Goal: Information Seeking & Learning: Learn about a topic

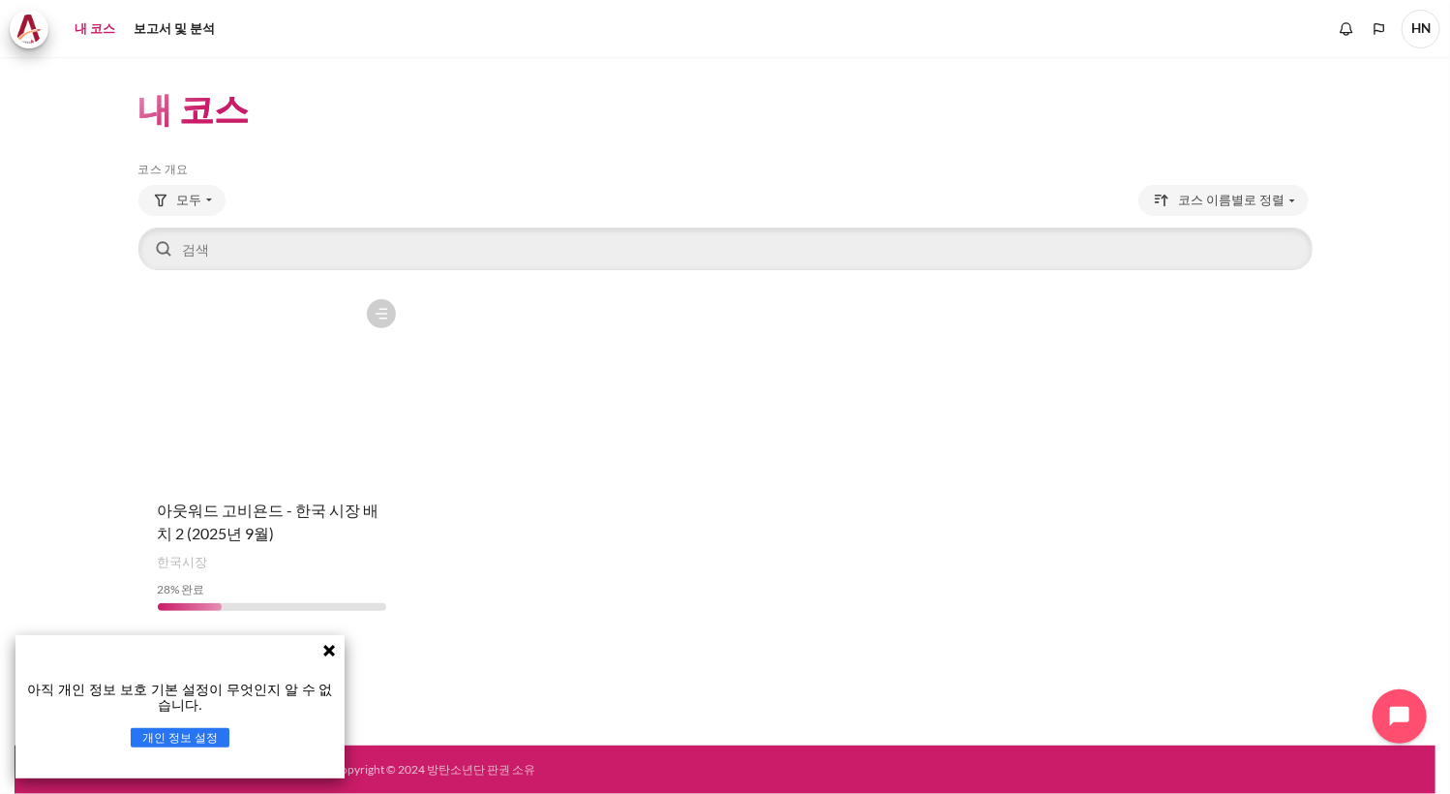
click at [331, 648] on icon at bounding box center [329, 651] width 12 height 12
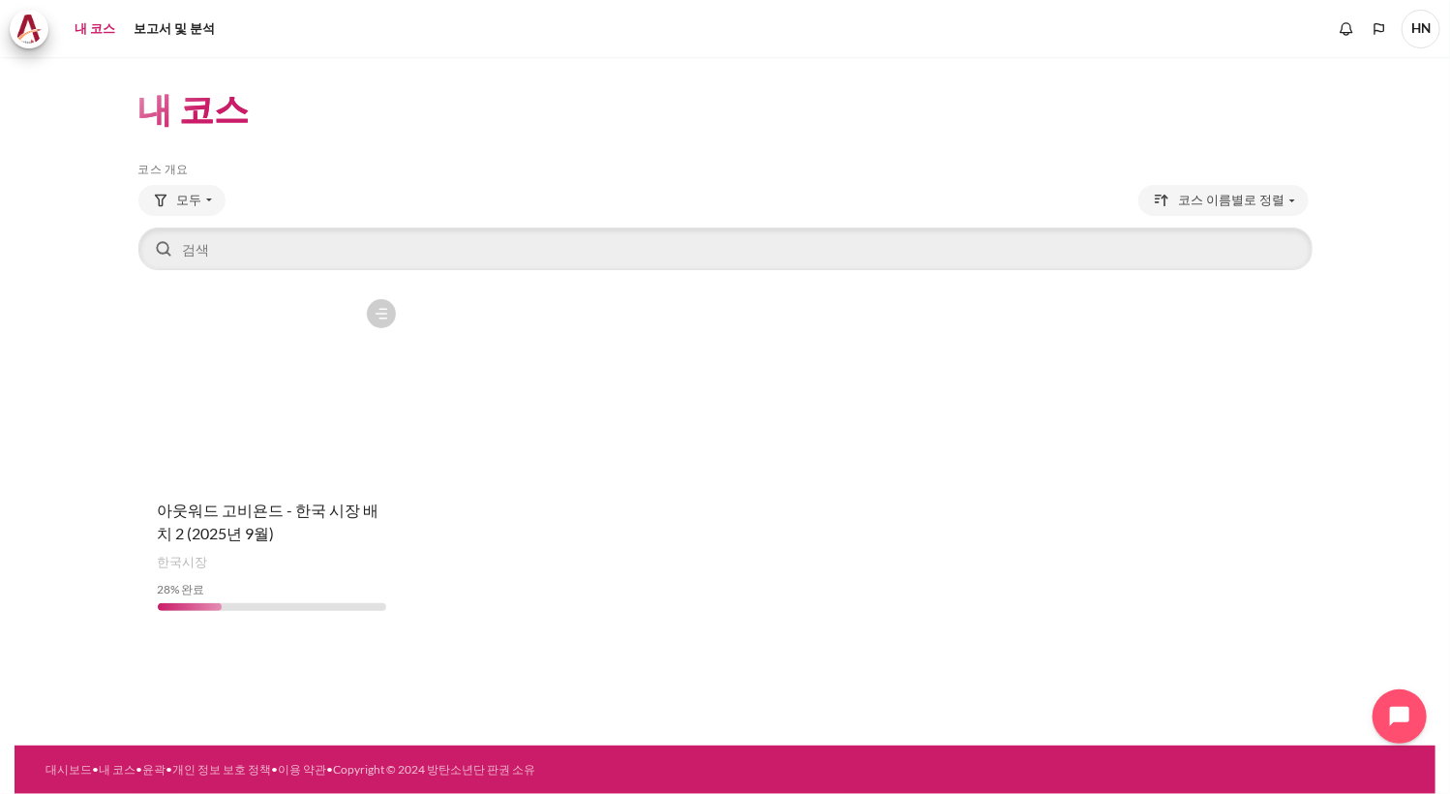
click at [92, 26] on link "내 코스" at bounding box center [95, 29] width 54 height 39
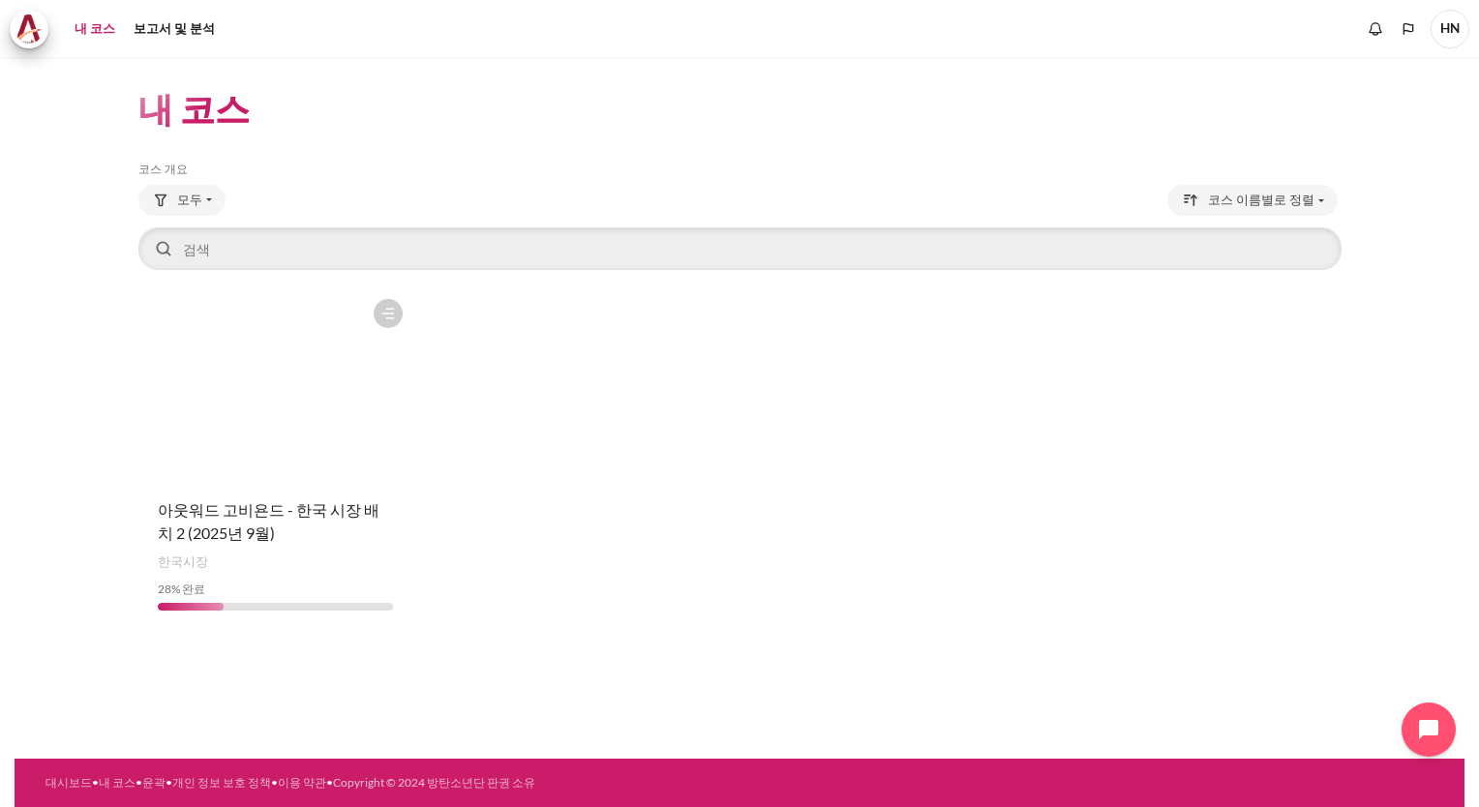
drag, startPoint x: 208, startPoint y: 473, endPoint x: 1023, endPoint y: 522, distance: 816.6
click at [208, 473] on figure "콘텐츠" at bounding box center [275, 386] width 275 height 194
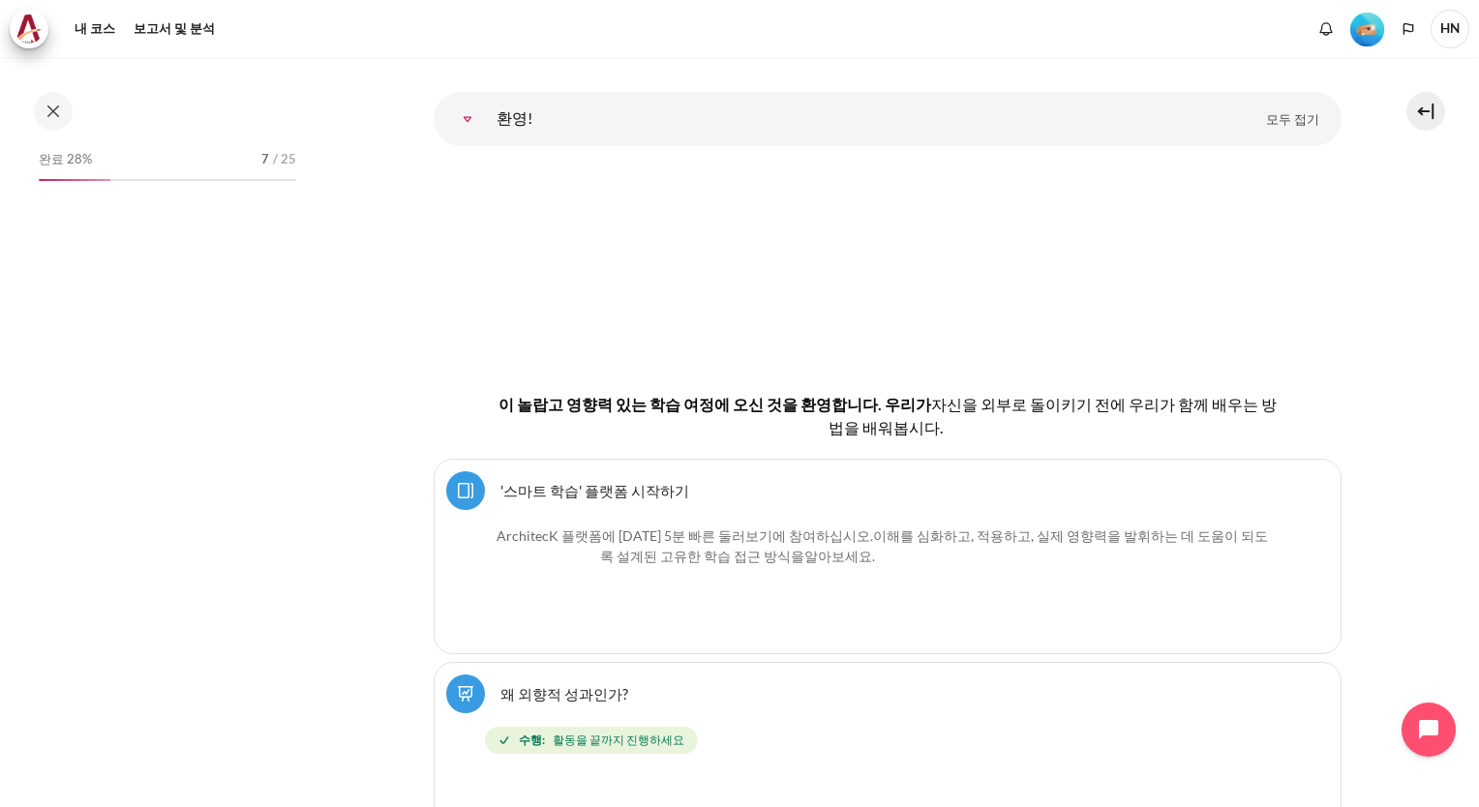
scroll to position [248, 0]
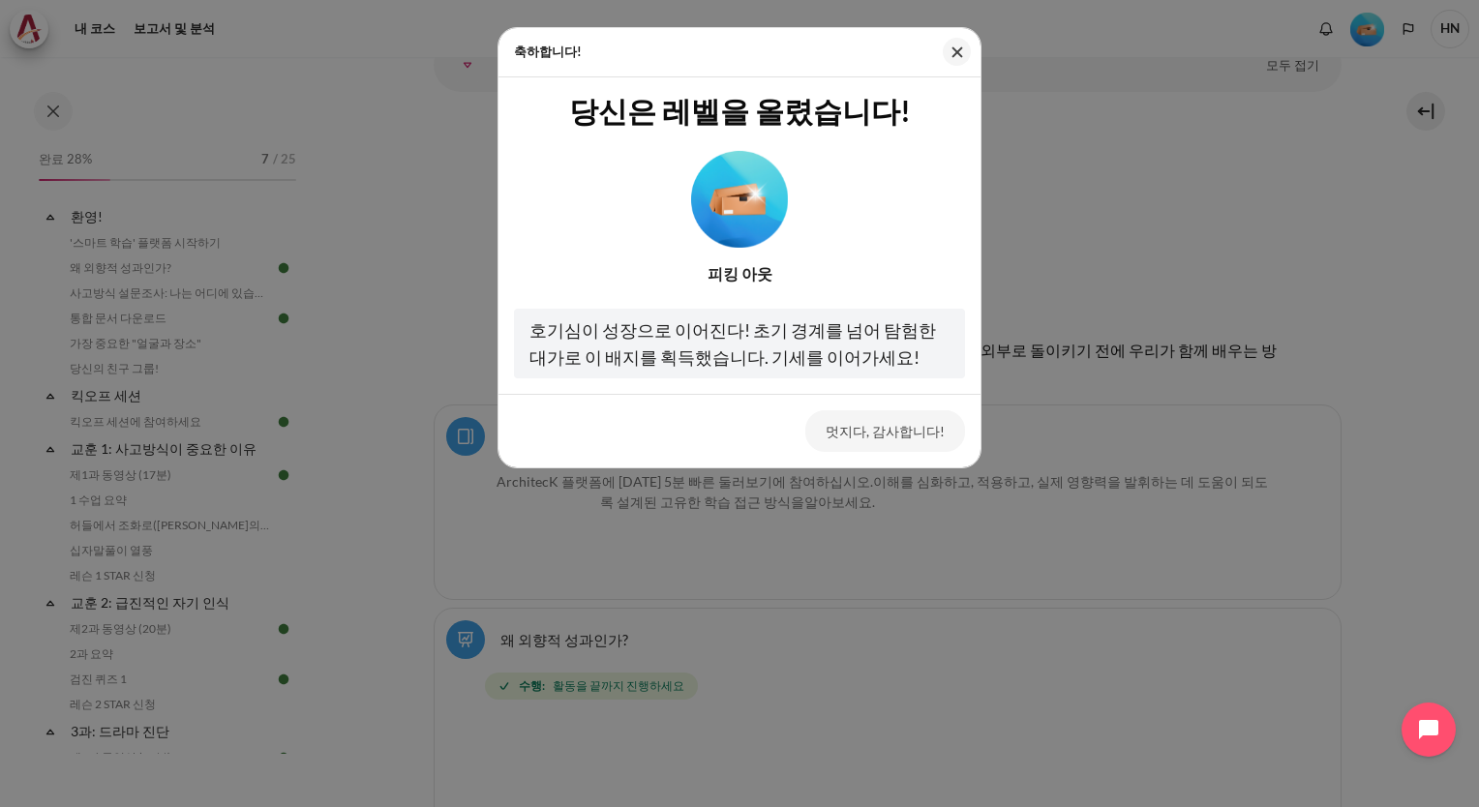
click at [891, 425] on button "멋지다, 감사합니다!" at bounding box center [886, 431] width 160 height 41
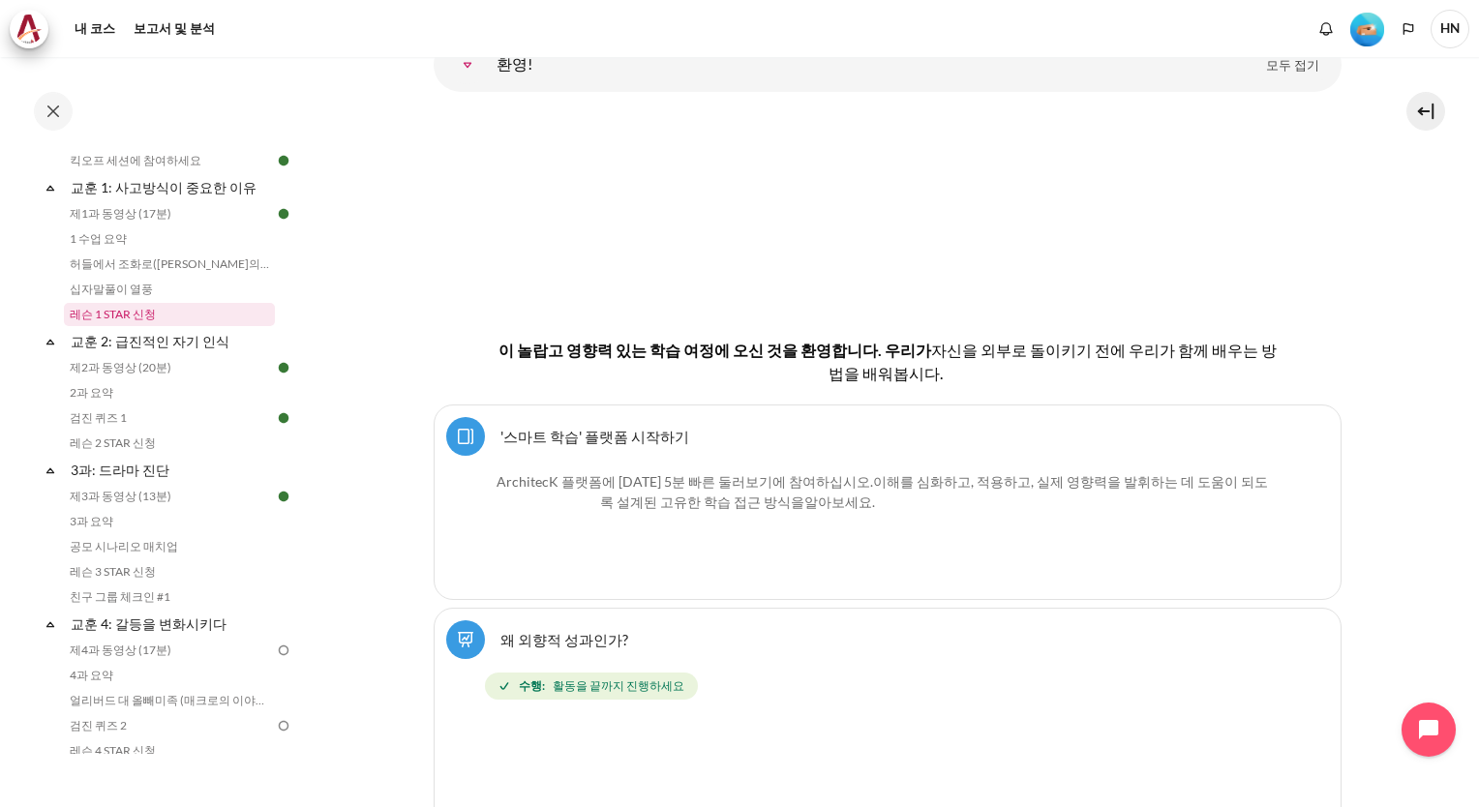
scroll to position [290, 0]
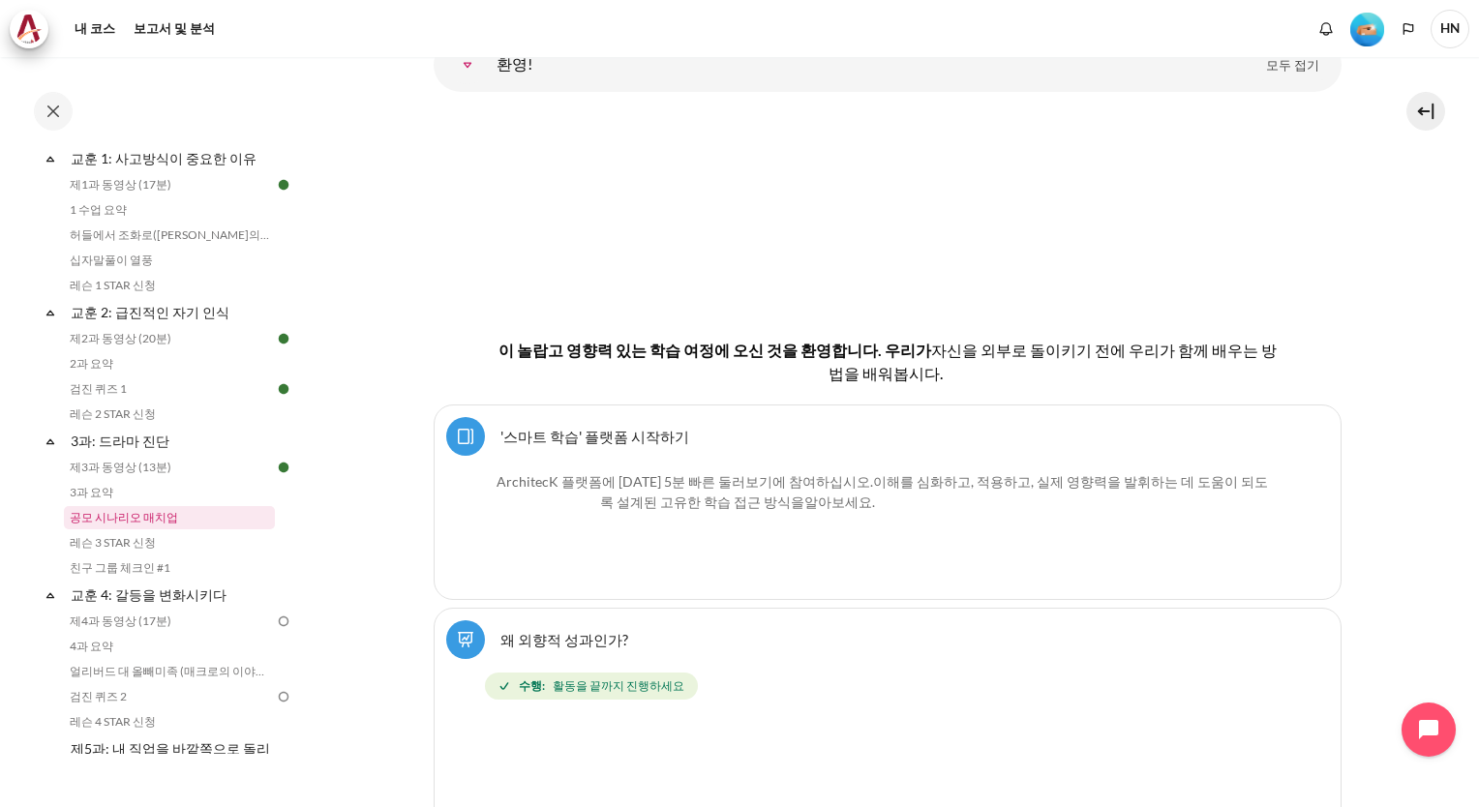
click at [193, 516] on link "공모 시나리오 매치업" at bounding box center [169, 517] width 211 height 23
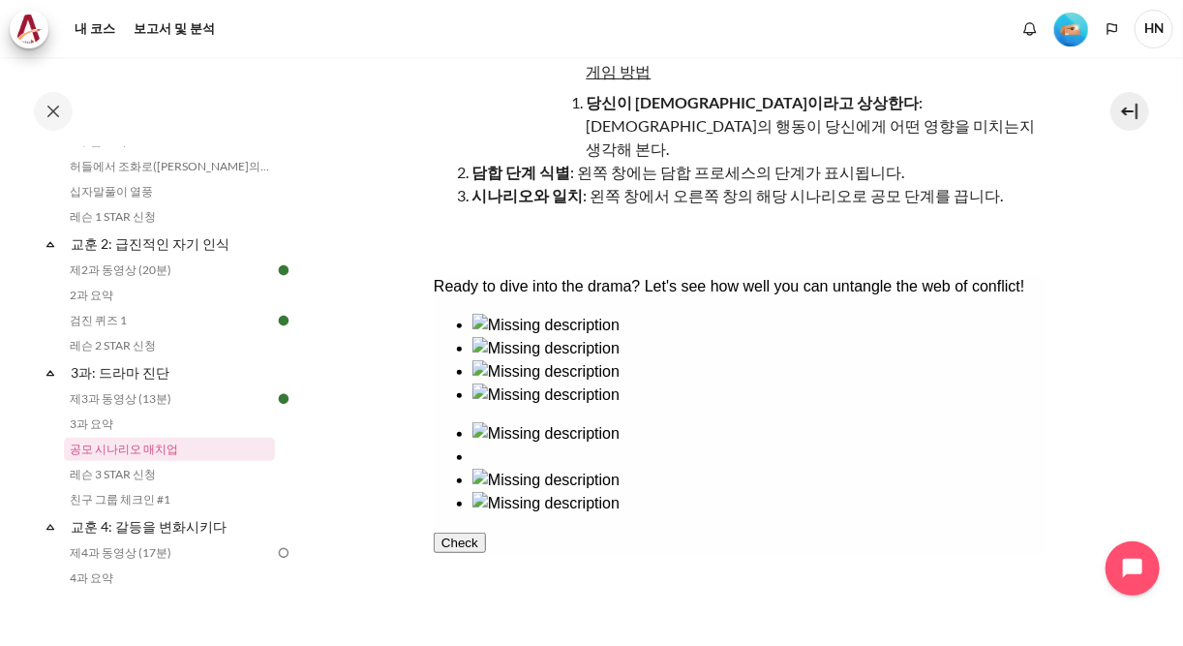
scroll to position [271, 0]
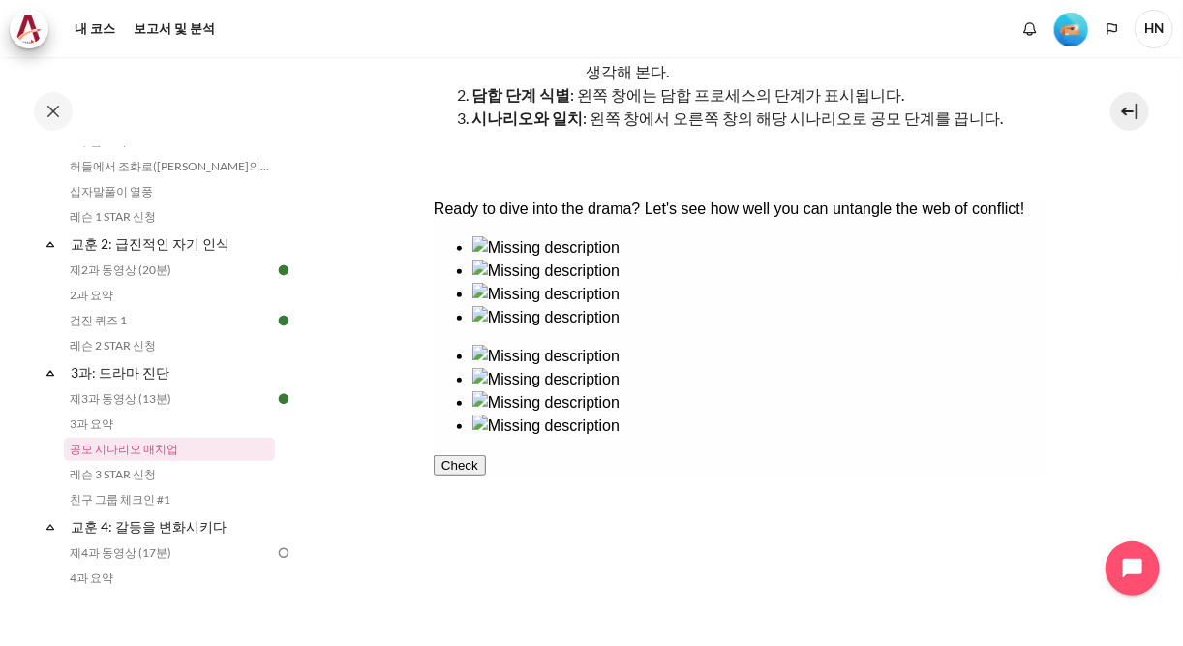
click at [627, 282] on div at bounding box center [758, 282] width 573 height 0
click at [637, 282] on div at bounding box center [758, 282] width 573 height 0
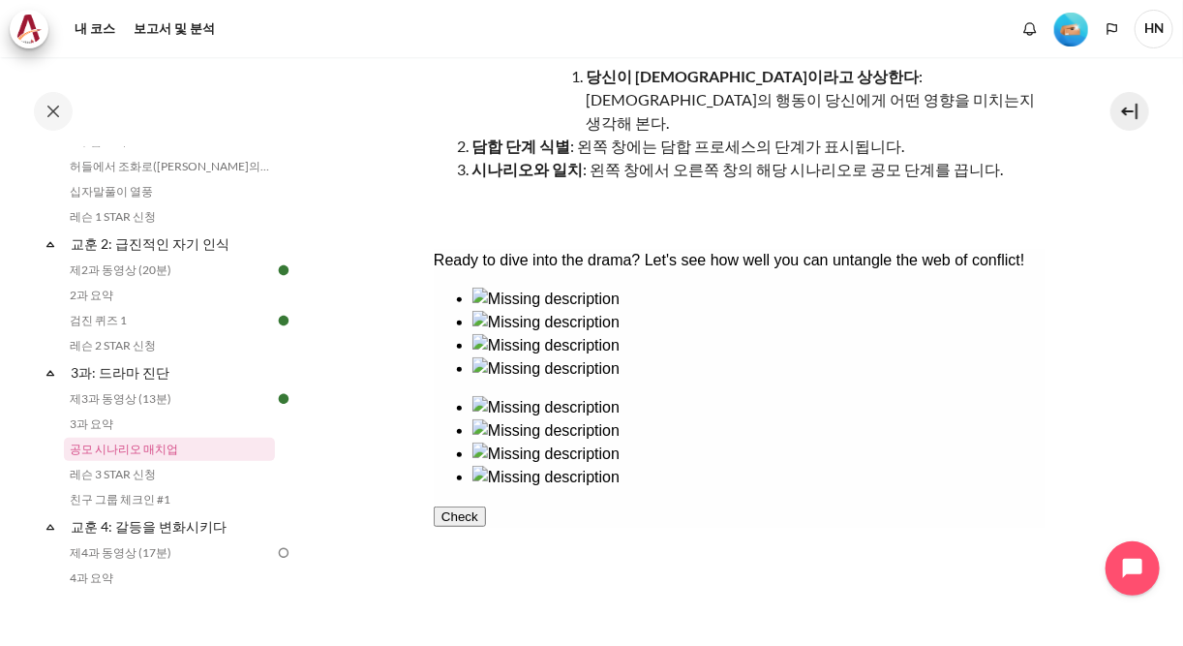
scroll to position [194, 0]
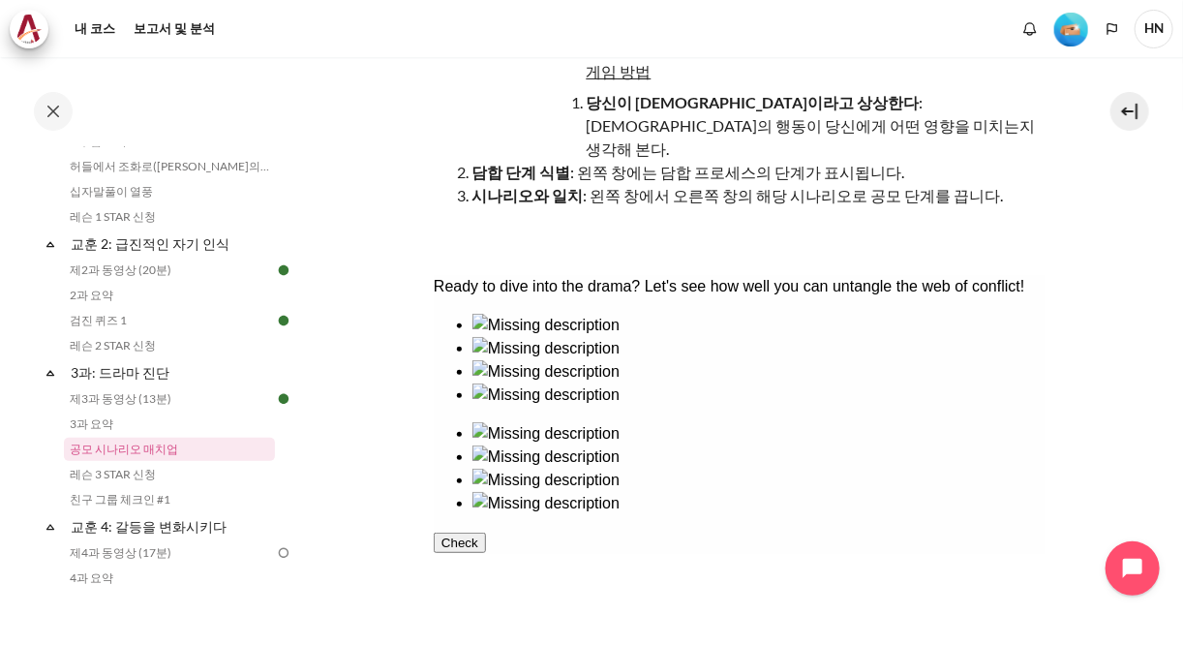
click at [938, 468] on div at bounding box center [758, 468] width 573 height 0
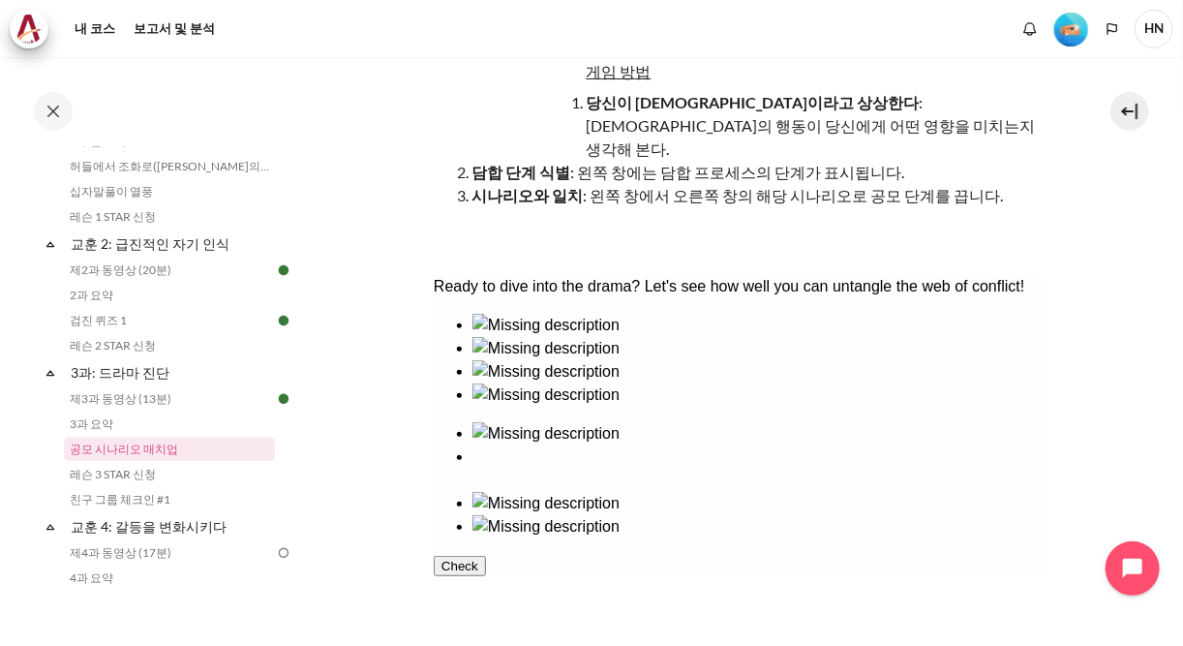
click at [838, 438] on ul at bounding box center [739, 479] width 612 height 116
click at [526, 336] on div at bounding box center [758, 336] width 573 height 0
click at [814, 444] on div at bounding box center [758, 444] width 573 height 0
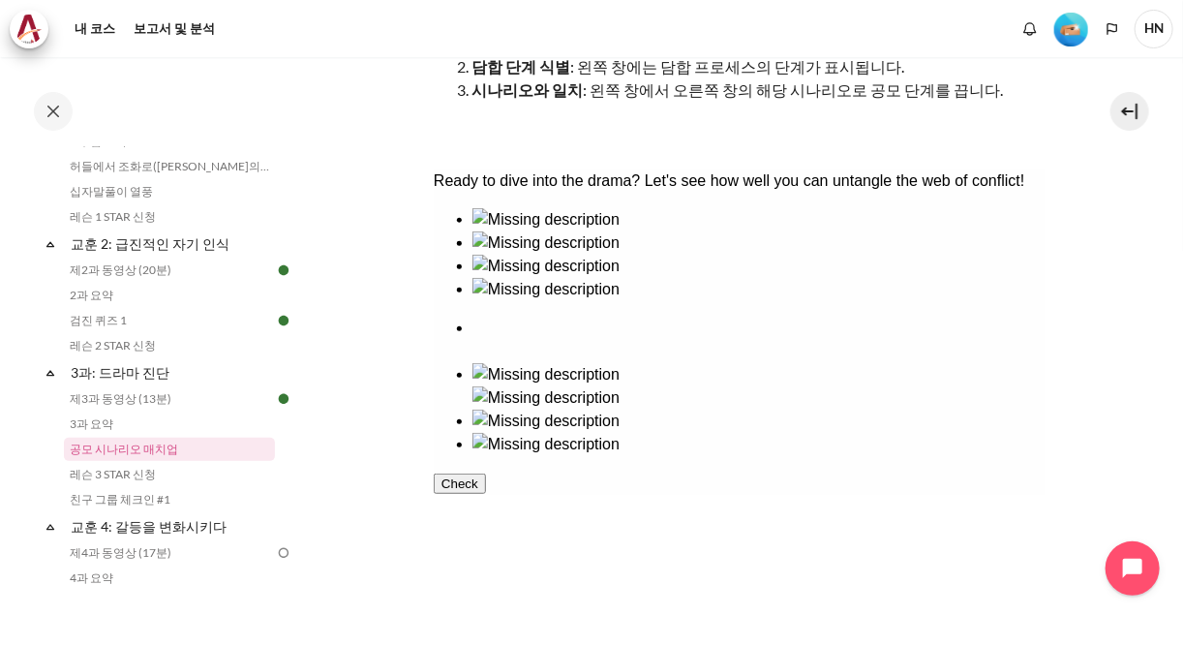
scroll to position [349, 0]
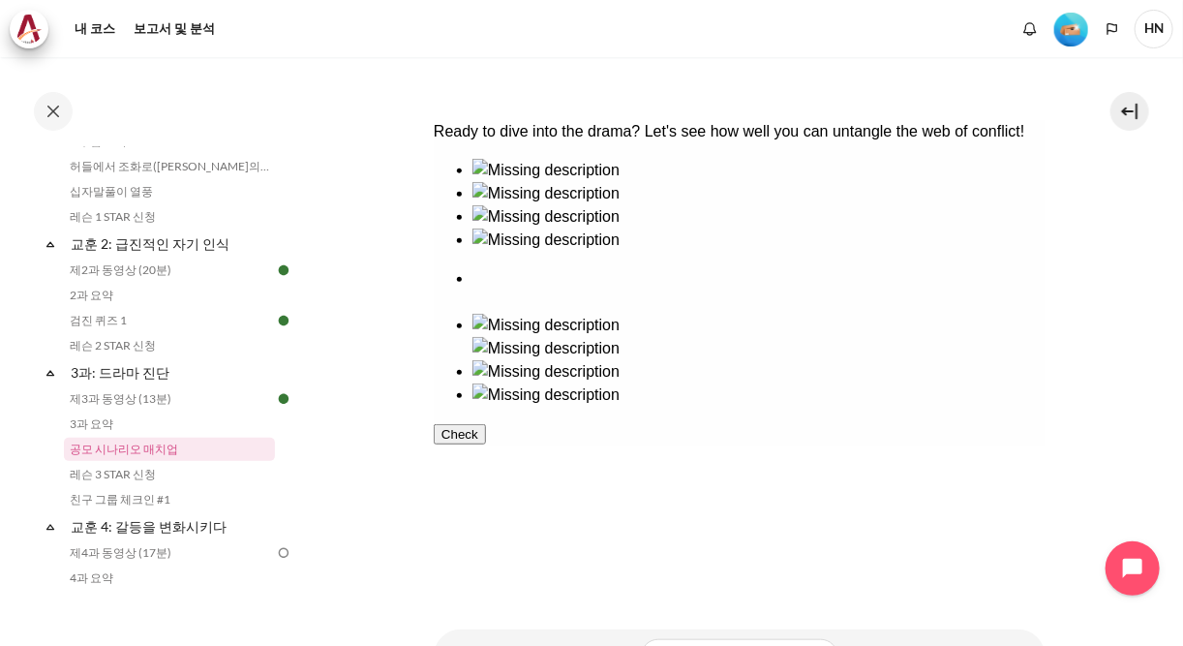
click at [516, 228] on div at bounding box center [758, 228] width 573 height 0
click at [795, 382] on div at bounding box center [758, 382] width 573 height 0
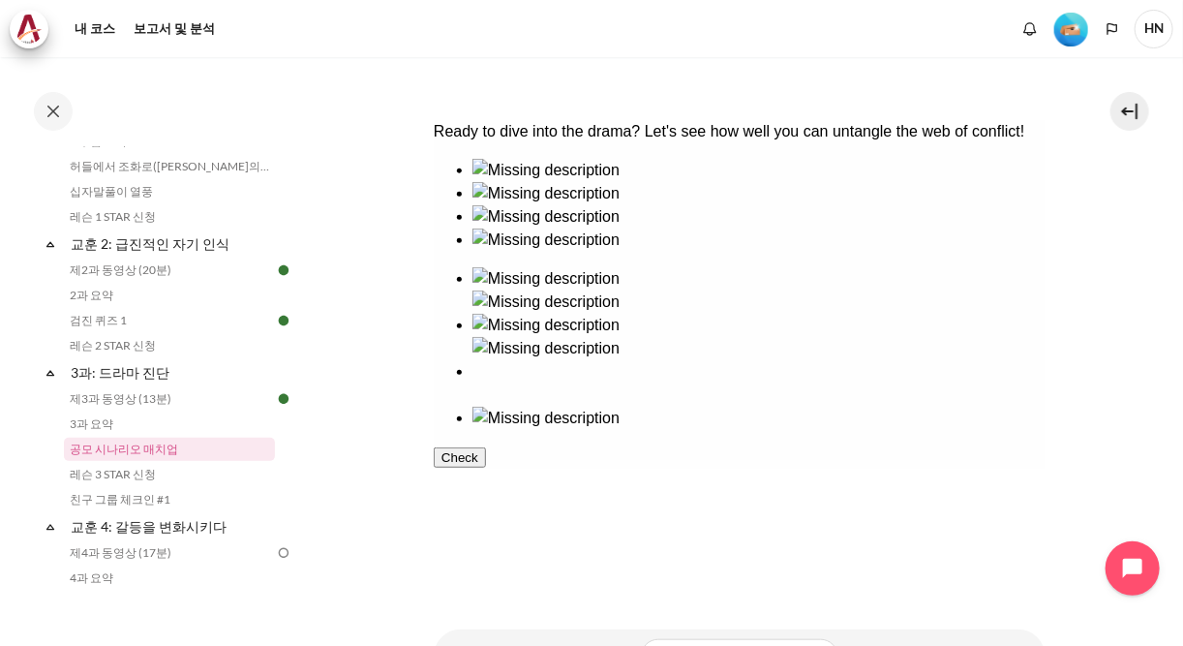
click at [633, 251] on div at bounding box center [758, 251] width 573 height 0
click at [957, 429] on div at bounding box center [758, 429] width 573 height 0
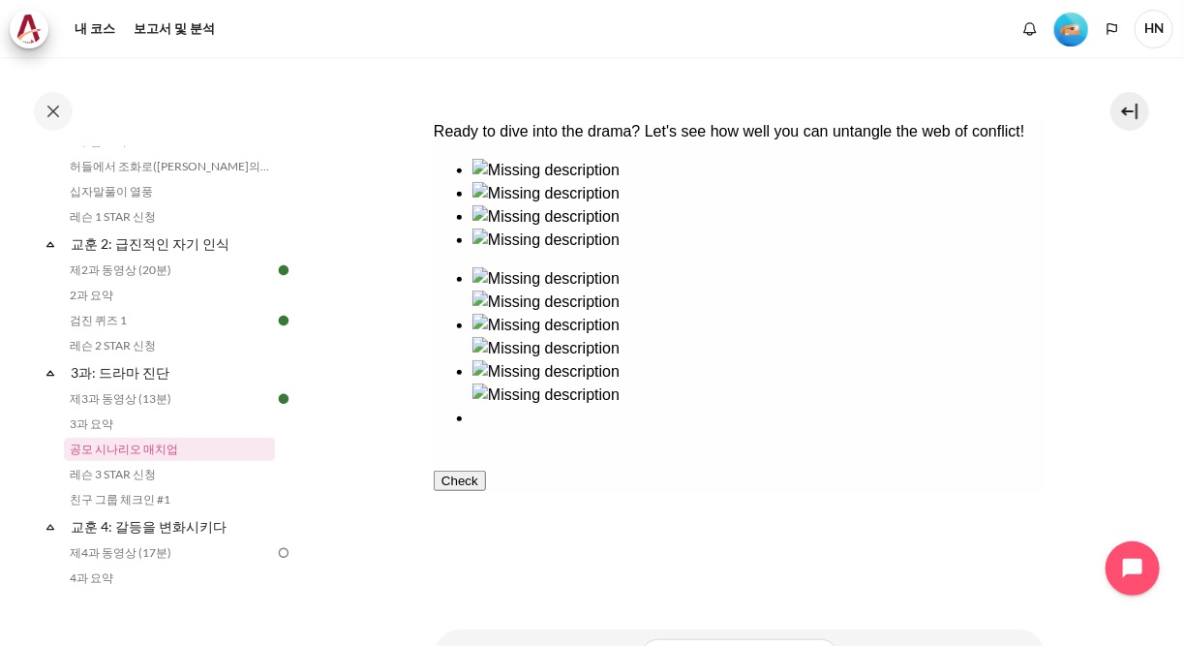
click at [485, 490] on button "Check" at bounding box center [459, 480] width 52 height 20
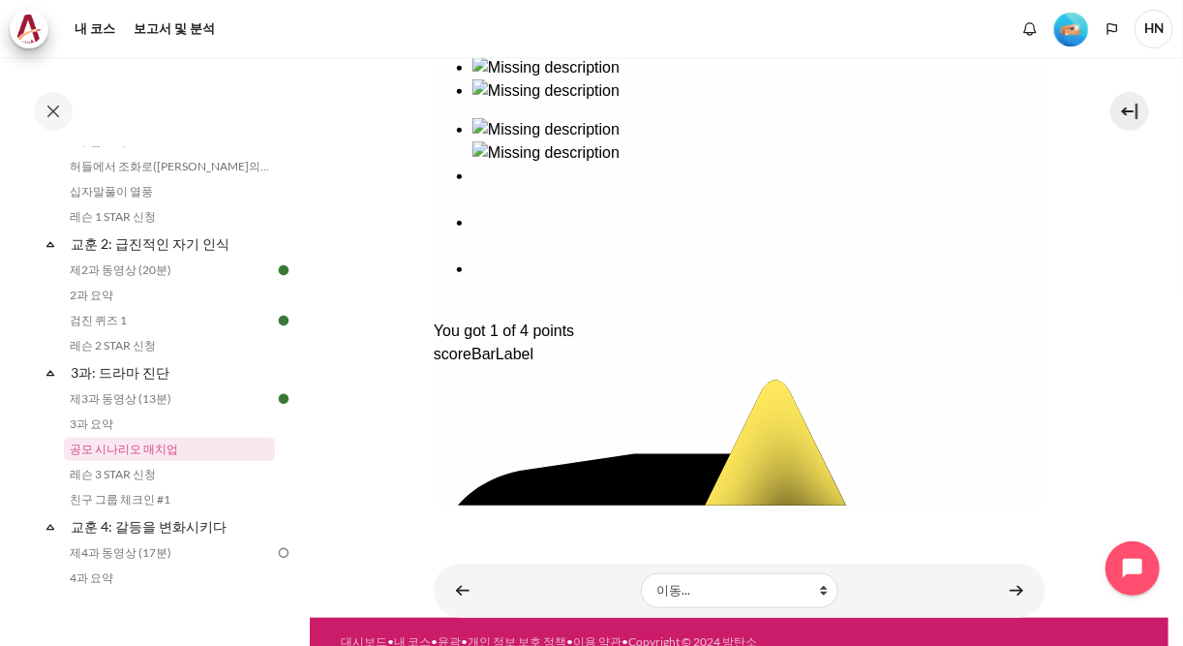
scroll to position [511, 0]
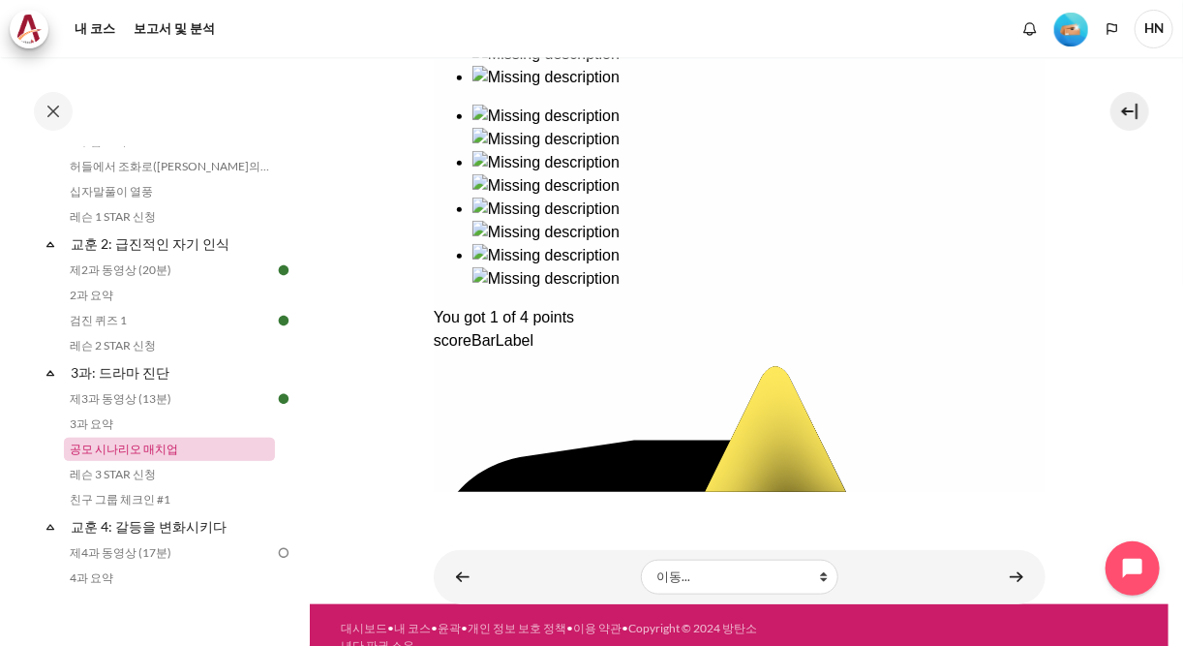
click at [153, 449] on link "공모 시나리오 매치업" at bounding box center [169, 449] width 211 height 23
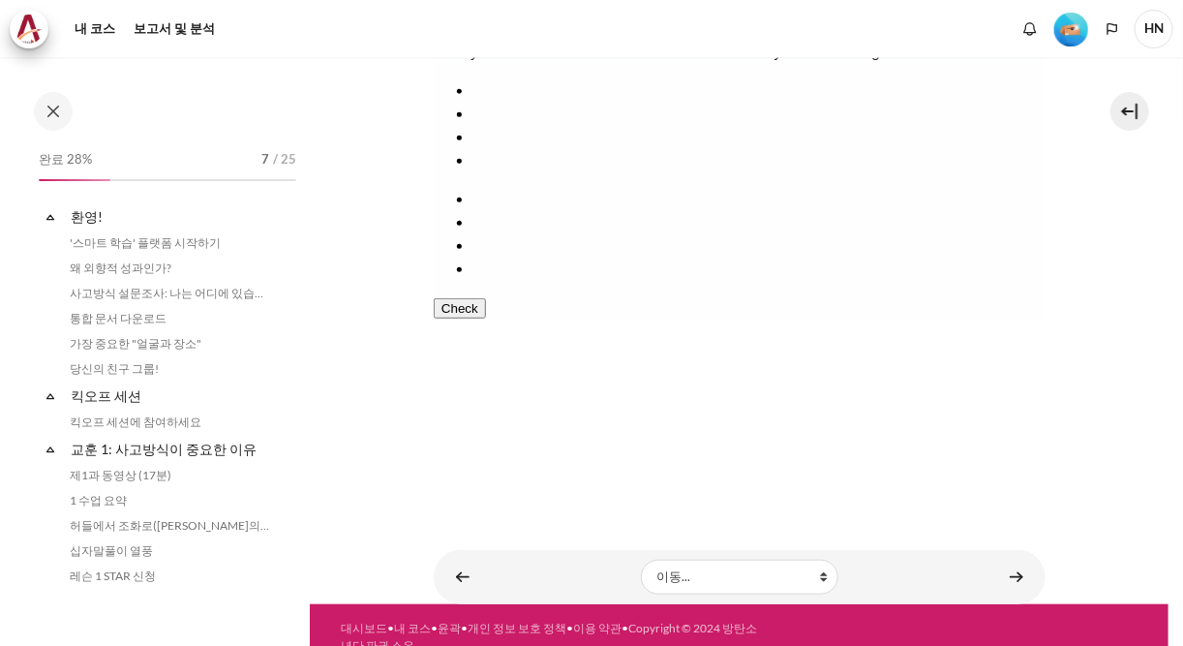
scroll to position [439, 0]
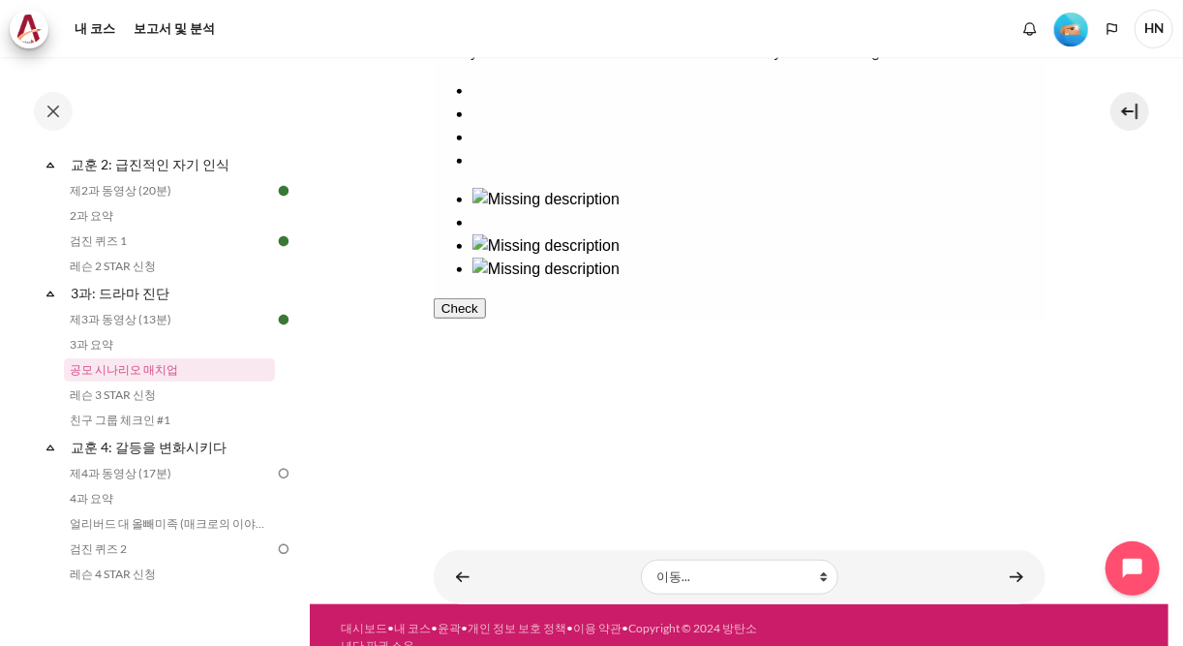
click at [650, 171] on div at bounding box center [758, 171] width 573 height 0
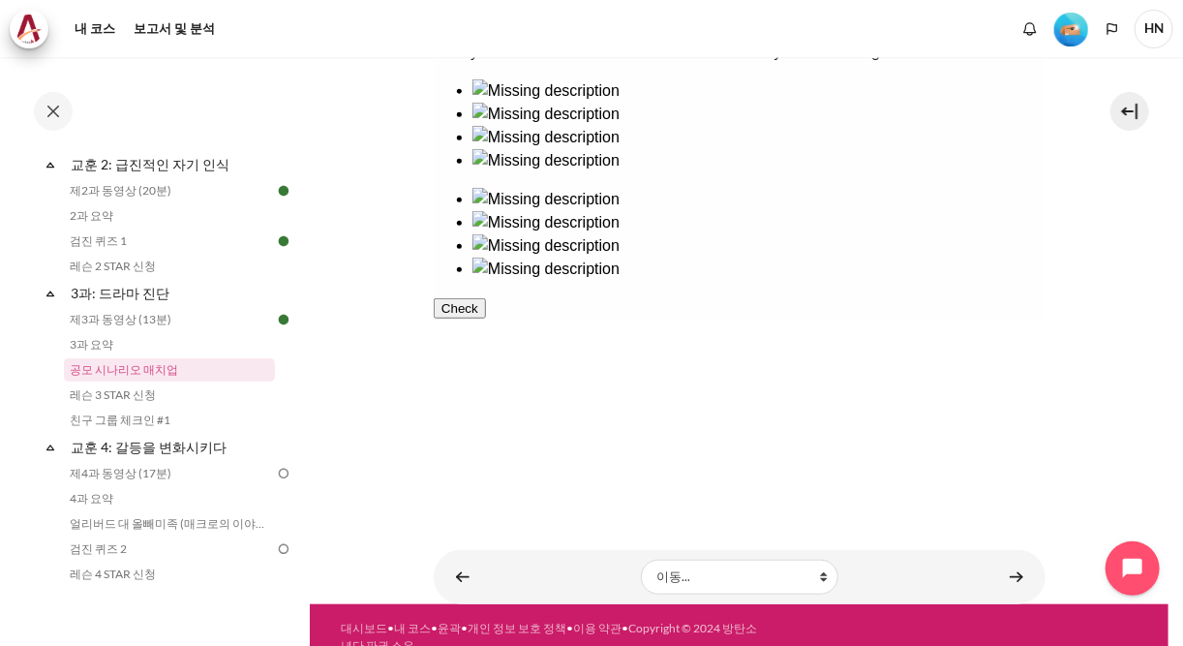
click at [806, 210] on div at bounding box center [758, 210] width 573 height 0
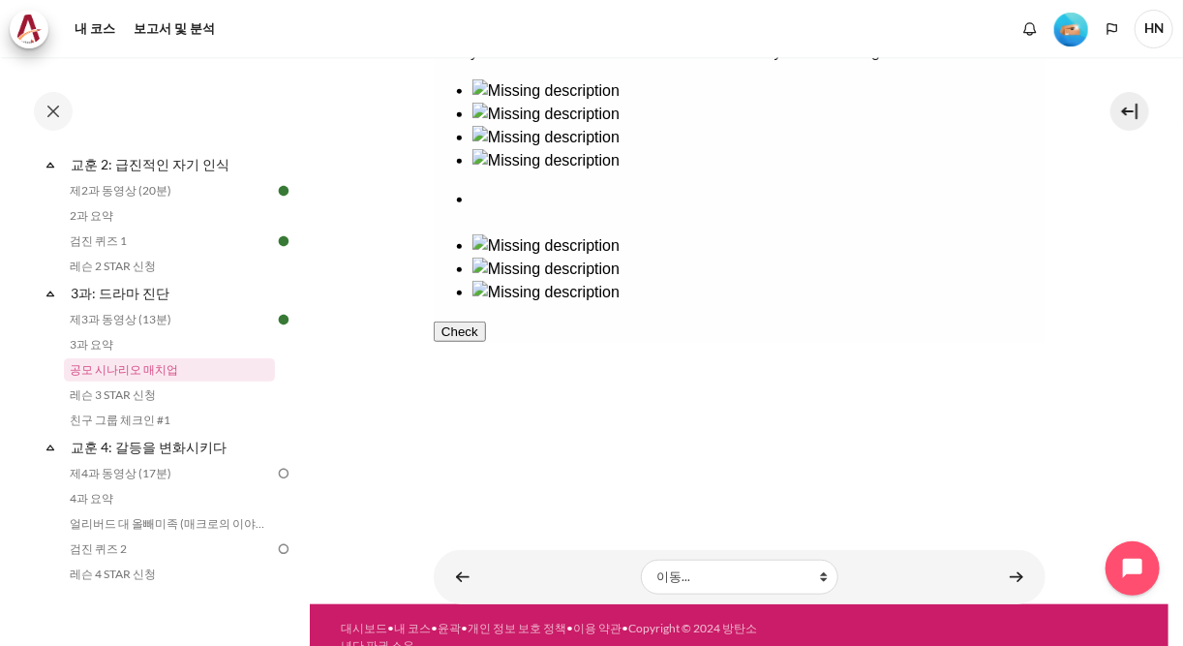
click at [533, 148] on div at bounding box center [758, 148] width 573 height 0
click at [925, 257] on div at bounding box center [758, 257] width 573 height 0
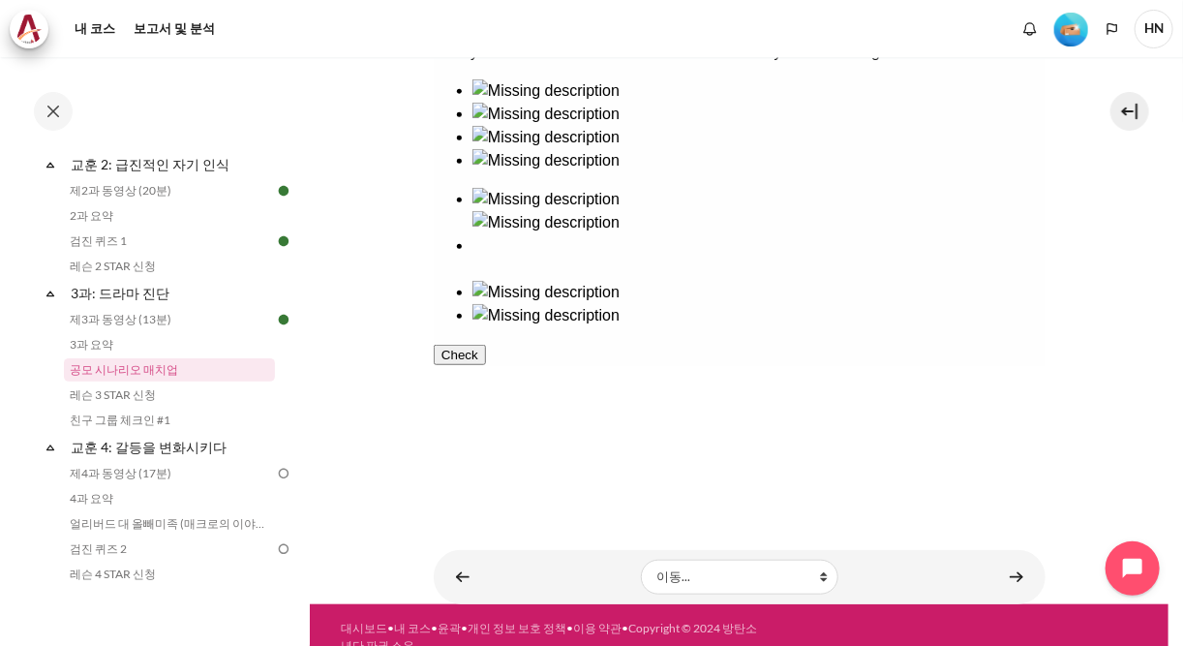
click at [673, 125] on div at bounding box center [758, 125] width 573 height 0
click at [770, 303] on div at bounding box center [758, 303] width 573 height 0
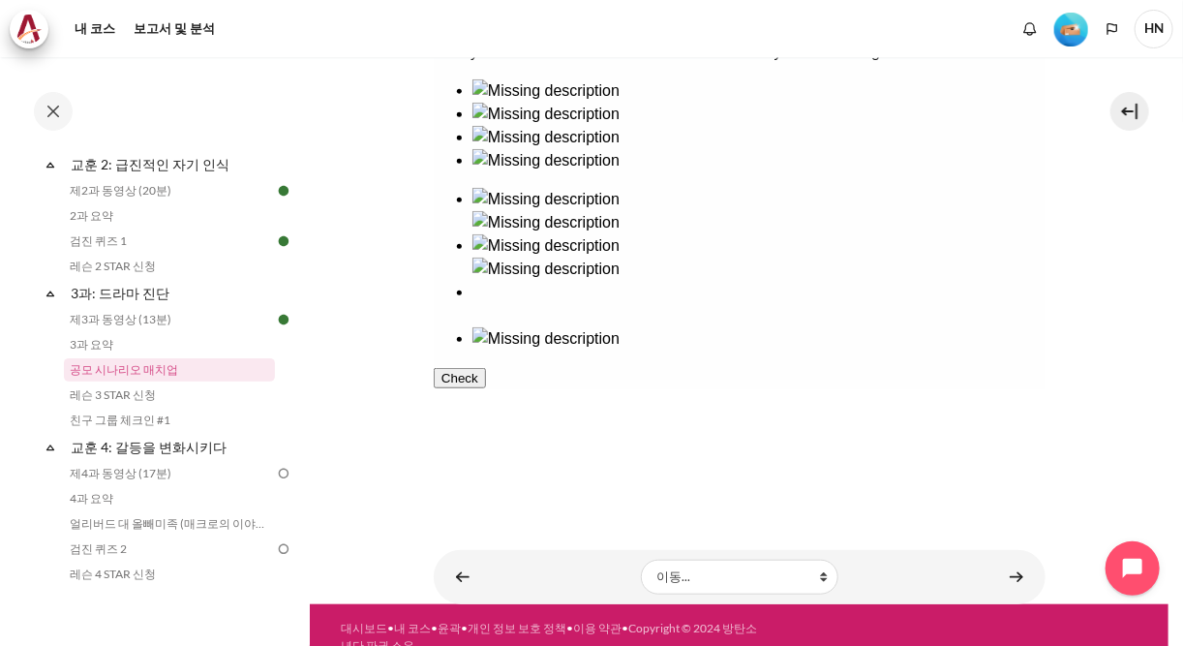
click at [489, 102] on div at bounding box center [758, 102] width 573 height 0
click at [960, 350] on div at bounding box center [758, 350] width 573 height 0
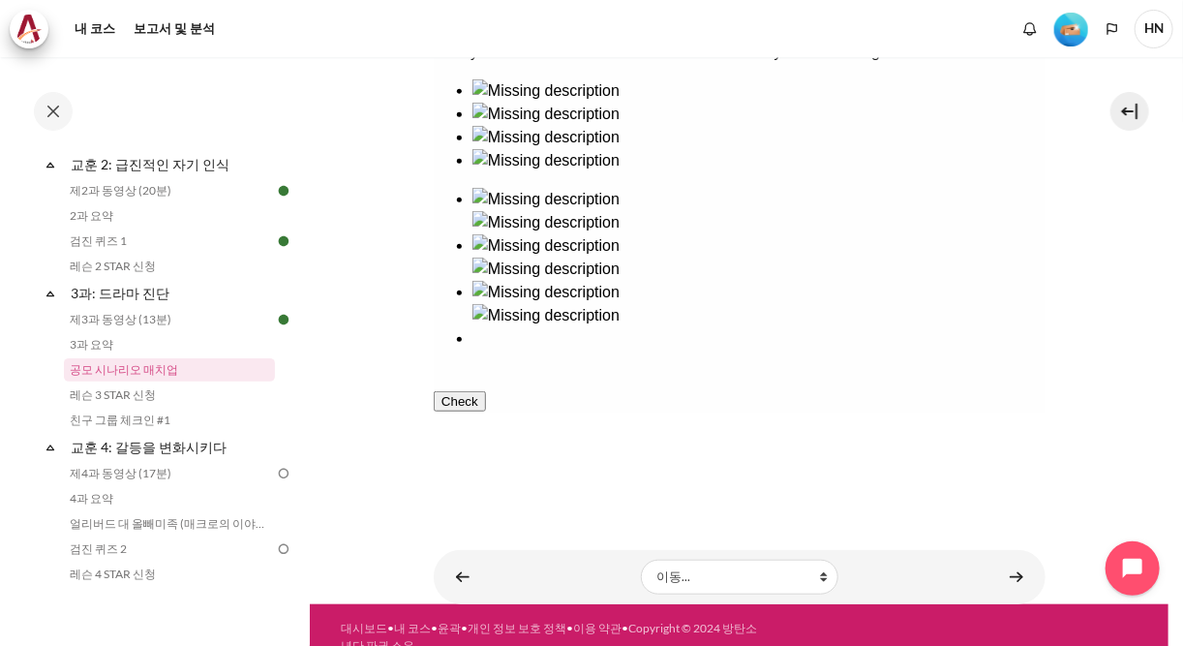
click at [485, 411] on button "Check" at bounding box center [459, 400] width 52 height 20
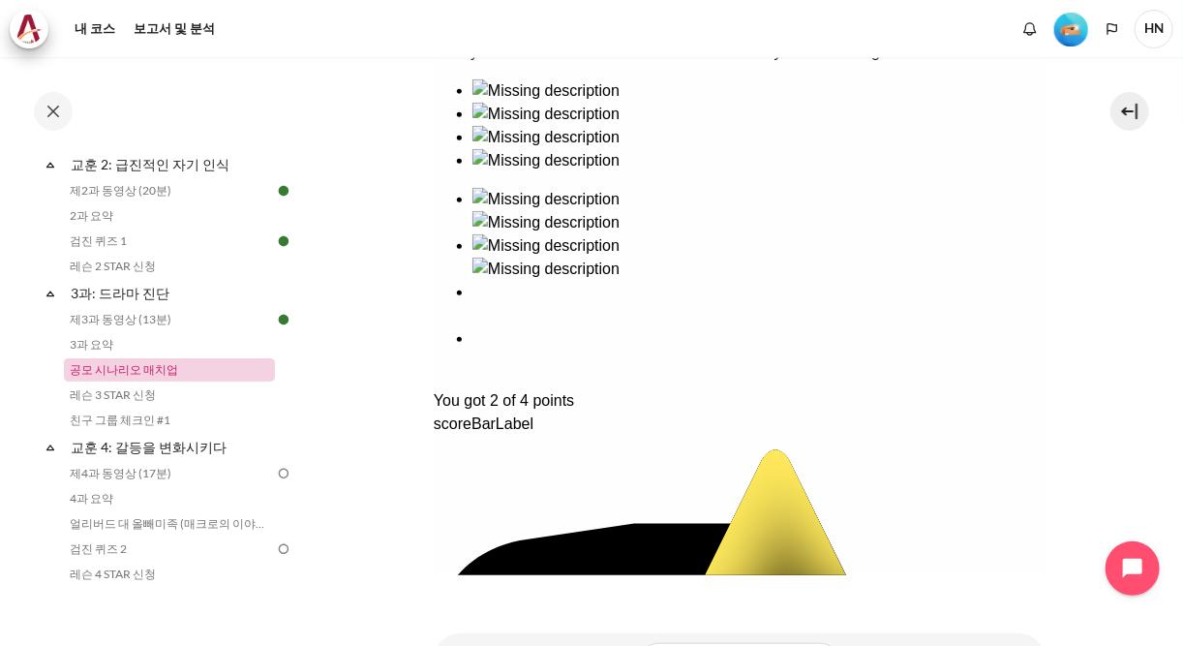
click at [147, 372] on link "공모 시나리오 매치업" at bounding box center [169, 369] width 211 height 23
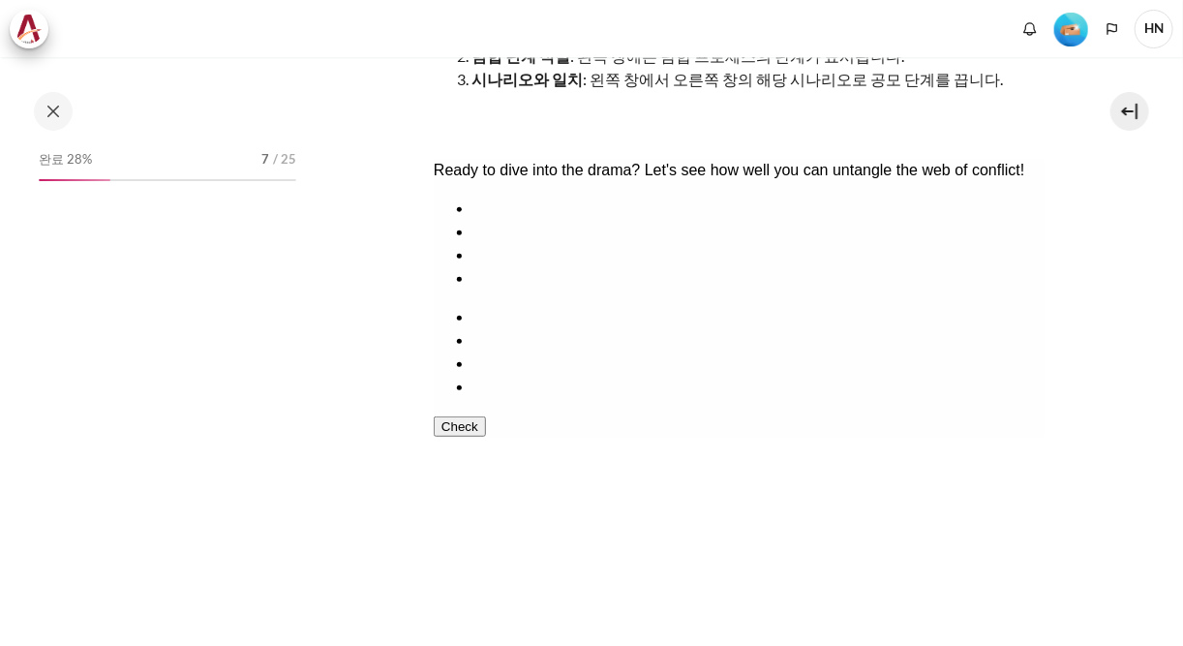
scroll to position [439, 0]
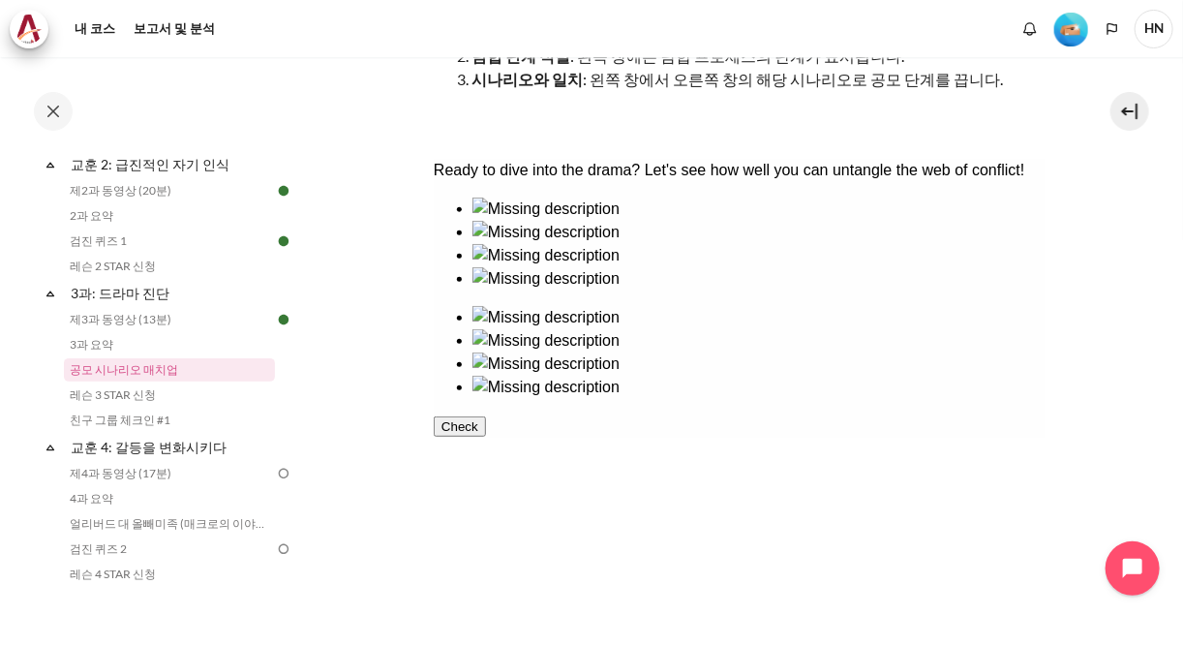
click at [525, 220] on div at bounding box center [758, 220] width 573 height 0
click at [943, 351] on div at bounding box center [758, 351] width 573 height 0
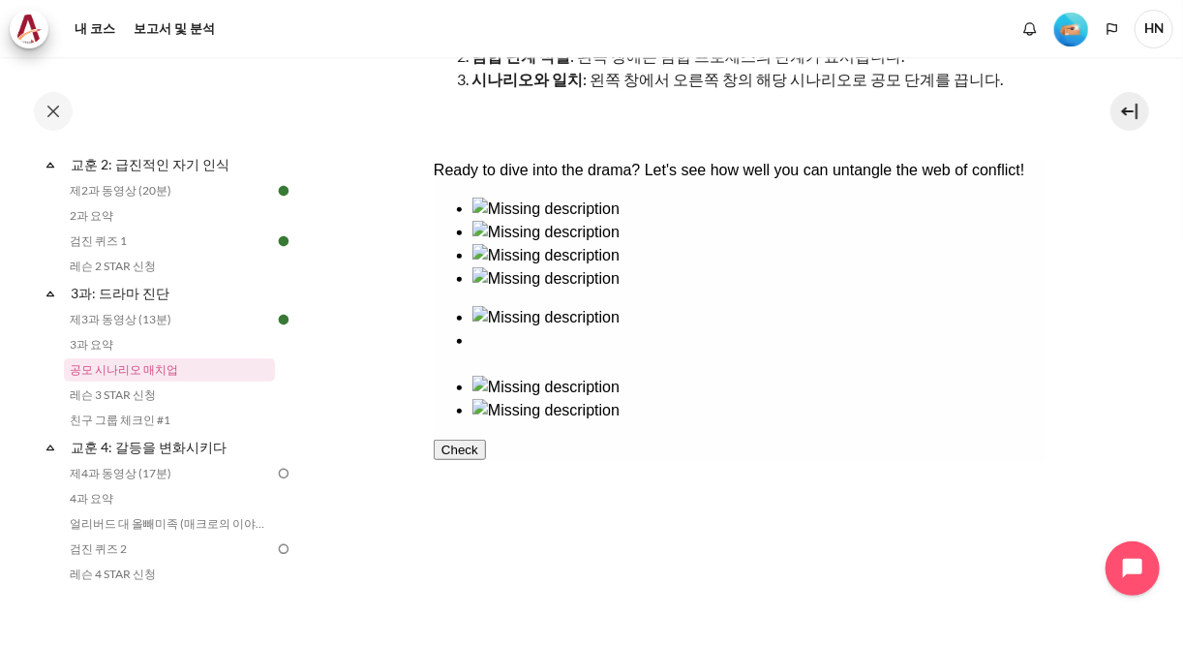
click at [656, 289] on div at bounding box center [758, 289] width 573 height 0
click at [791, 398] on div at bounding box center [758, 398] width 573 height 0
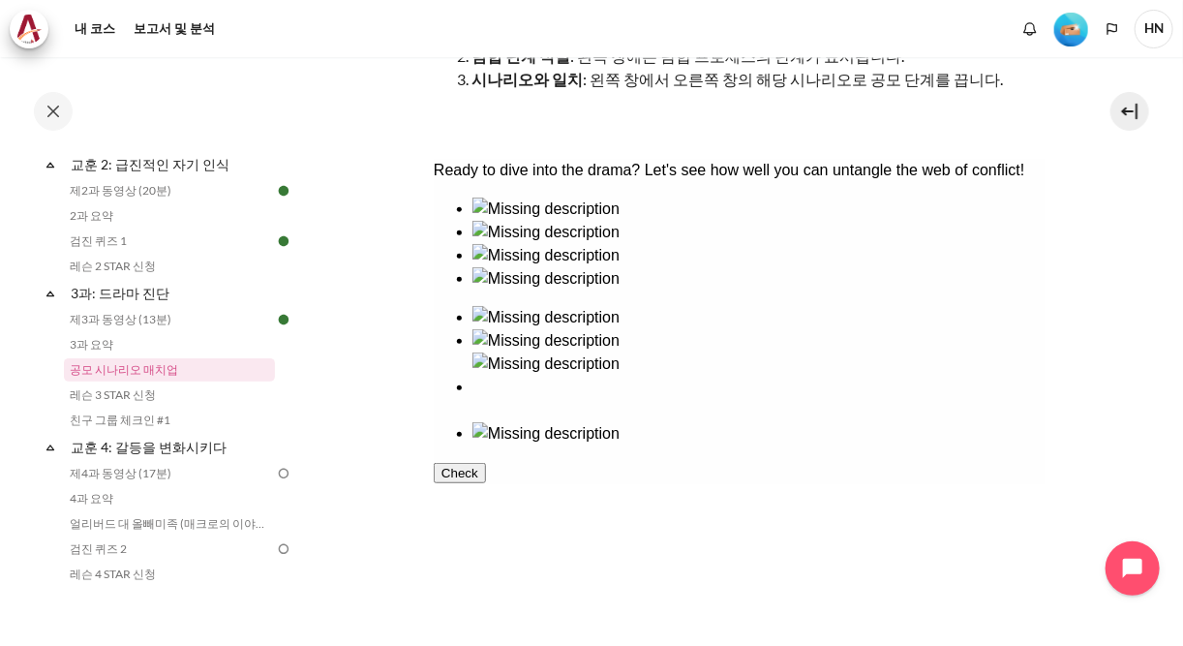
click at [634, 243] on div at bounding box center [758, 243] width 573 height 0
click at [938, 444] on div at bounding box center [758, 444] width 573 height 0
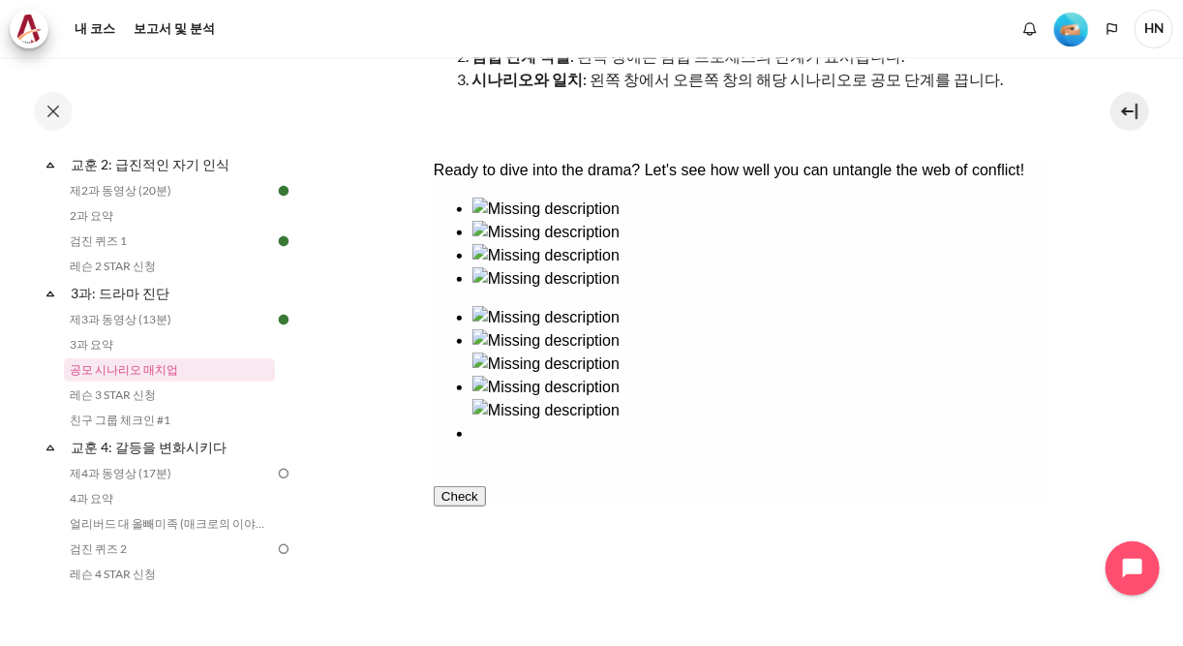
click at [535, 266] on div at bounding box center [758, 266] width 573 height 0
click at [781, 328] on div at bounding box center [758, 328] width 573 height 0
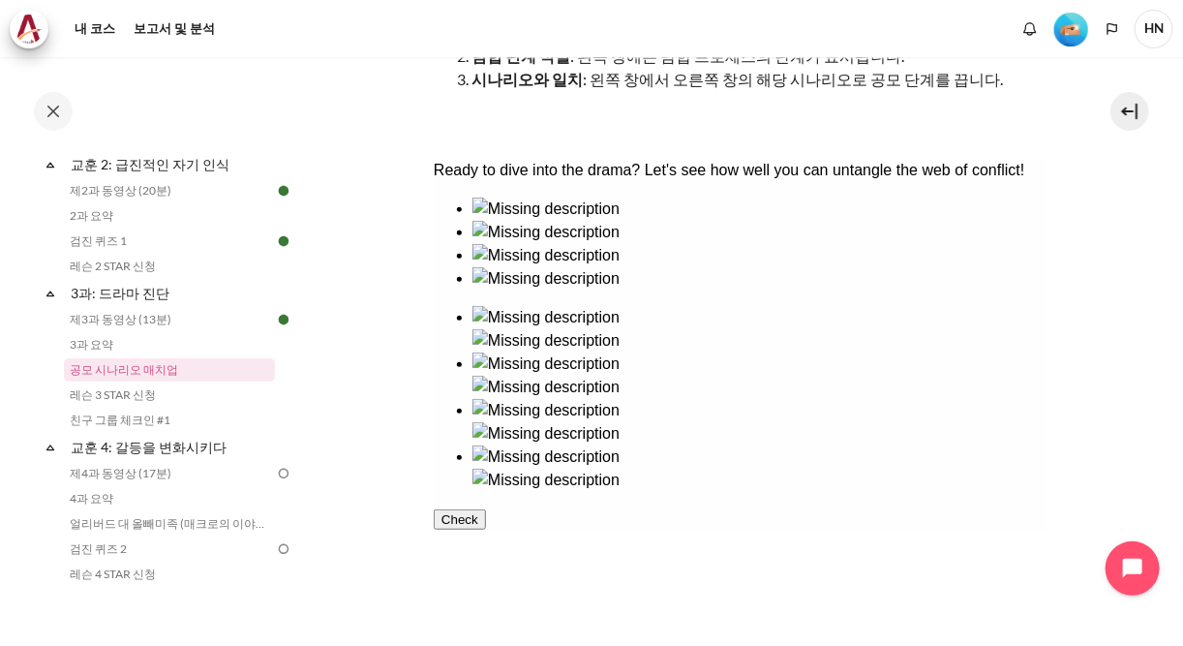
click at [485, 529] on button "Check" at bounding box center [459, 518] width 52 height 20
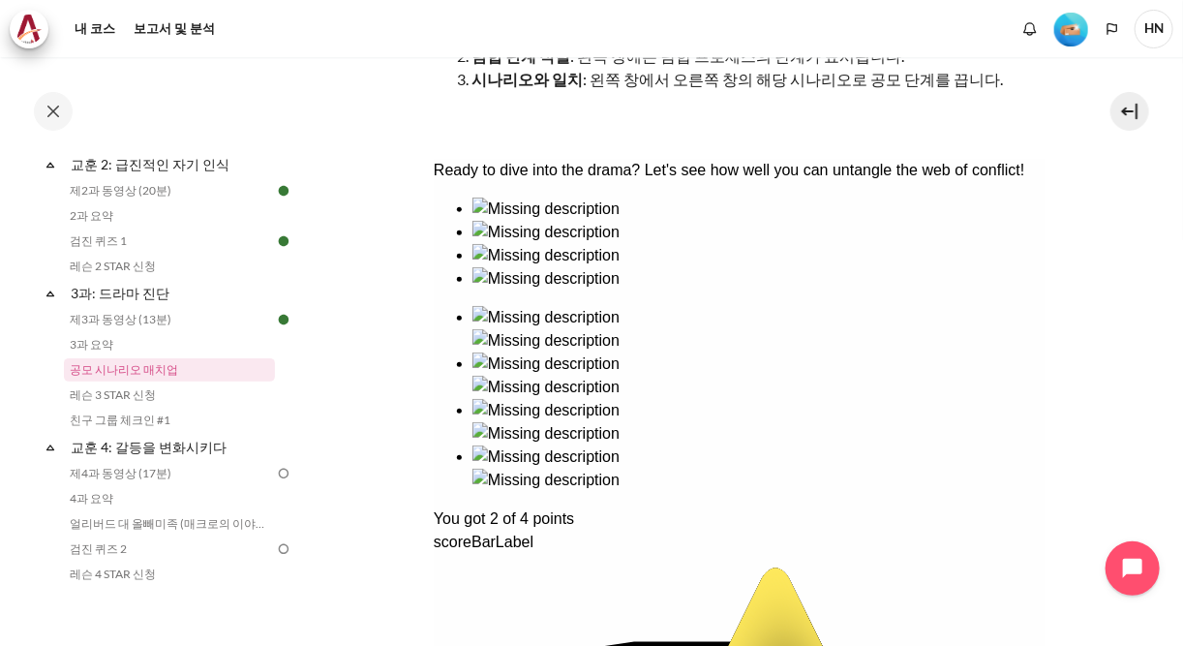
click at [827, 326] on div "Ready to dive into the drama? Let's see how well you can untangle the web of co…" at bounding box center [739, 640] width 612 height 965
click at [812, 289] on div "Ready to dive into the drama? Let's see how well you can untangle the web of co…" at bounding box center [739, 640] width 612 height 965
drag, startPoint x: 380, startPoint y: 132, endPoint x: 411, endPoint y: 469, distance: 338.4
click at [412, 469] on section "내 코스 한국 B2 3과: 드라마 진단 공모 시나리오 매치업 공모 시나리오 매치업 게임 방법" at bounding box center [739, 276] width 859 height 1058
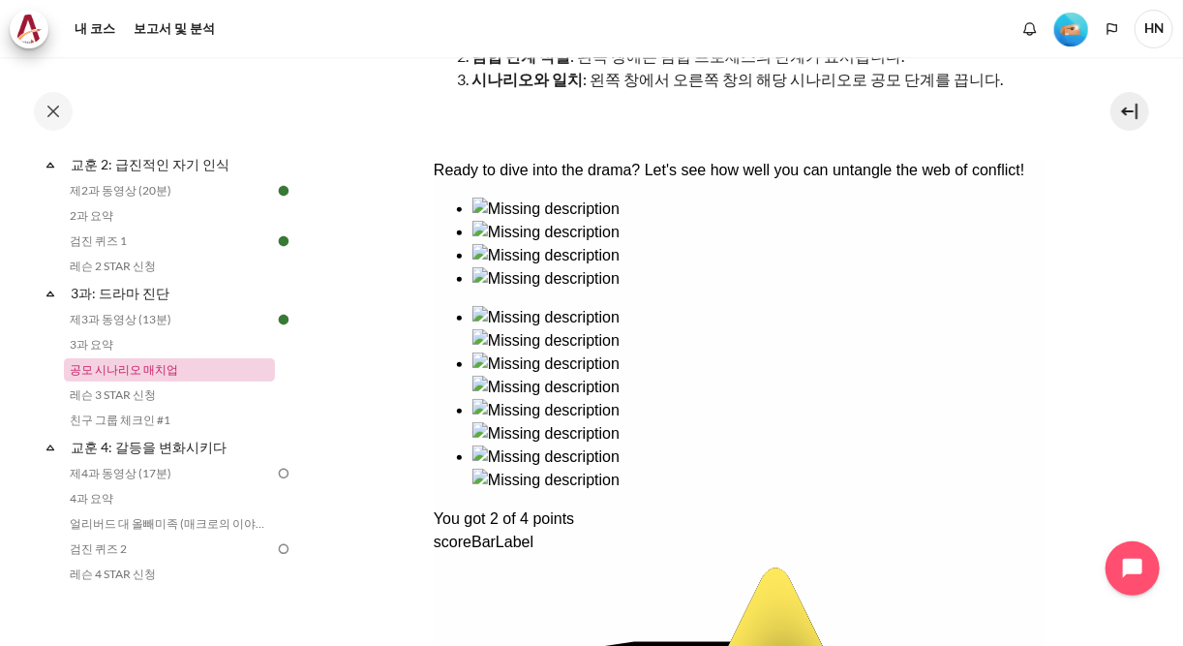
click at [106, 375] on link "공모 시나리오 매치업" at bounding box center [169, 369] width 211 height 23
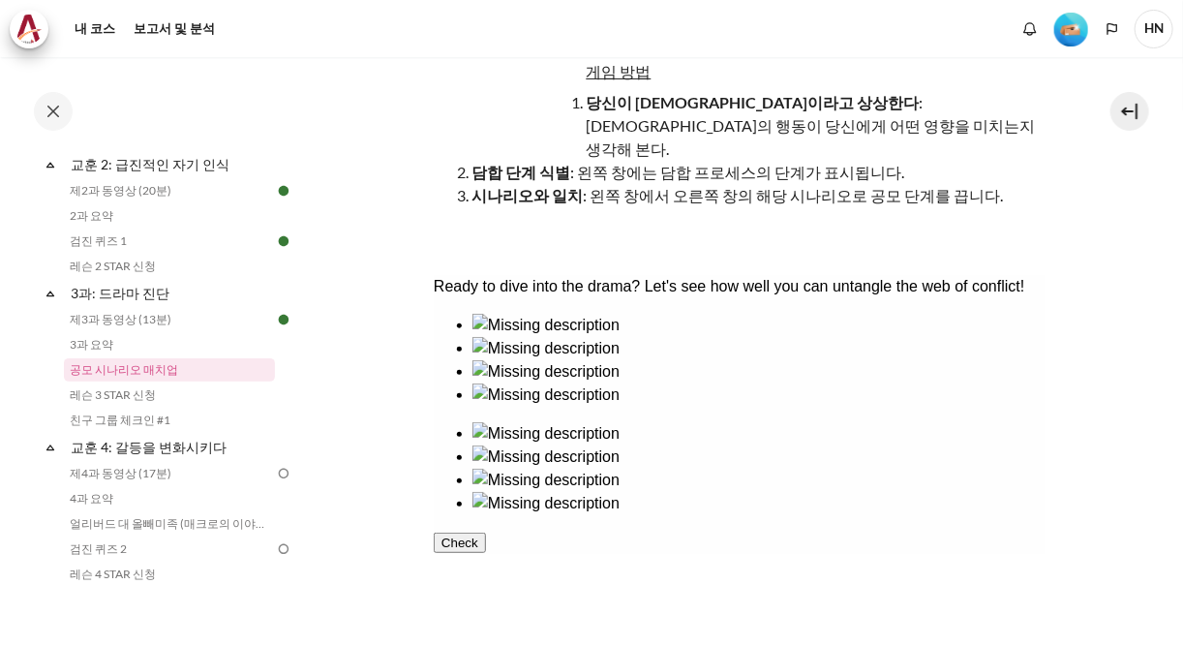
scroll to position [232, 0]
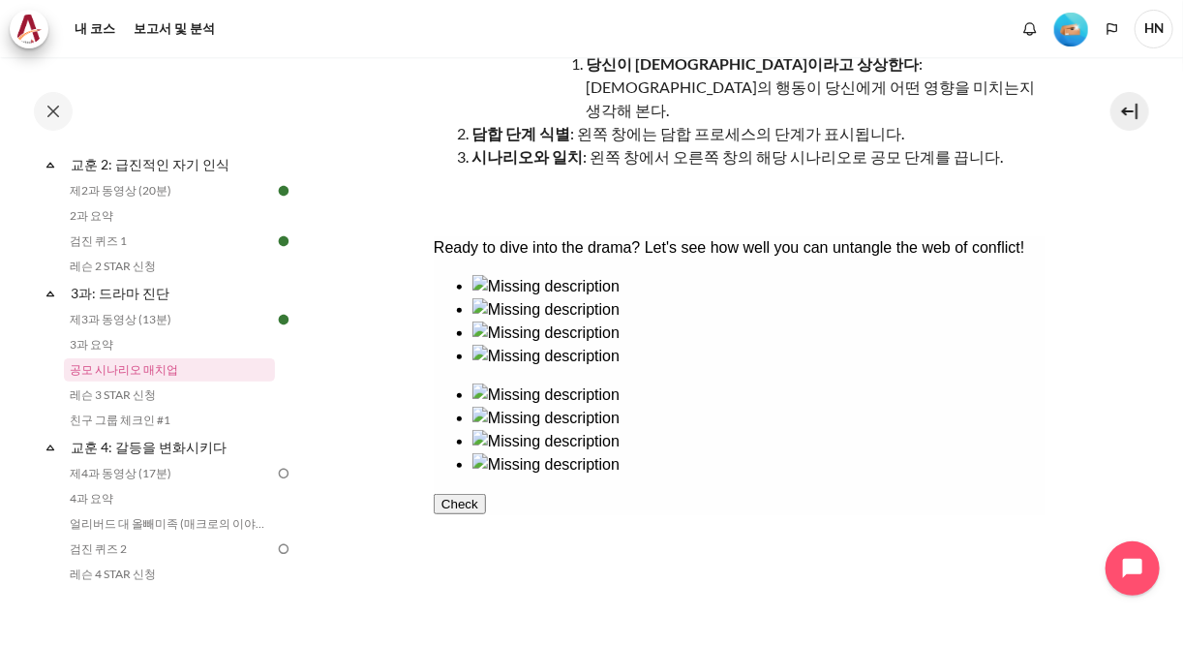
click at [639, 320] on div at bounding box center [758, 320] width 573 height 0
click at [934, 429] on div at bounding box center [758, 429] width 573 height 0
click at [542, 344] on div at bounding box center [758, 344] width 573 height 0
click at [821, 406] on div at bounding box center [758, 406] width 573 height 0
click at [533, 297] on div at bounding box center [758, 297] width 573 height 0
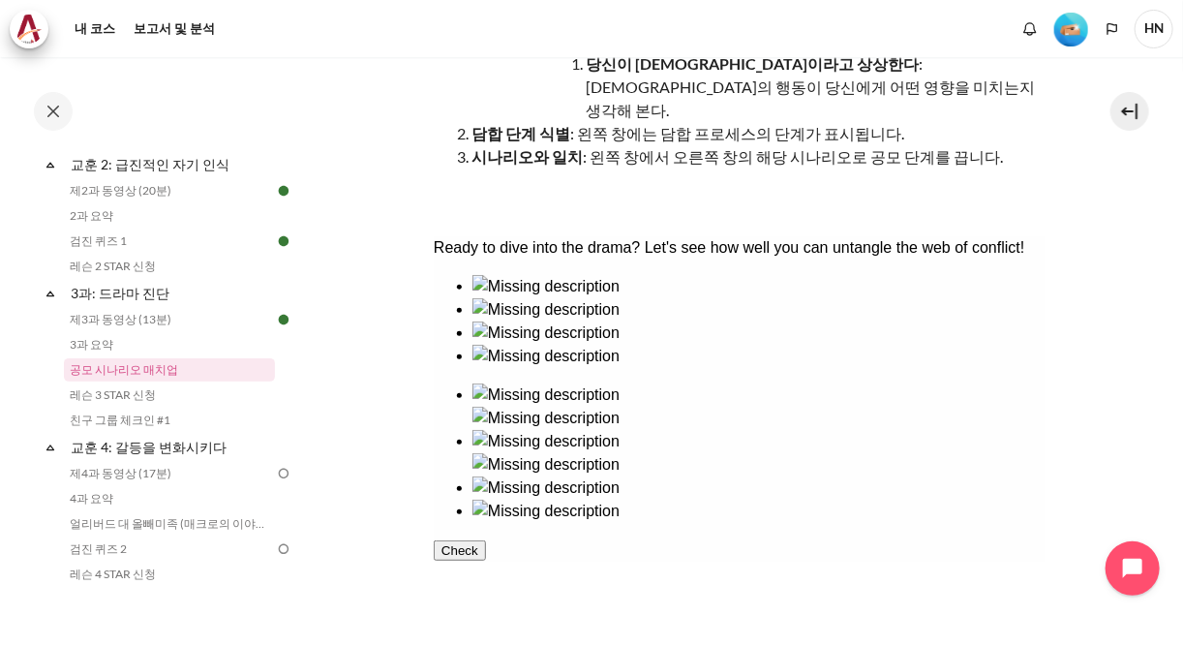
click at [795, 499] on div at bounding box center [758, 499] width 573 height 0
click at [593, 367] on div at bounding box center [758, 367] width 573 height 0
click at [901, 545] on div at bounding box center [758, 545] width 573 height 0
click at [485, 606] on button "Check" at bounding box center [459, 596] width 52 height 20
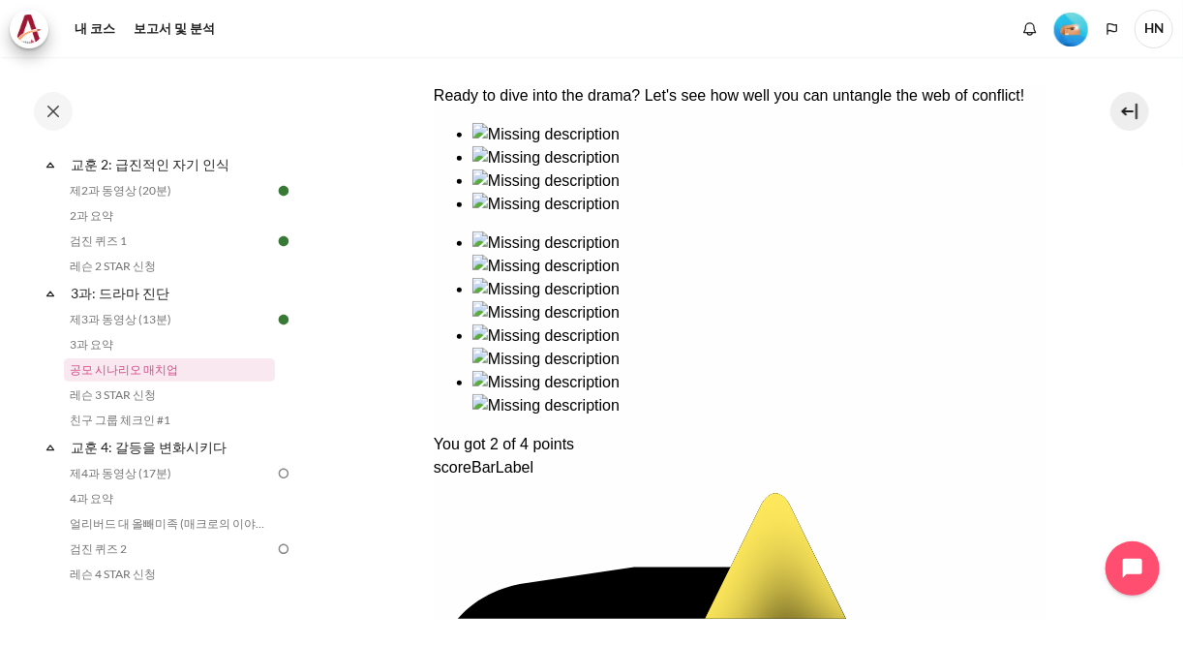
scroll to position [387, 0]
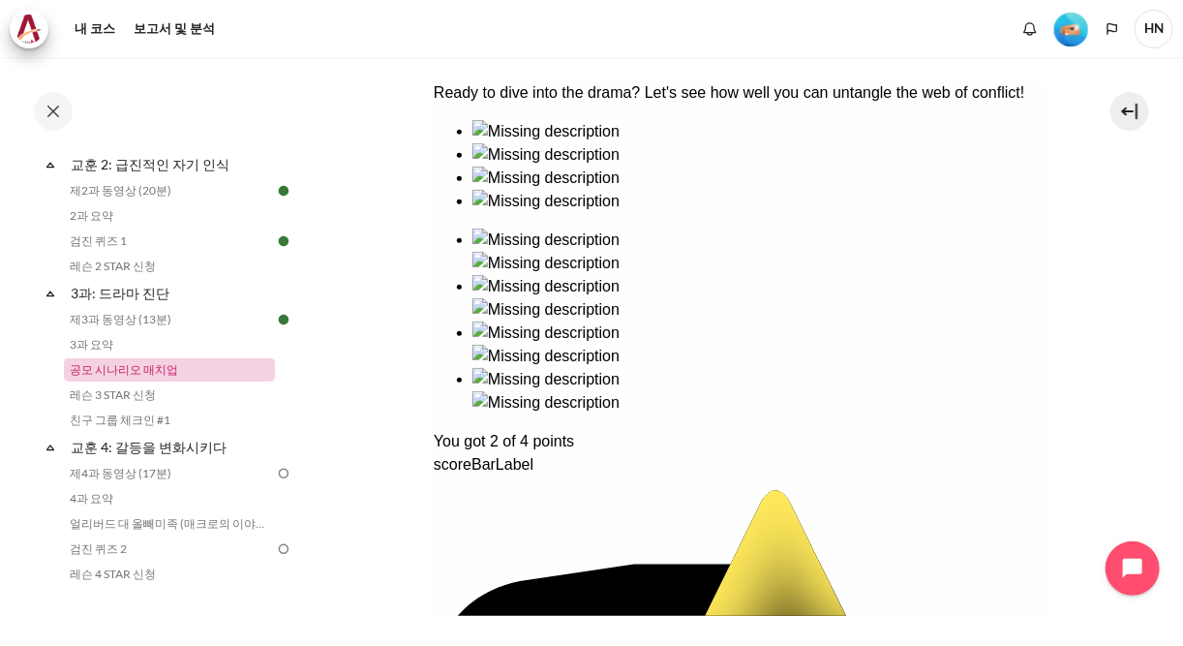
click at [169, 364] on link "공모 시나리오 매치업" at bounding box center [169, 369] width 211 height 23
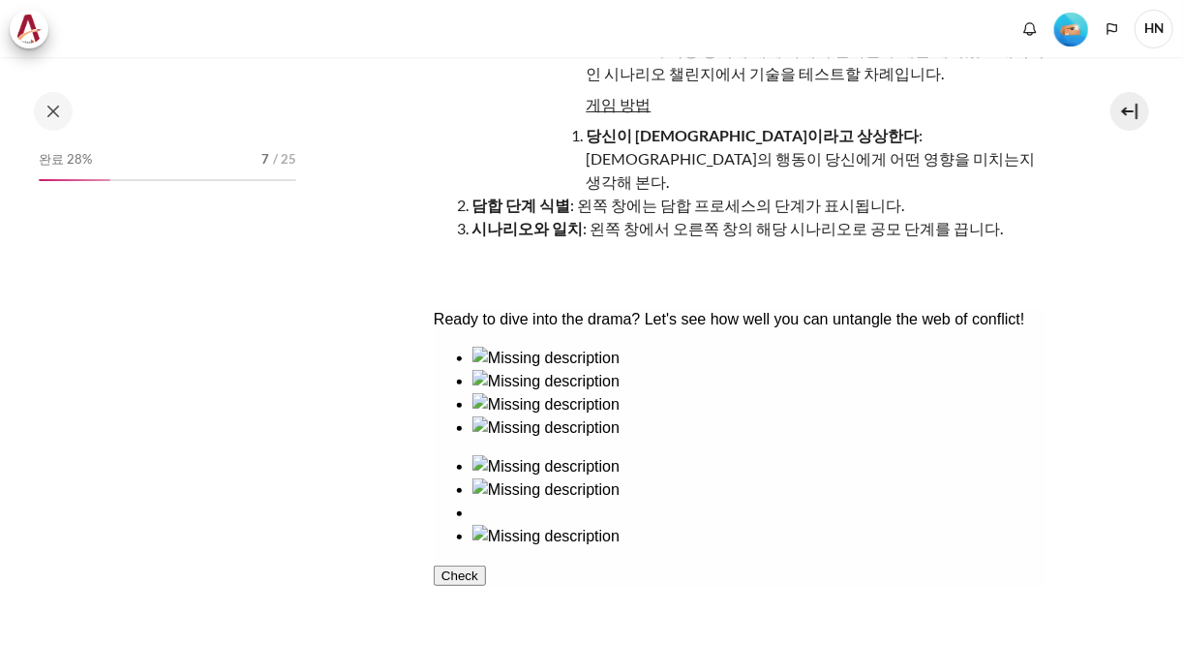
scroll to position [232, 0]
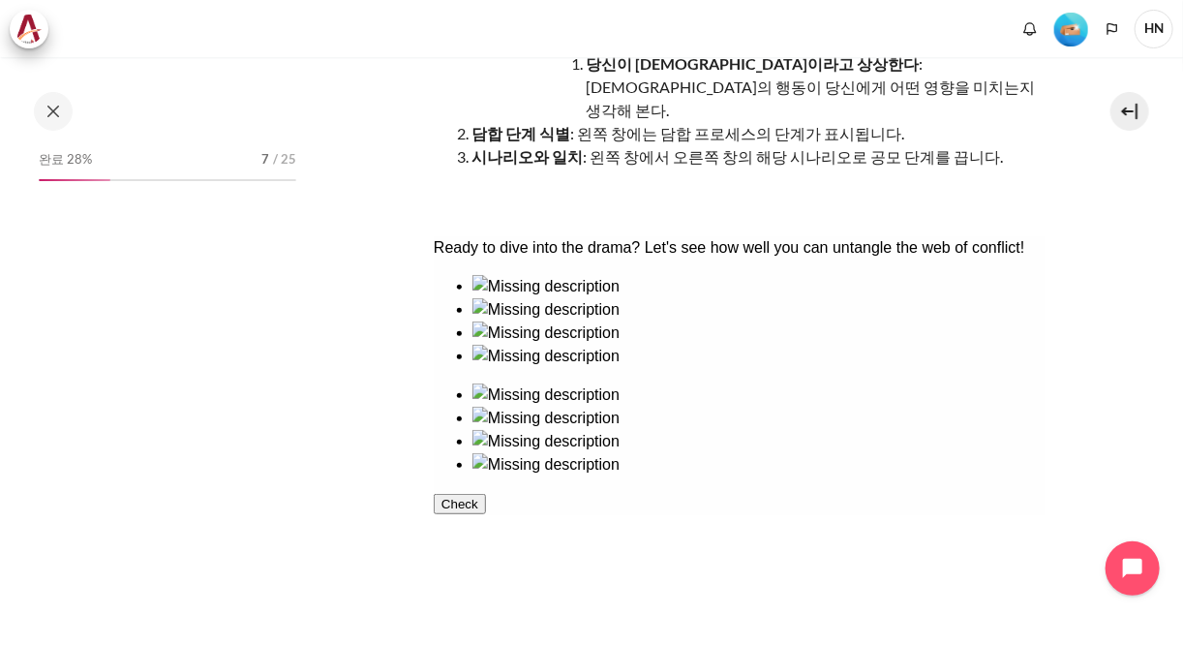
click at [678, 320] on div at bounding box center [758, 320] width 573 height 0
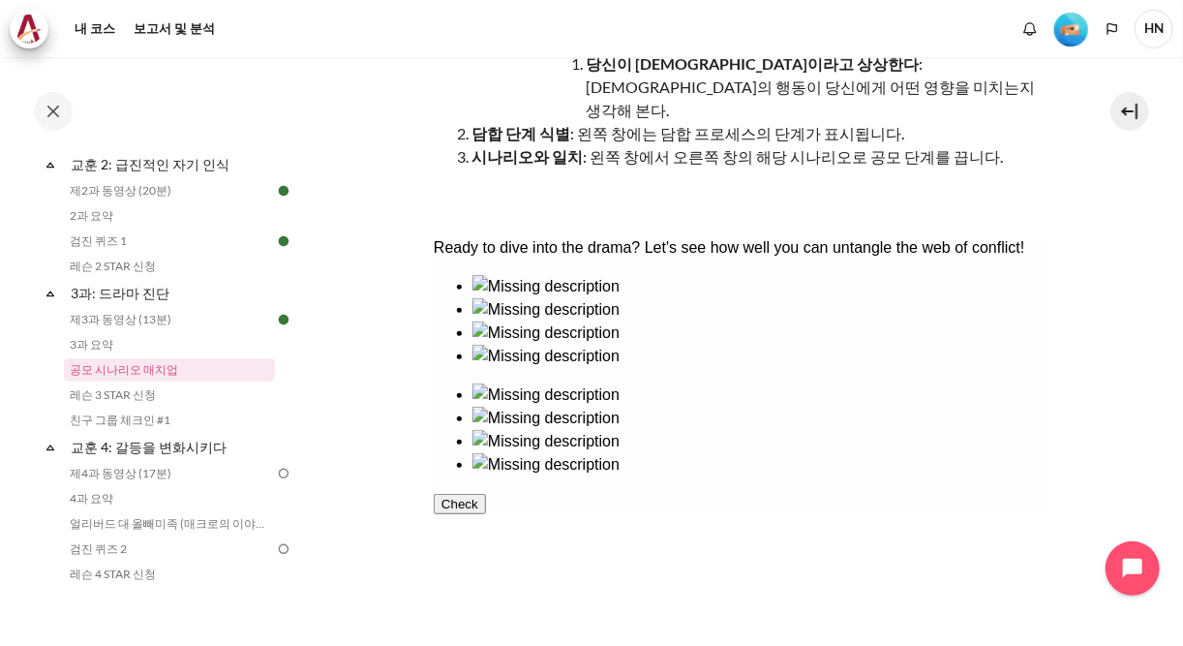
click at [832, 406] on div at bounding box center [758, 406] width 573 height 0
click at [523, 297] on div at bounding box center [758, 297] width 573 height 0
click at [957, 452] on div at bounding box center [758, 452] width 573 height 0
click at [671, 367] on div at bounding box center [758, 367] width 573 height 0
click at [967, 522] on div at bounding box center [758, 522] width 573 height 0
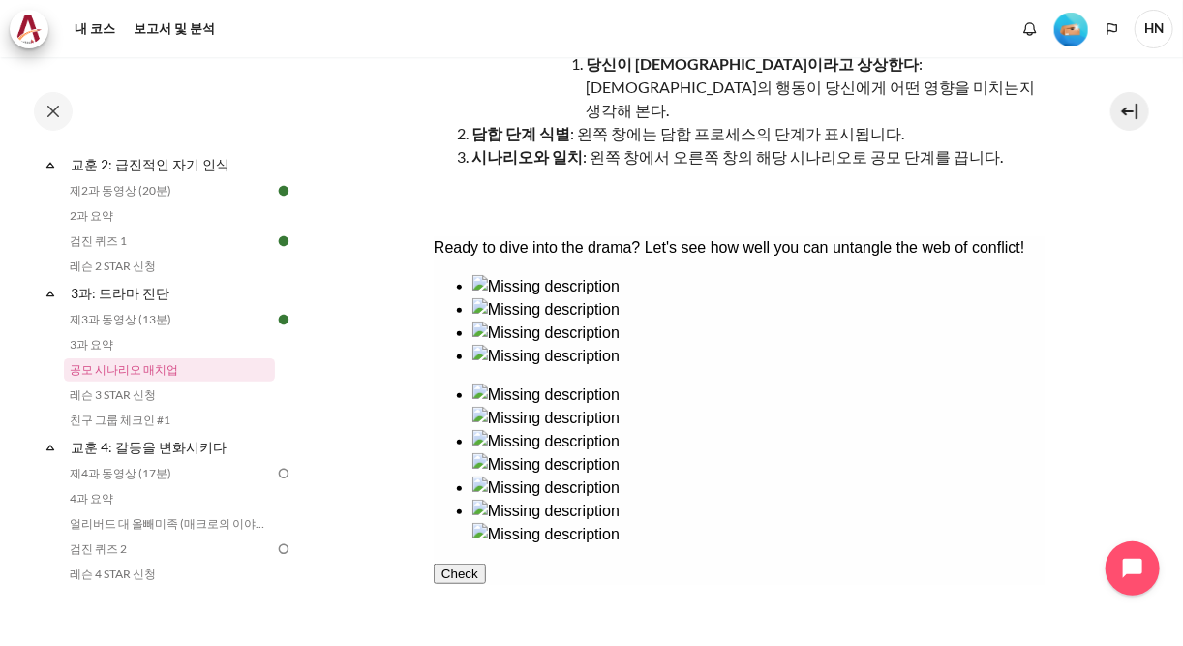
click at [511, 344] on div at bounding box center [758, 344] width 573 height 0
click at [801, 499] on div at bounding box center [758, 499] width 573 height 0
click at [485, 606] on button "Check" at bounding box center [459, 596] width 52 height 20
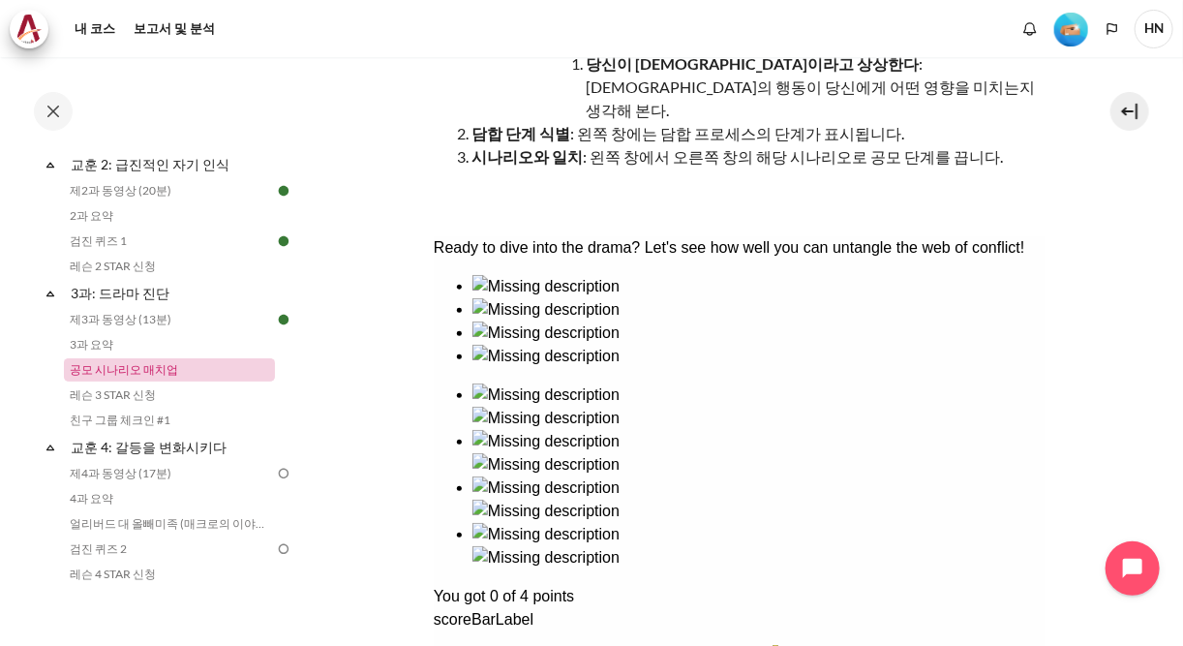
click at [167, 371] on link "공모 시나리오 매치업" at bounding box center [169, 369] width 211 height 23
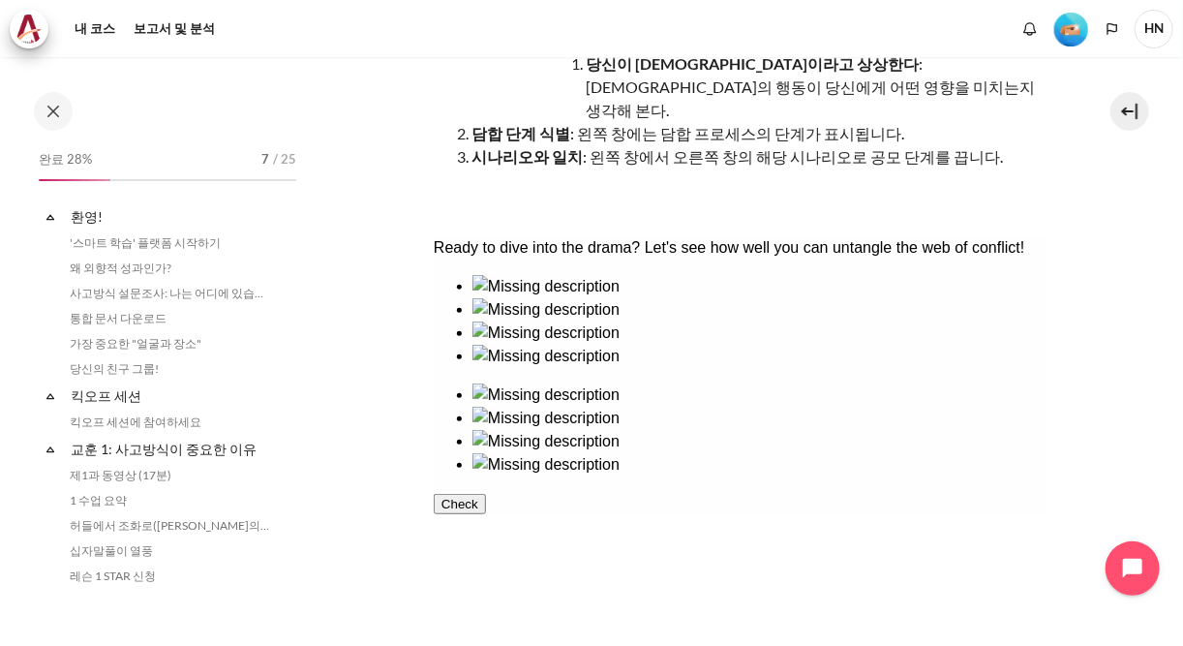
scroll to position [439, 0]
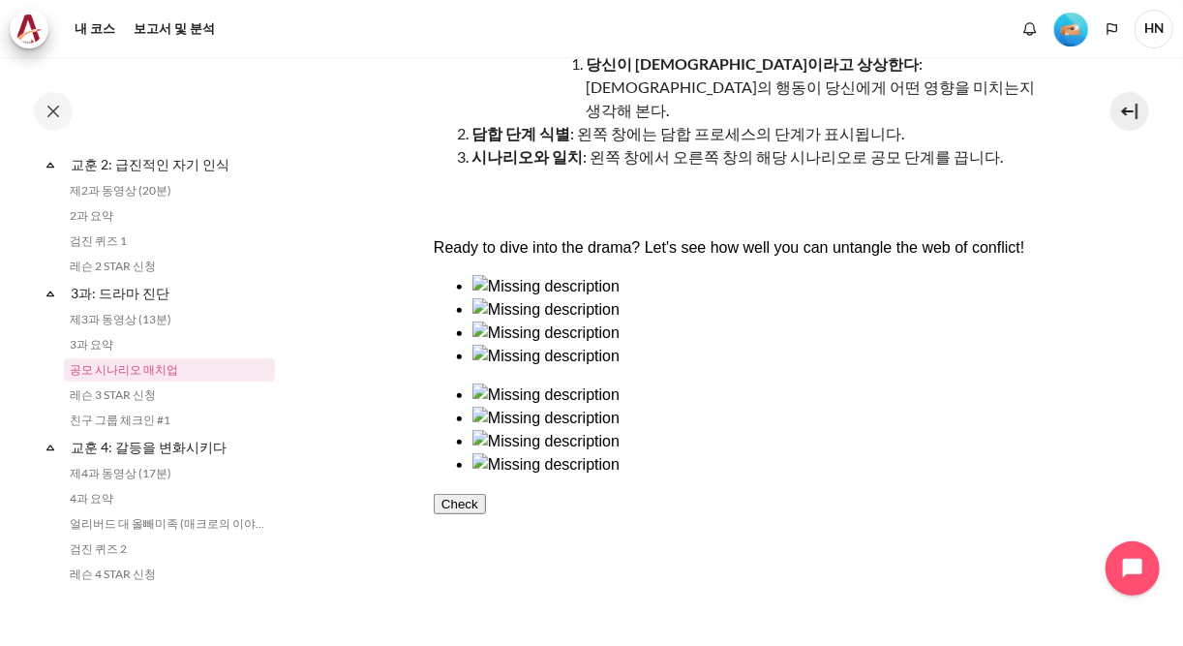
click at [627, 320] on div at bounding box center [758, 320] width 573 height 0
click at [827, 452] on div at bounding box center [758, 452] width 573 height 0
click at [502, 297] on div at bounding box center [758, 297] width 573 height 0
click at [624, 367] on div at bounding box center [758, 367] width 573 height 0
click at [817, 406] on div at bounding box center [758, 406] width 573 height 0
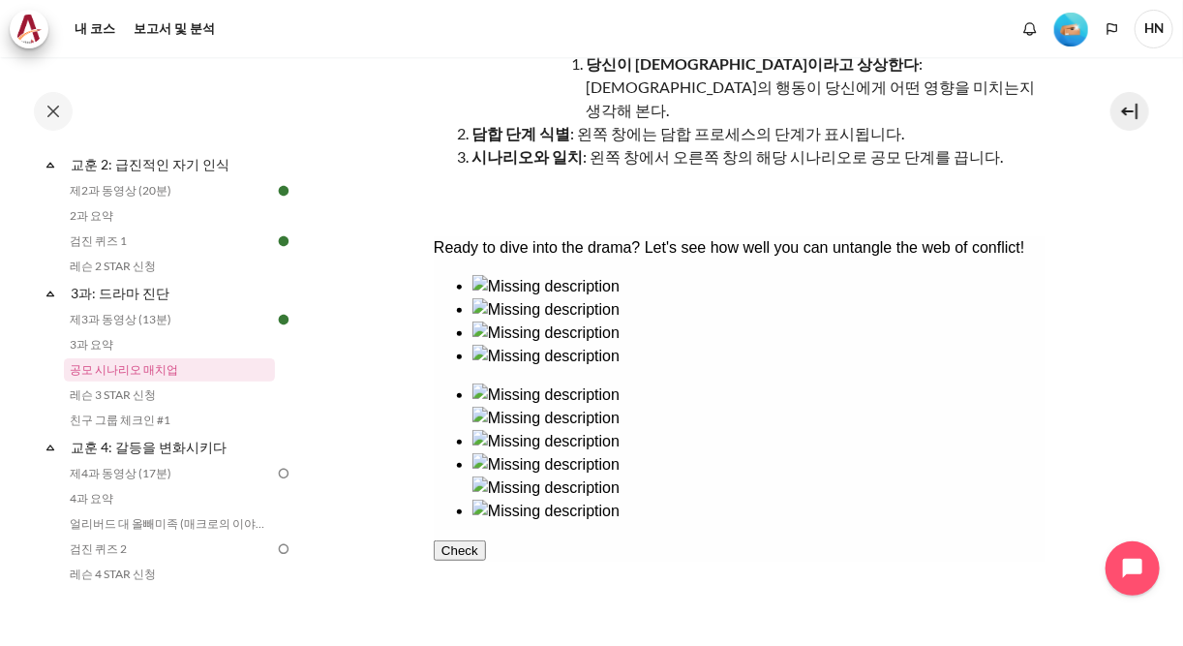
click at [531, 297] on div at bounding box center [758, 297] width 573 height 0
click at [912, 522] on div at bounding box center [758, 522] width 573 height 0
click at [518, 344] on div at bounding box center [758, 344] width 573 height 0
click at [935, 452] on div at bounding box center [758, 452] width 573 height 0
click at [485, 606] on button "Check" at bounding box center [459, 596] width 52 height 20
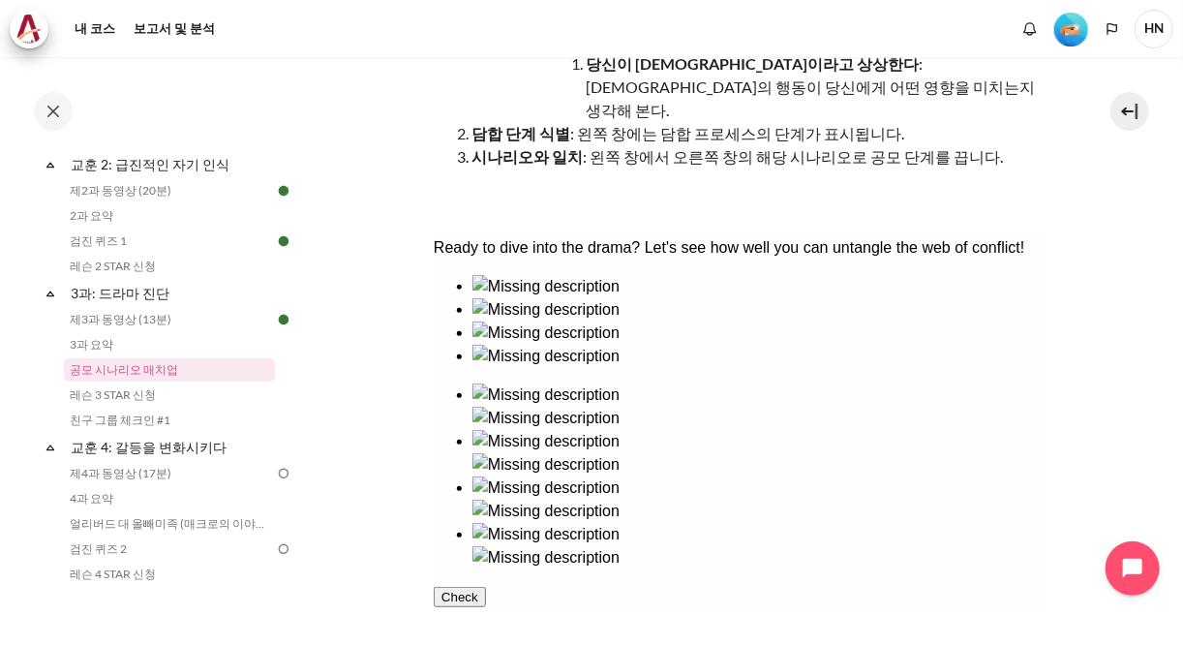
scroll to position [0, 0]
click at [115, 371] on link "공모 시나리오 매치업" at bounding box center [169, 369] width 211 height 23
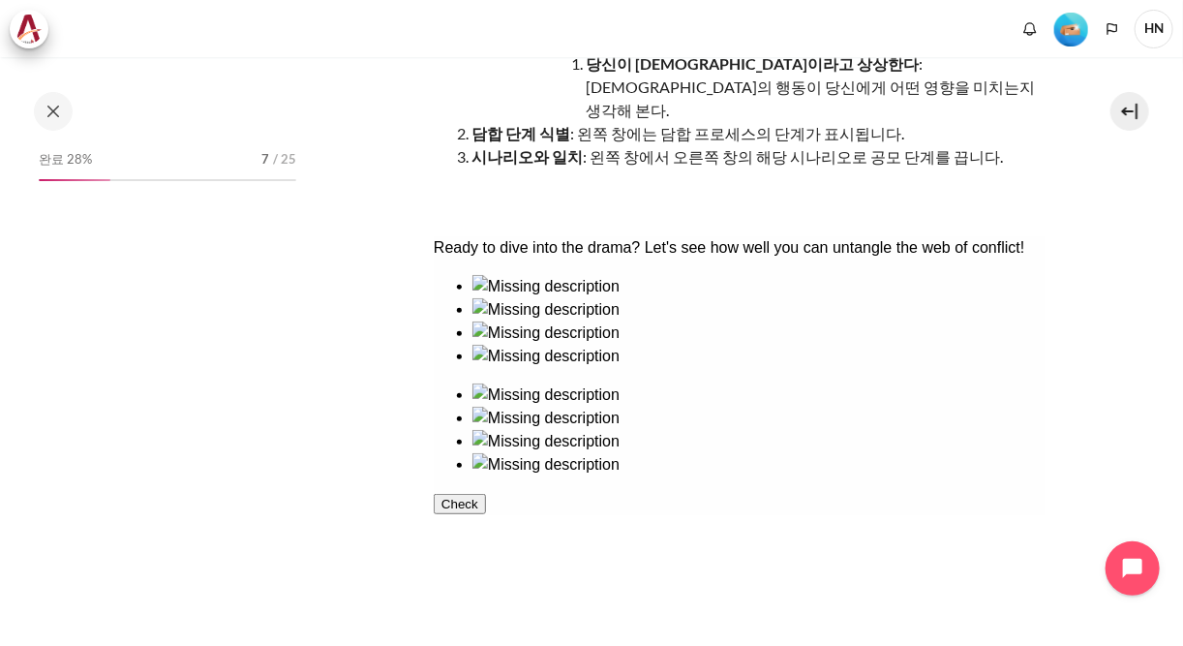
scroll to position [439, 0]
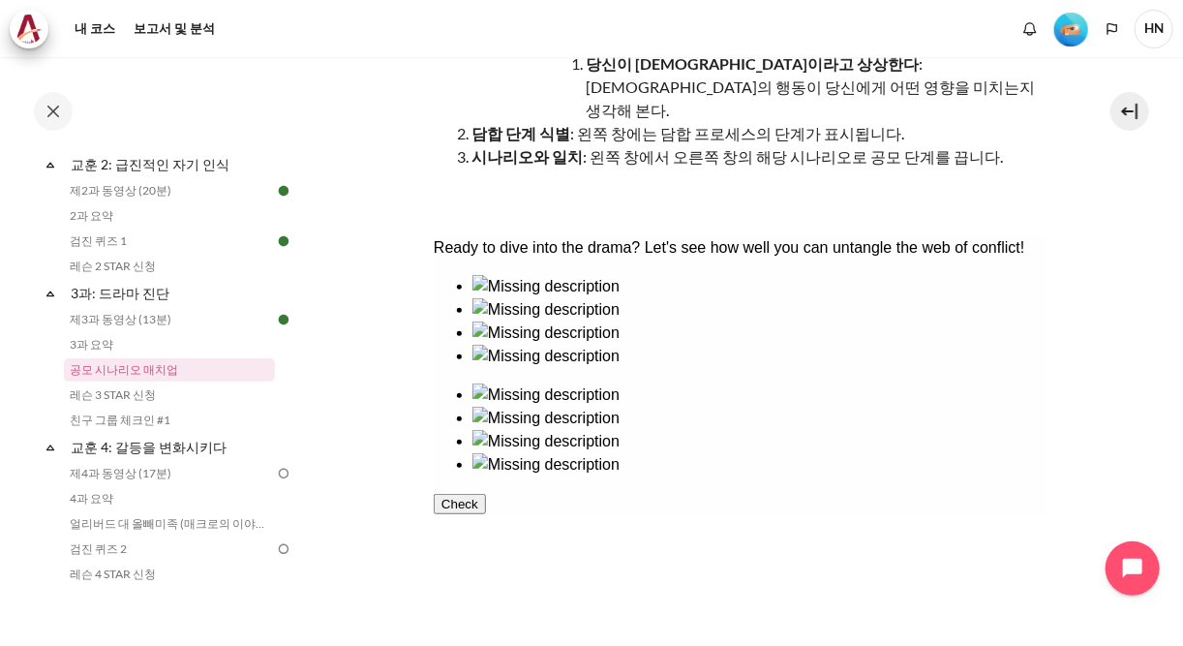
click at [523, 344] on div at bounding box center [758, 344] width 573 height 0
click at [828, 452] on div at bounding box center [758, 452] width 573 height 0
click at [638, 367] on div at bounding box center [758, 367] width 573 height 0
click at [806, 406] on div at bounding box center [758, 406] width 573 height 0
click at [635, 320] on div at bounding box center [758, 320] width 573 height 0
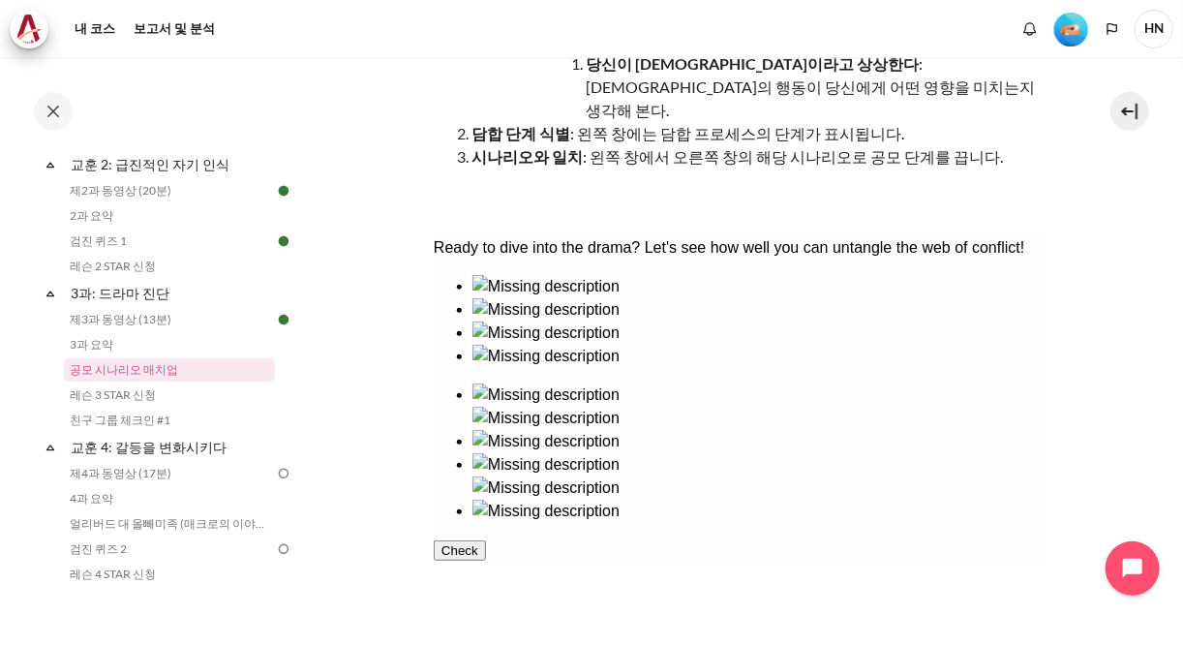
click at [928, 522] on div at bounding box center [758, 522] width 573 height 0
click at [512, 297] on div at bounding box center [758, 297] width 573 height 0
click at [975, 452] on div at bounding box center [758, 452] width 573 height 0
click at [485, 606] on button "Check" at bounding box center [459, 596] width 52 height 20
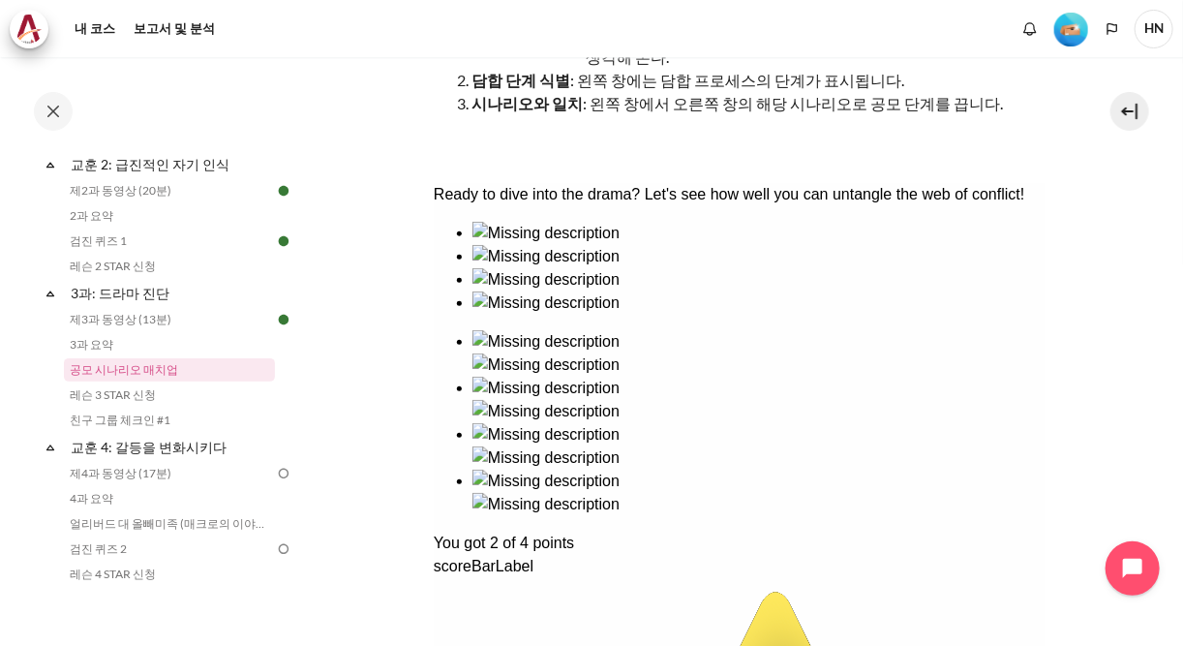
scroll to position [310, 0]
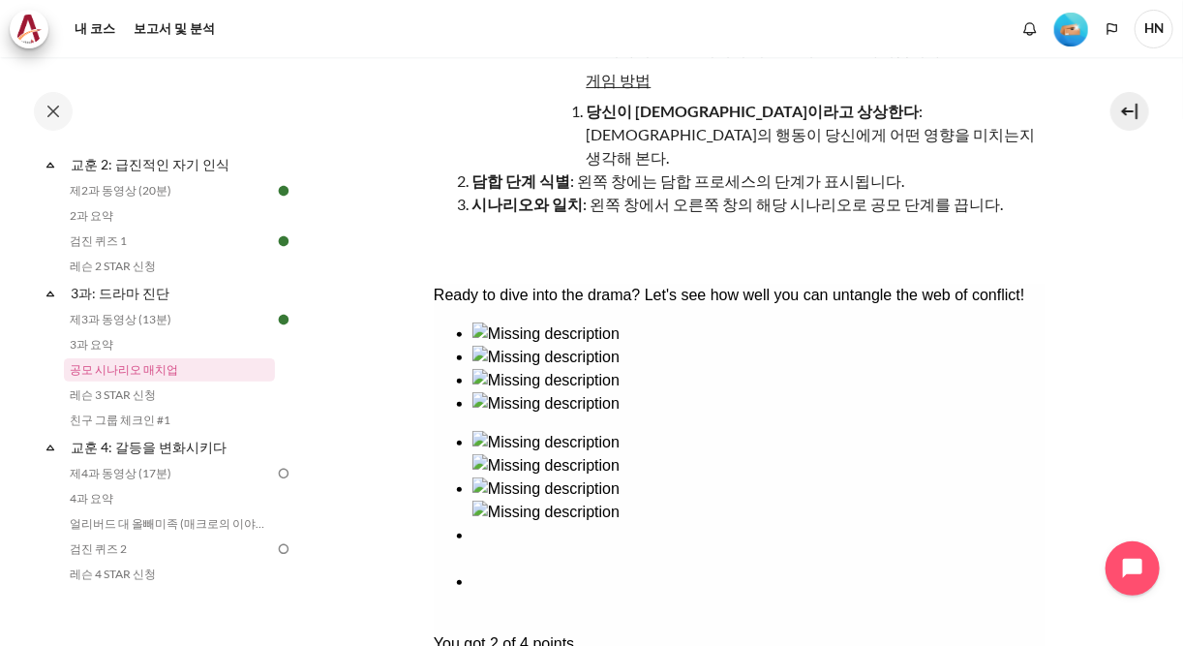
scroll to position [279, 0]
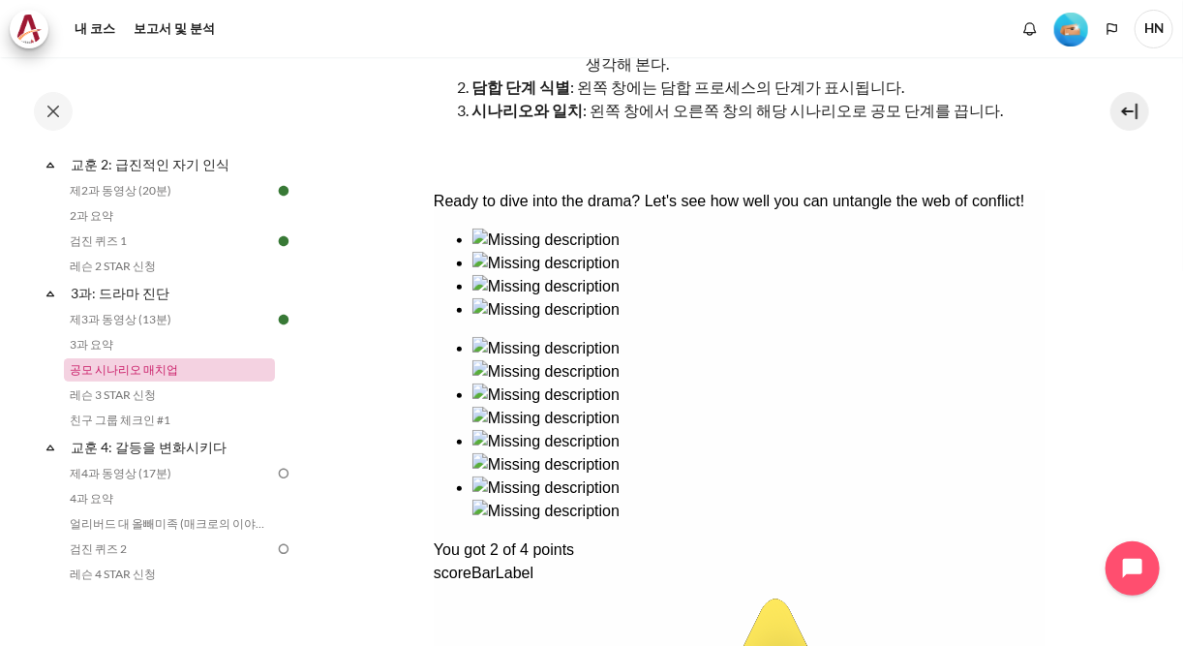
click at [163, 369] on link "공모 시나리오 매치업" at bounding box center [169, 369] width 211 height 23
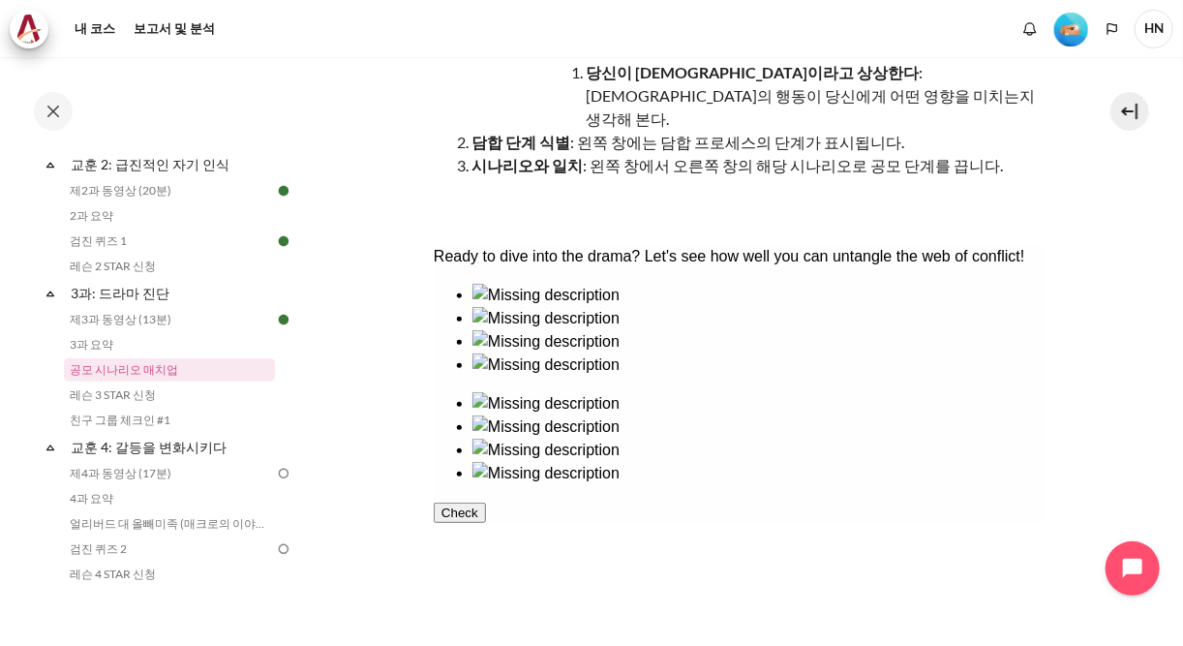
scroll to position [232, 0]
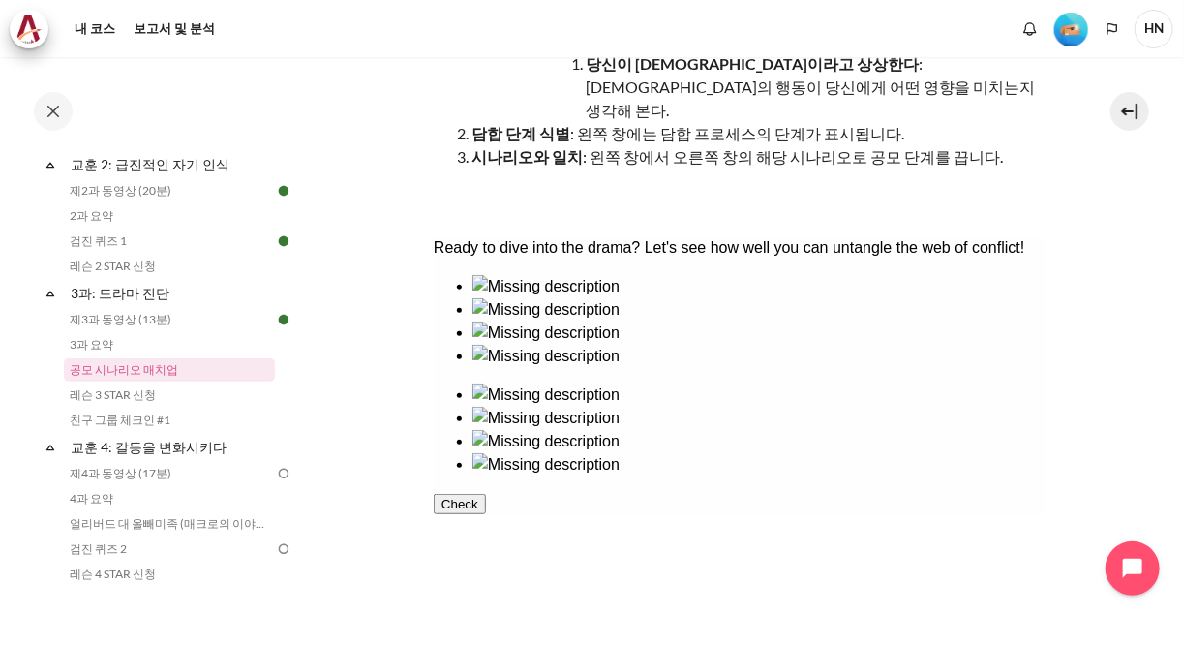
click at [497, 297] on div at bounding box center [758, 297] width 573 height 0
click at [815, 406] on div at bounding box center [758, 406] width 573 height 0
click at [653, 367] on div at bounding box center [758, 367] width 573 height 0
click at [839, 475] on div at bounding box center [758, 475] width 573 height 0
click at [684, 320] on div at bounding box center [758, 320] width 573 height 0
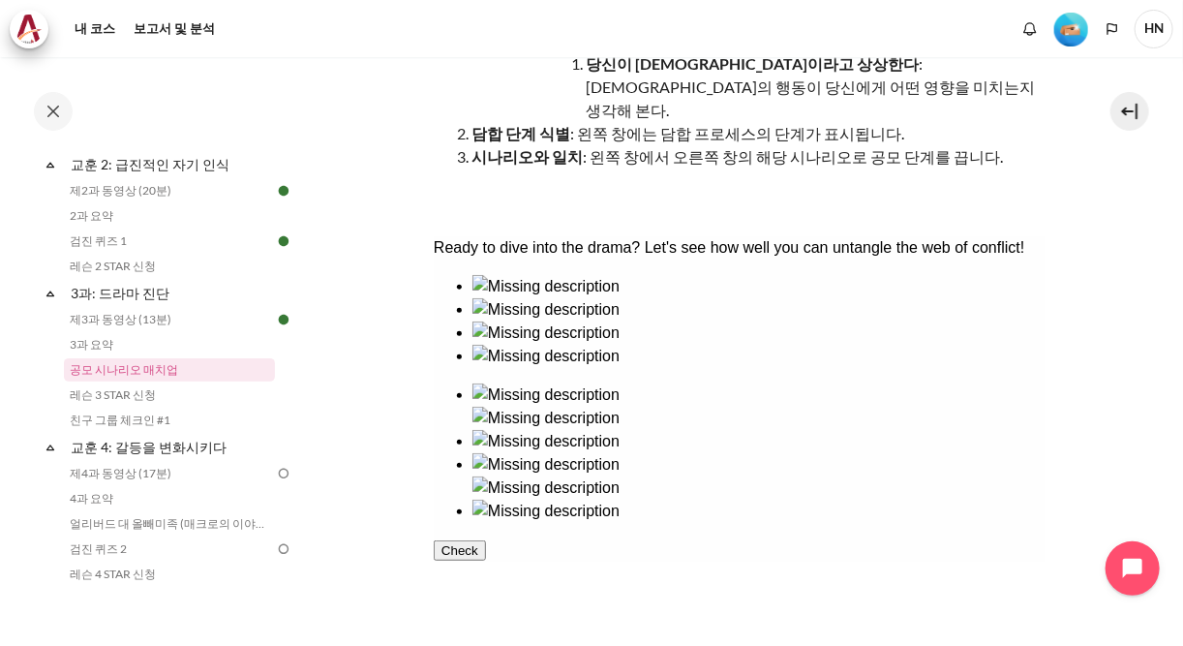
click at [972, 522] on div at bounding box center [758, 522] width 573 height 0
click at [490, 344] on div at bounding box center [758, 344] width 573 height 0
drag, startPoint x: 943, startPoint y: 415, endPoint x: 721, endPoint y: 442, distance: 223.4
click at [941, 452] on div at bounding box center [758, 452] width 573 height 0
click at [485, 606] on button "Check" at bounding box center [459, 596] width 52 height 20
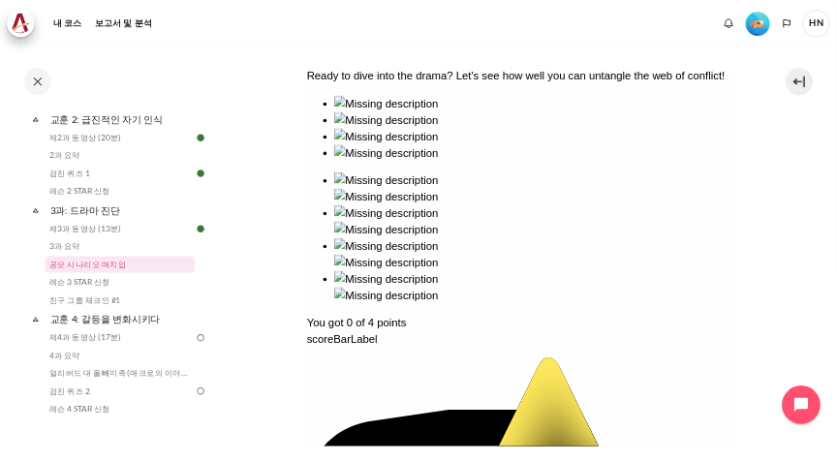
scroll to position [387, 0]
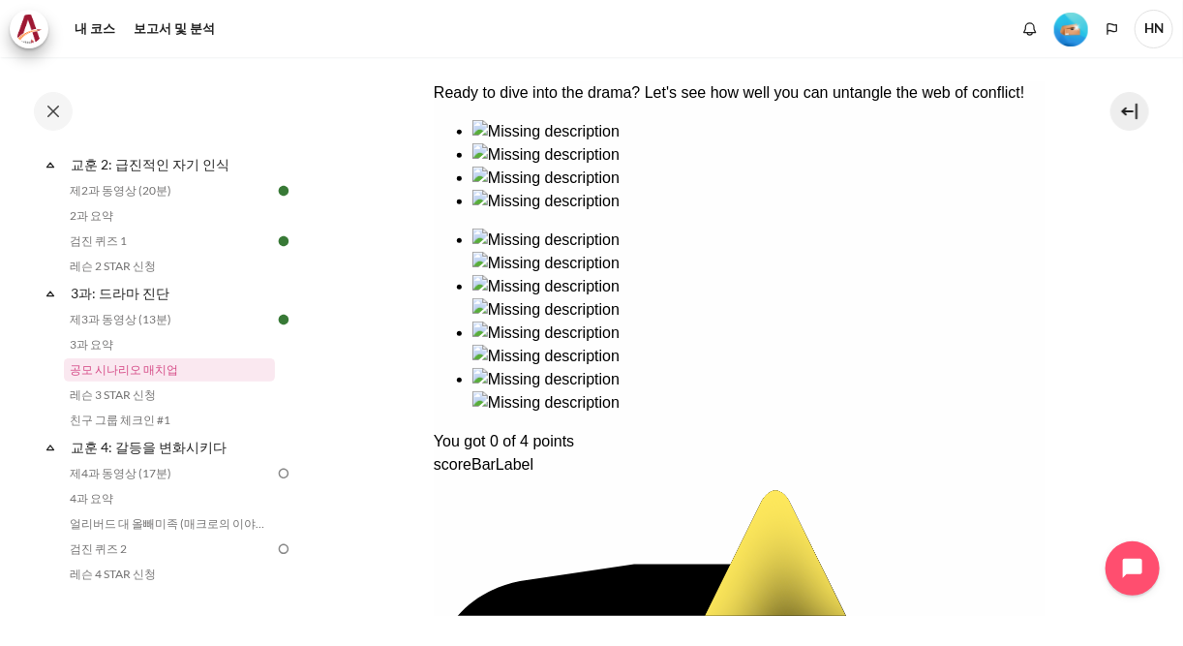
click at [821, 265] on div "Ready to dive into the drama? Let's see how well you can untangle the web of co…" at bounding box center [739, 551] width 612 height 942
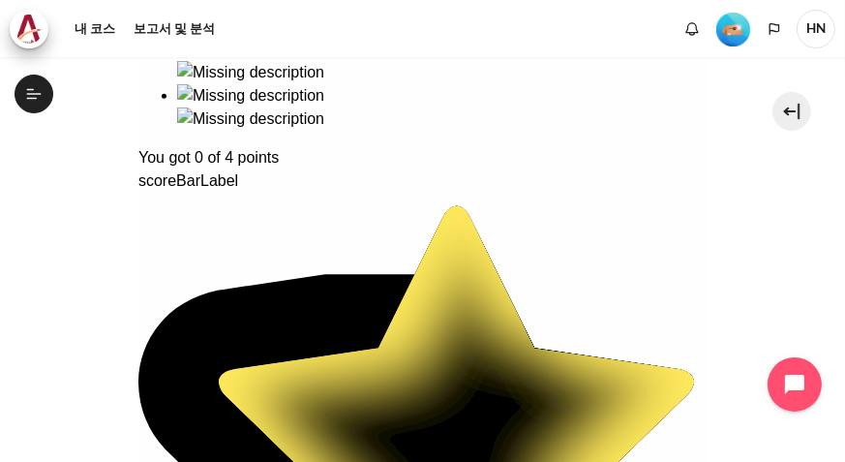
scroll to position [718, 0]
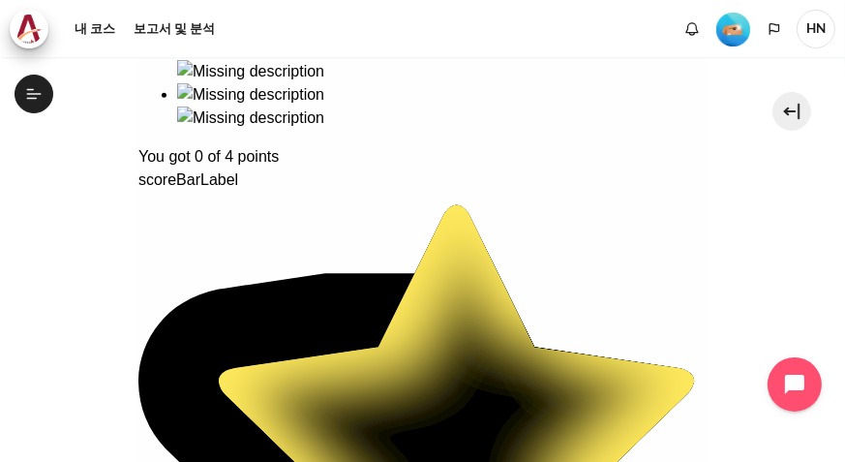
drag, startPoint x: 660, startPoint y: 297, endPoint x: 618, endPoint y: 316, distance: 46.4
click at [660, 297] on div "Ready to dive into the drama? Let's see how well you can untangle the web of co…" at bounding box center [421, 238] width 569 height 929
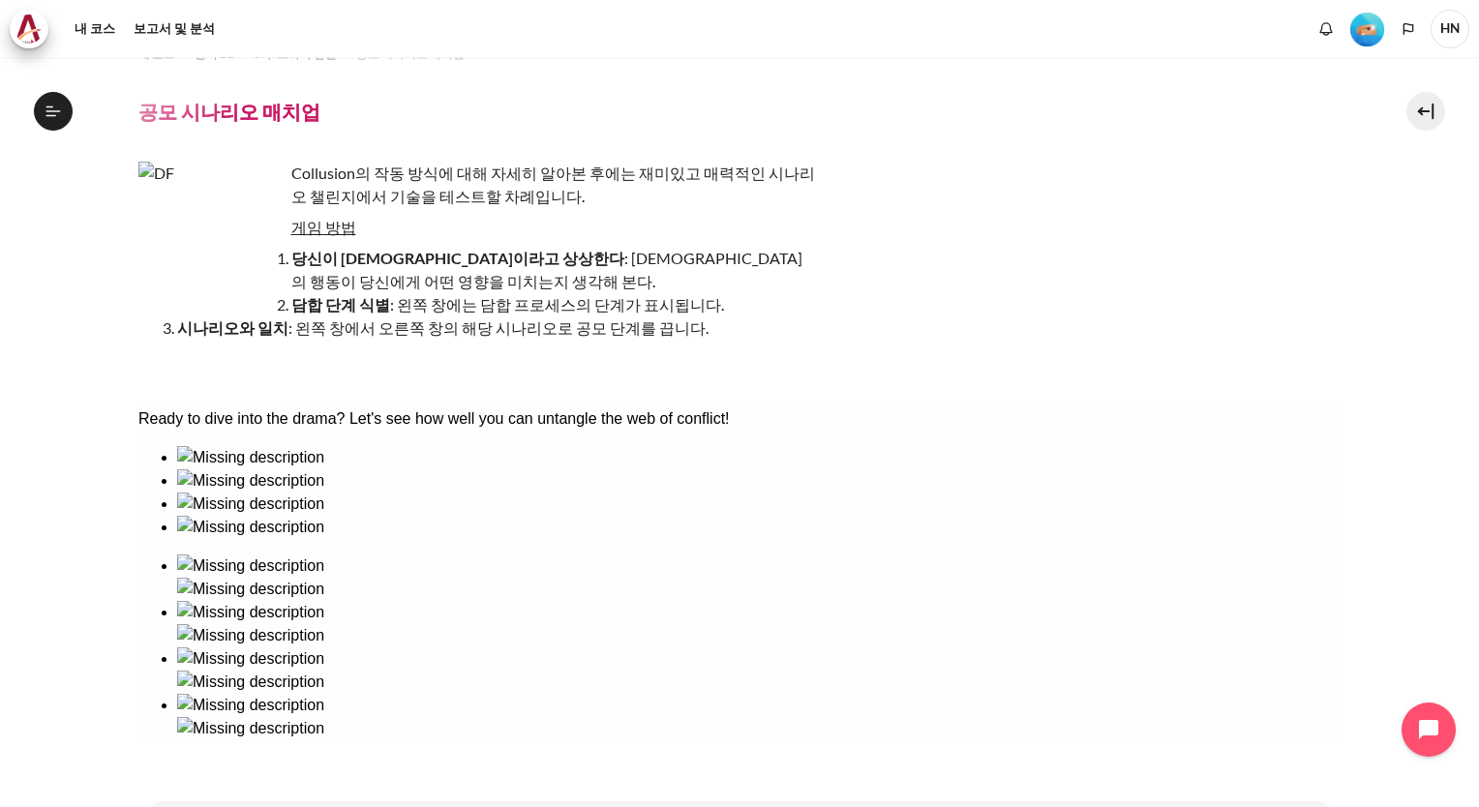
scroll to position [0, 0]
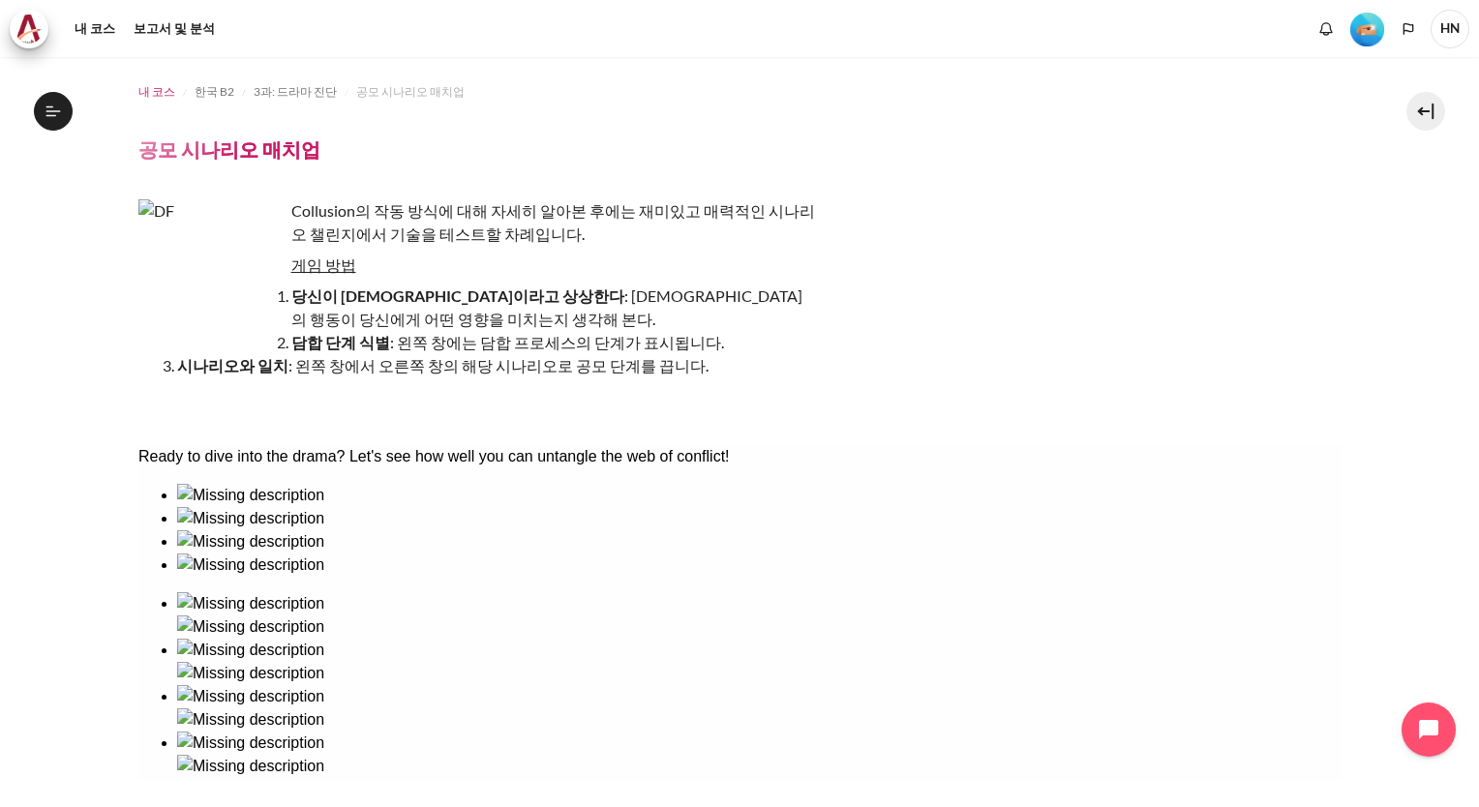
click at [159, 90] on span "내 코스" at bounding box center [156, 91] width 37 height 17
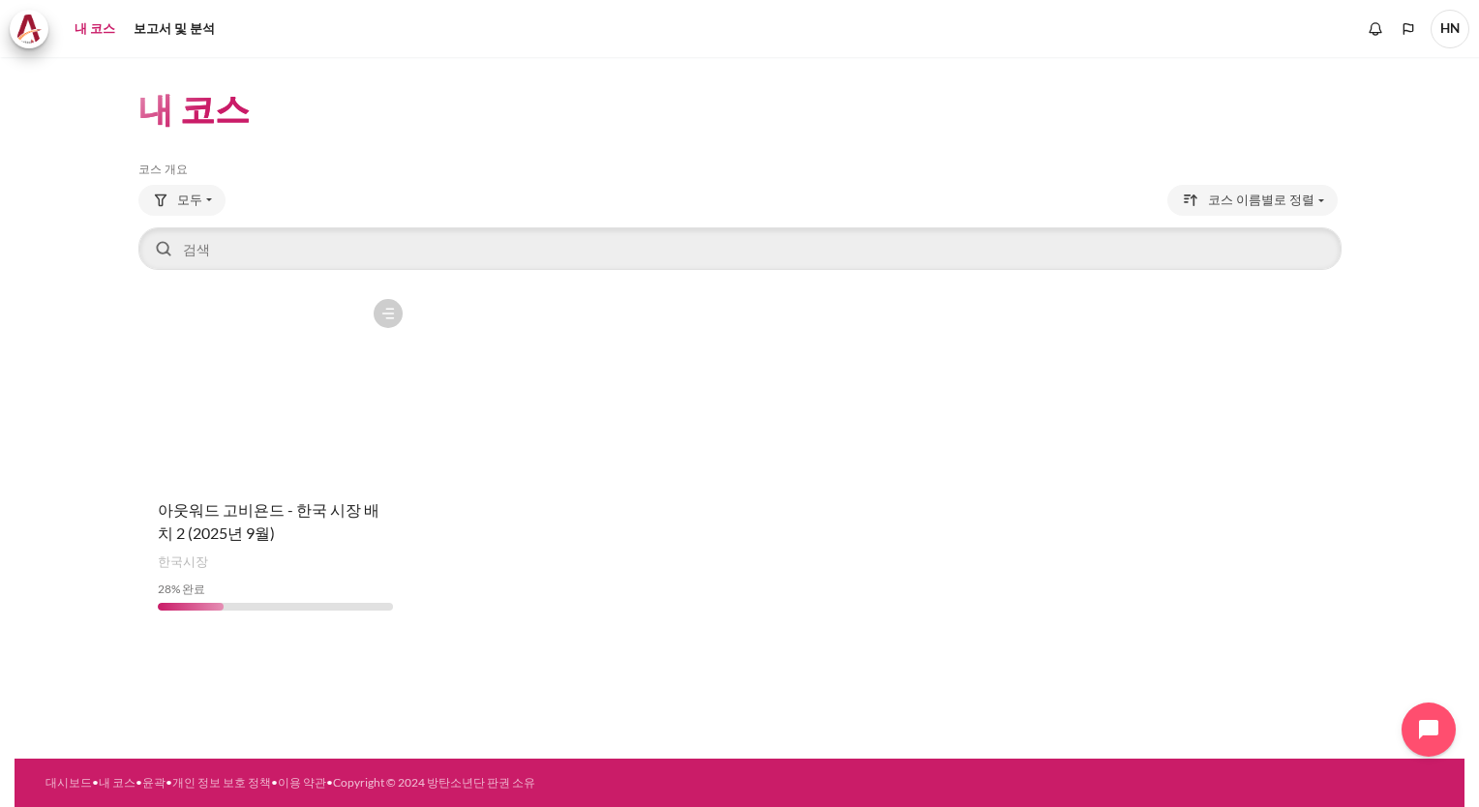
click at [259, 454] on figure "콘텐츠" at bounding box center [275, 386] width 275 height 194
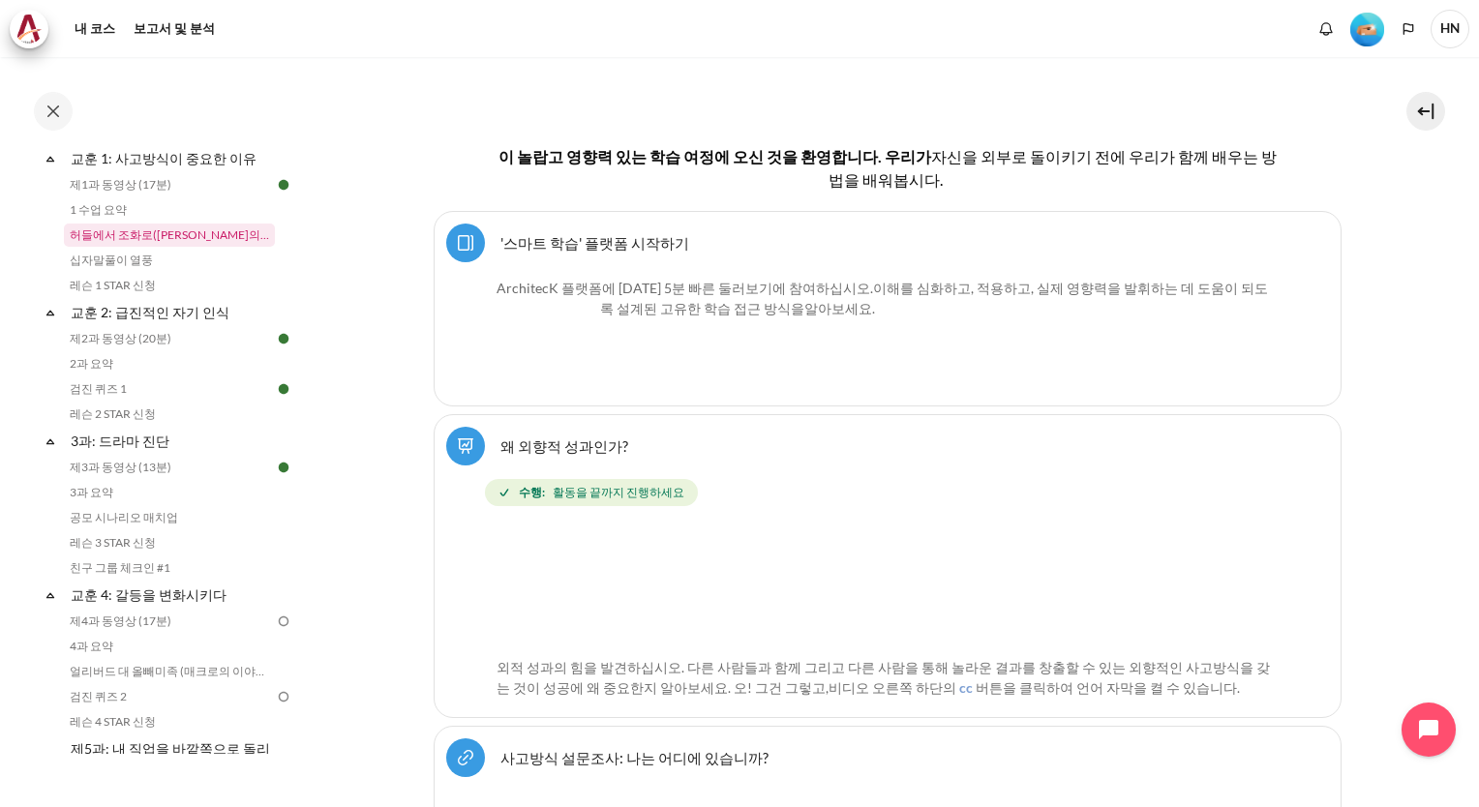
scroll to position [387, 0]
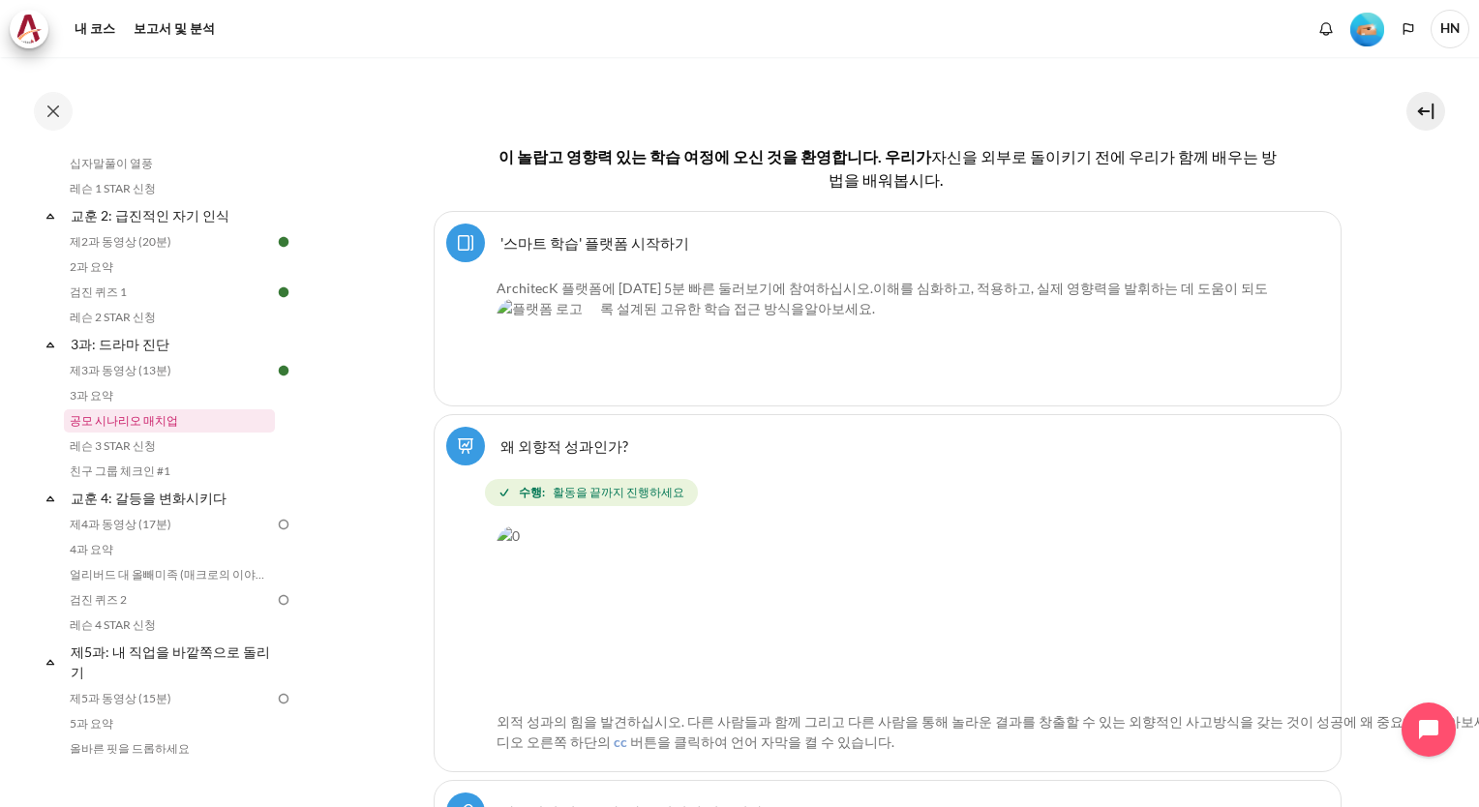
click at [151, 425] on link "공모 시나리오 매치업" at bounding box center [169, 421] width 211 height 23
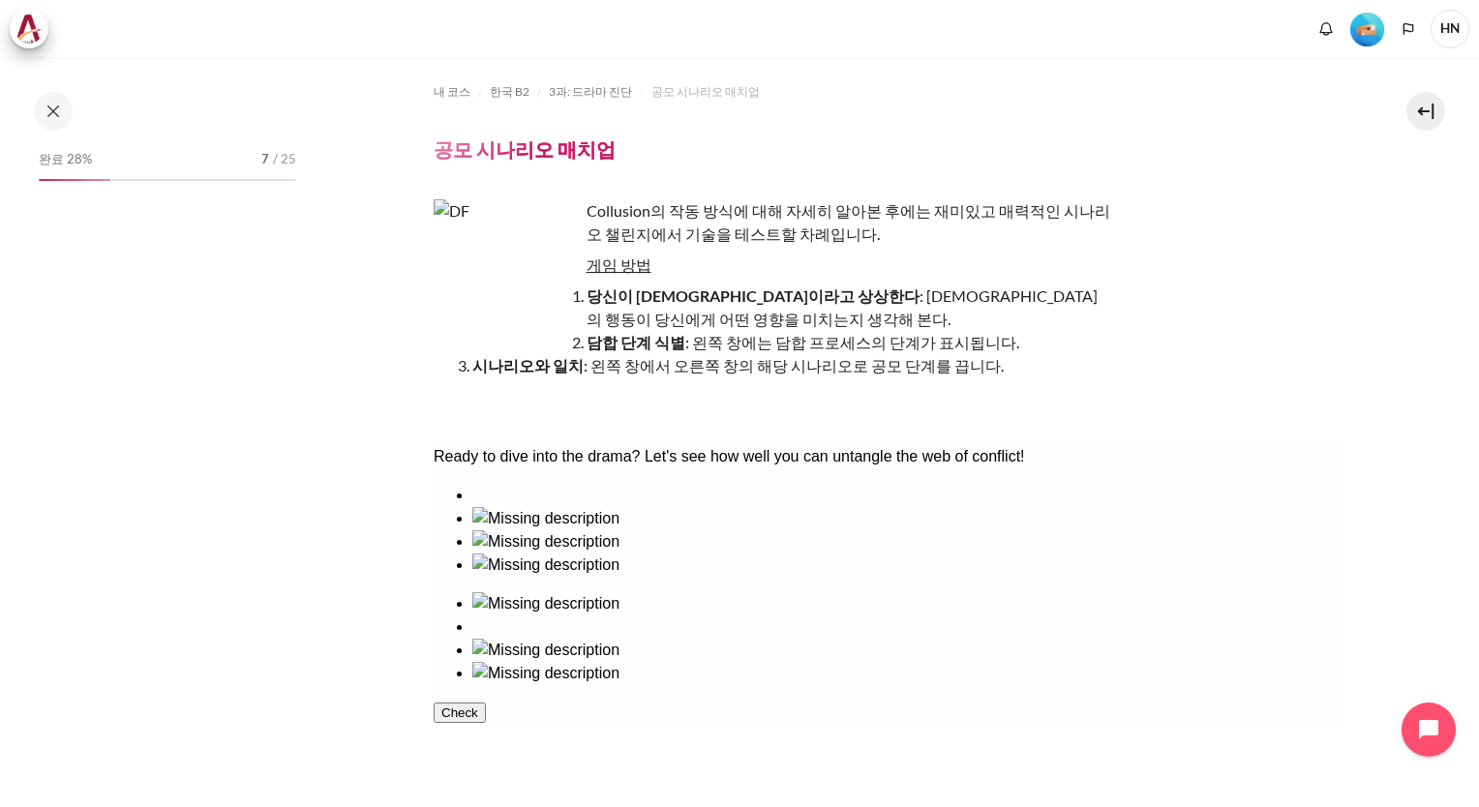
scroll to position [359, 0]
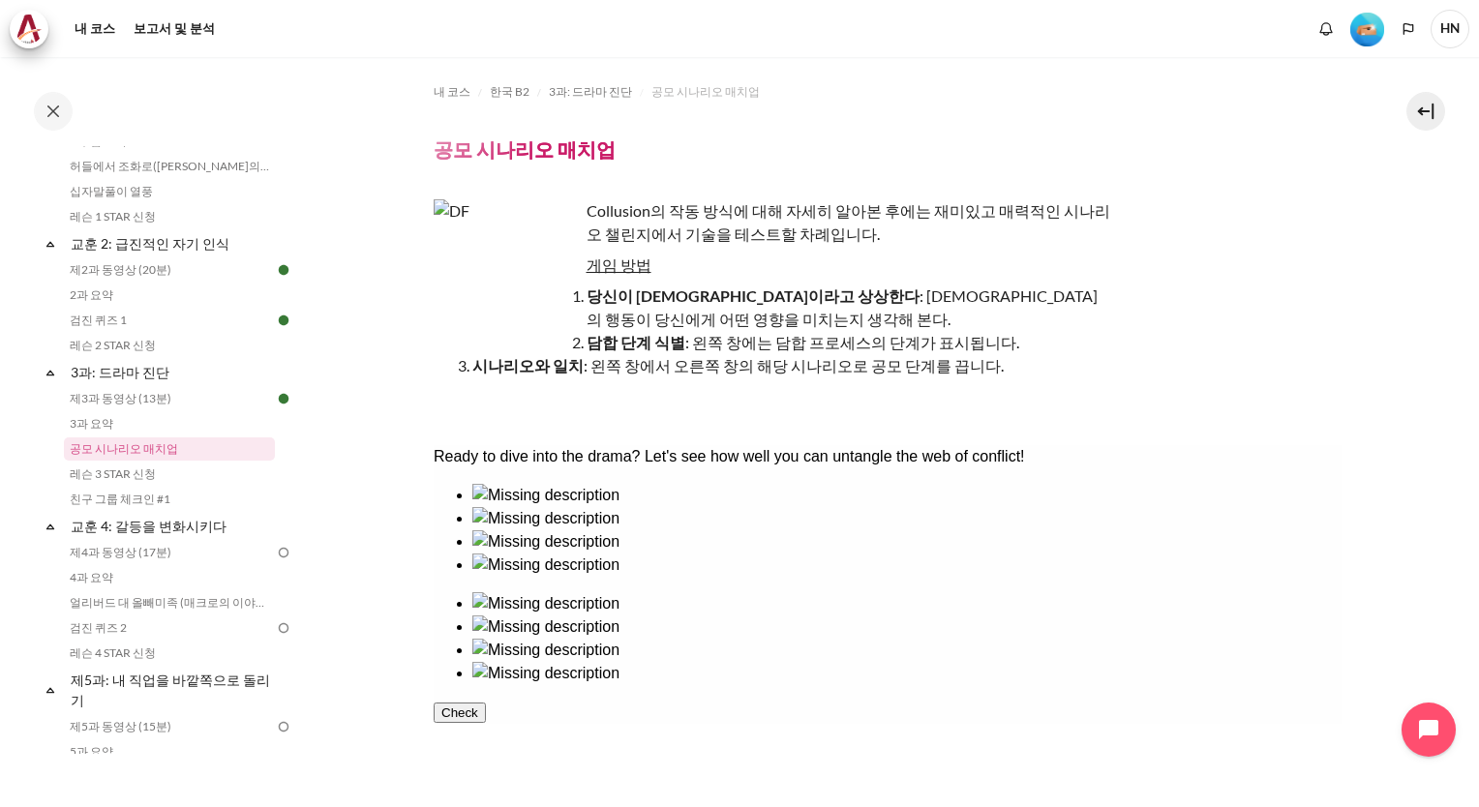
click at [526, 507] on div at bounding box center [906, 507] width 869 height 0
click at [930, 685] on div at bounding box center [906, 685] width 869 height 0
click at [667, 531] on div at bounding box center [906, 531] width 869 height 0
click at [1198, 662] on div at bounding box center [906, 662] width 869 height 0
click at [810, 554] on div at bounding box center [906, 554] width 869 height 0
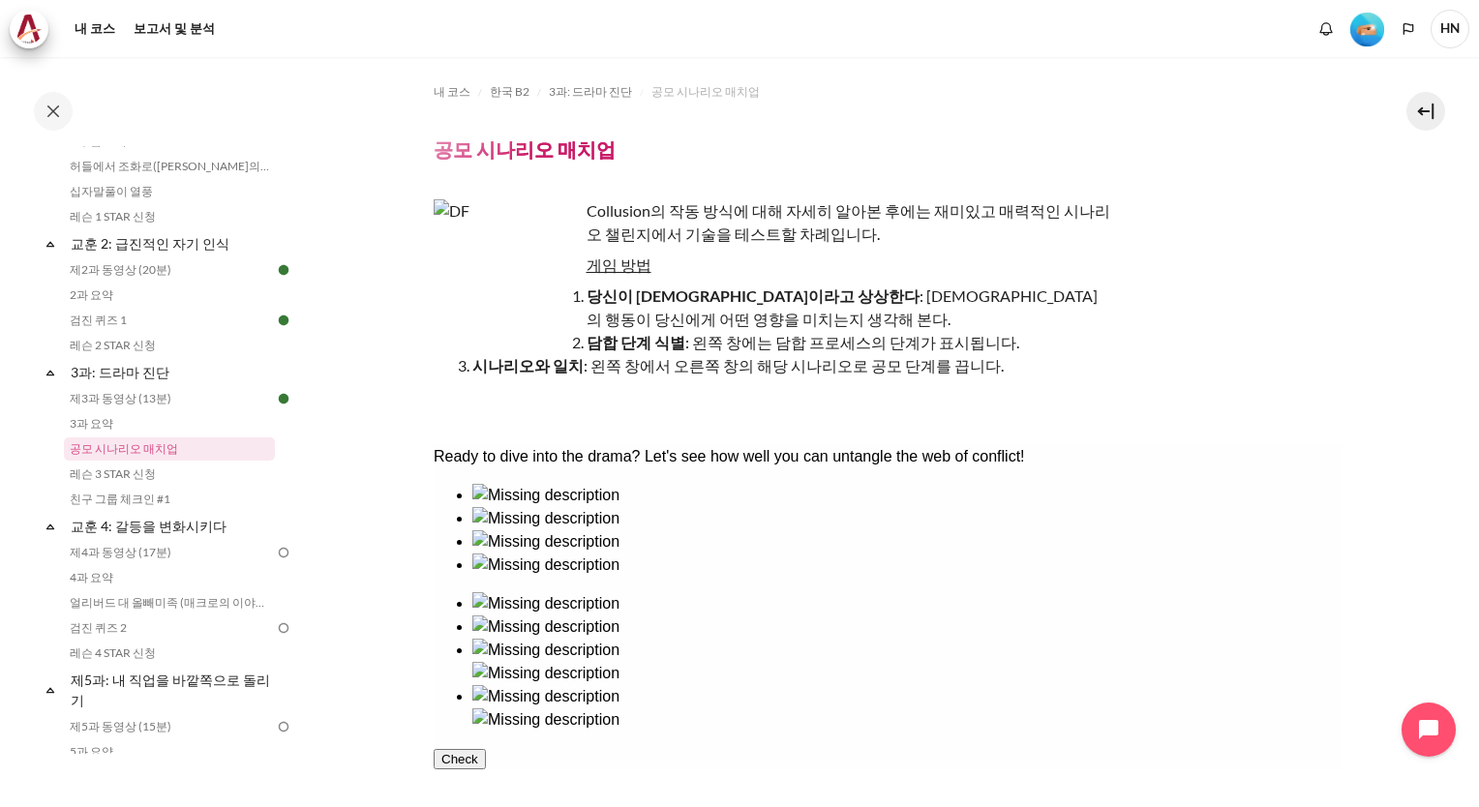
click at [976, 616] on div at bounding box center [906, 616] width 869 height 0
click at [535, 577] on div at bounding box center [906, 577] width 869 height 0
click at [1050, 662] on div at bounding box center [906, 662] width 869 height 0
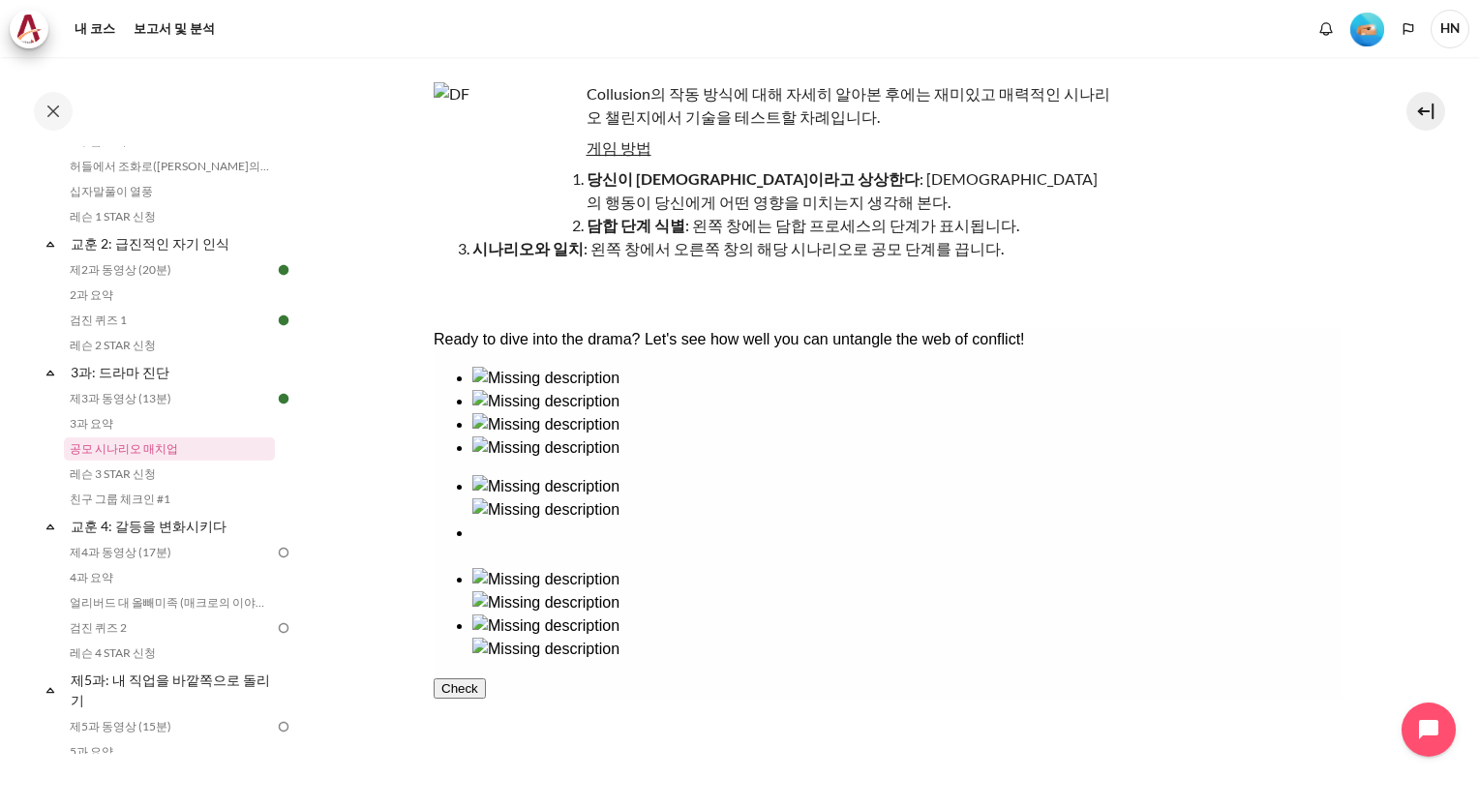
scroll to position [228, 0]
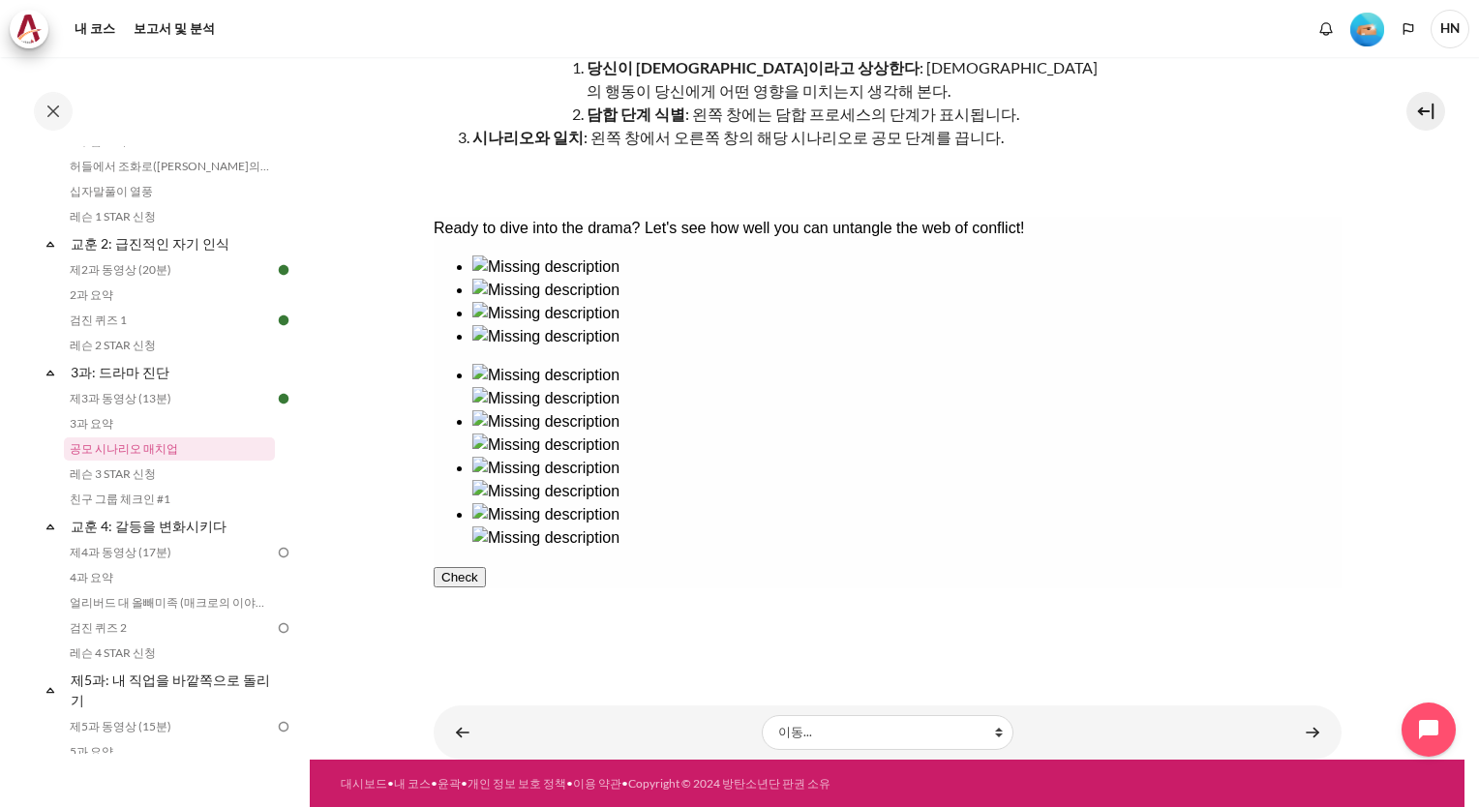
click at [485, 588] on button "Check" at bounding box center [459, 577] width 52 height 20
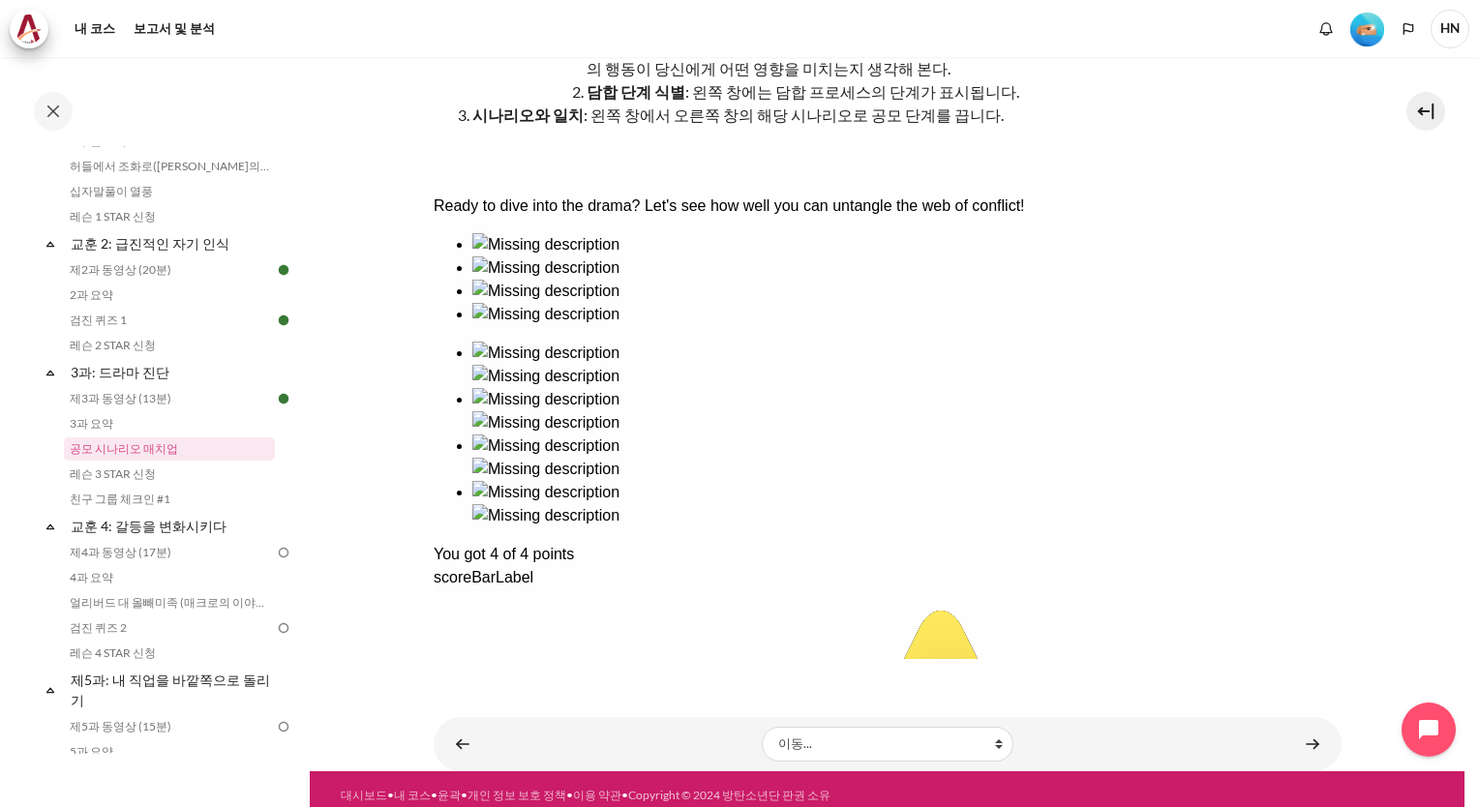
scroll to position [263, 0]
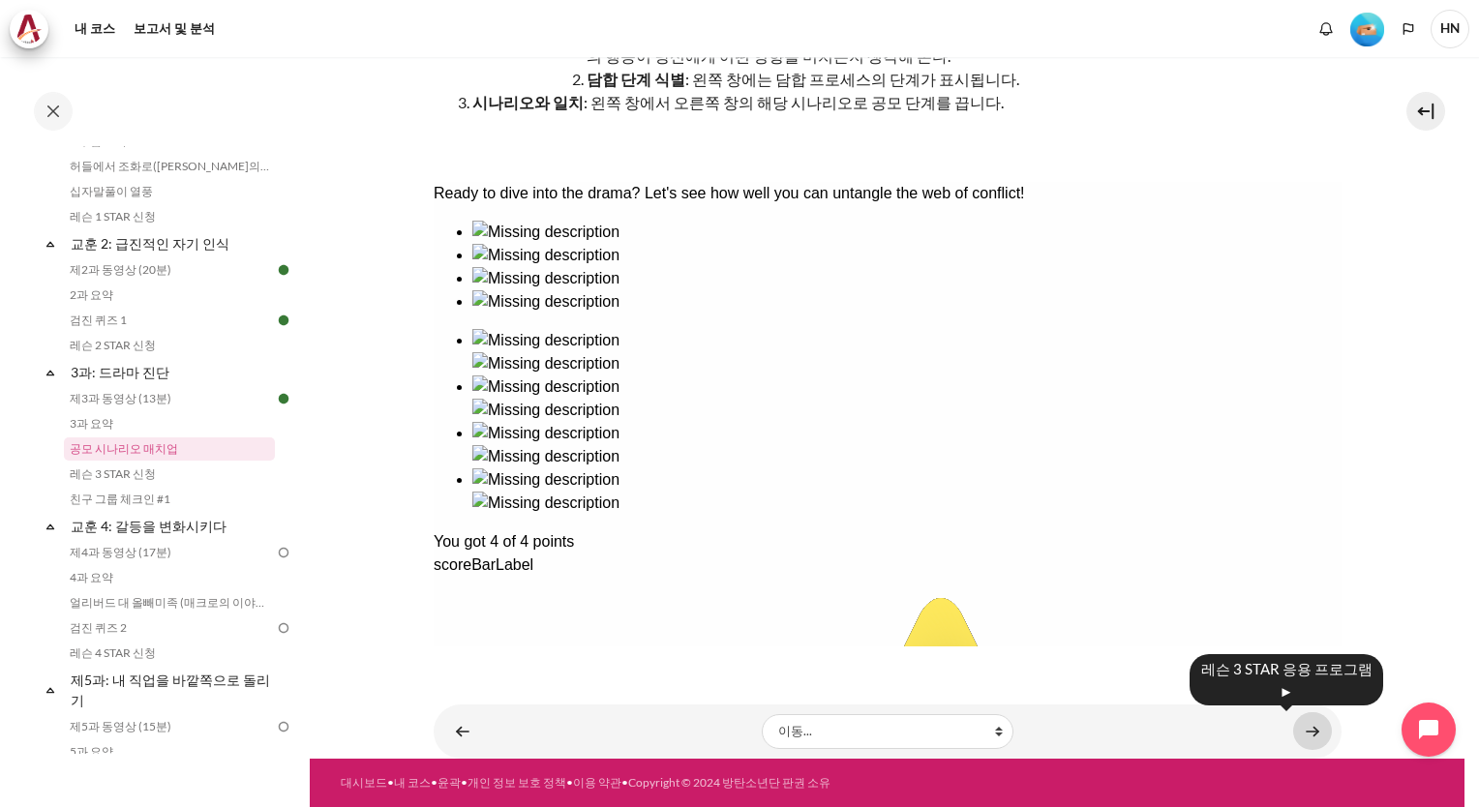
click at [1313, 718] on link "콘텐츠" at bounding box center [1312, 732] width 39 height 38
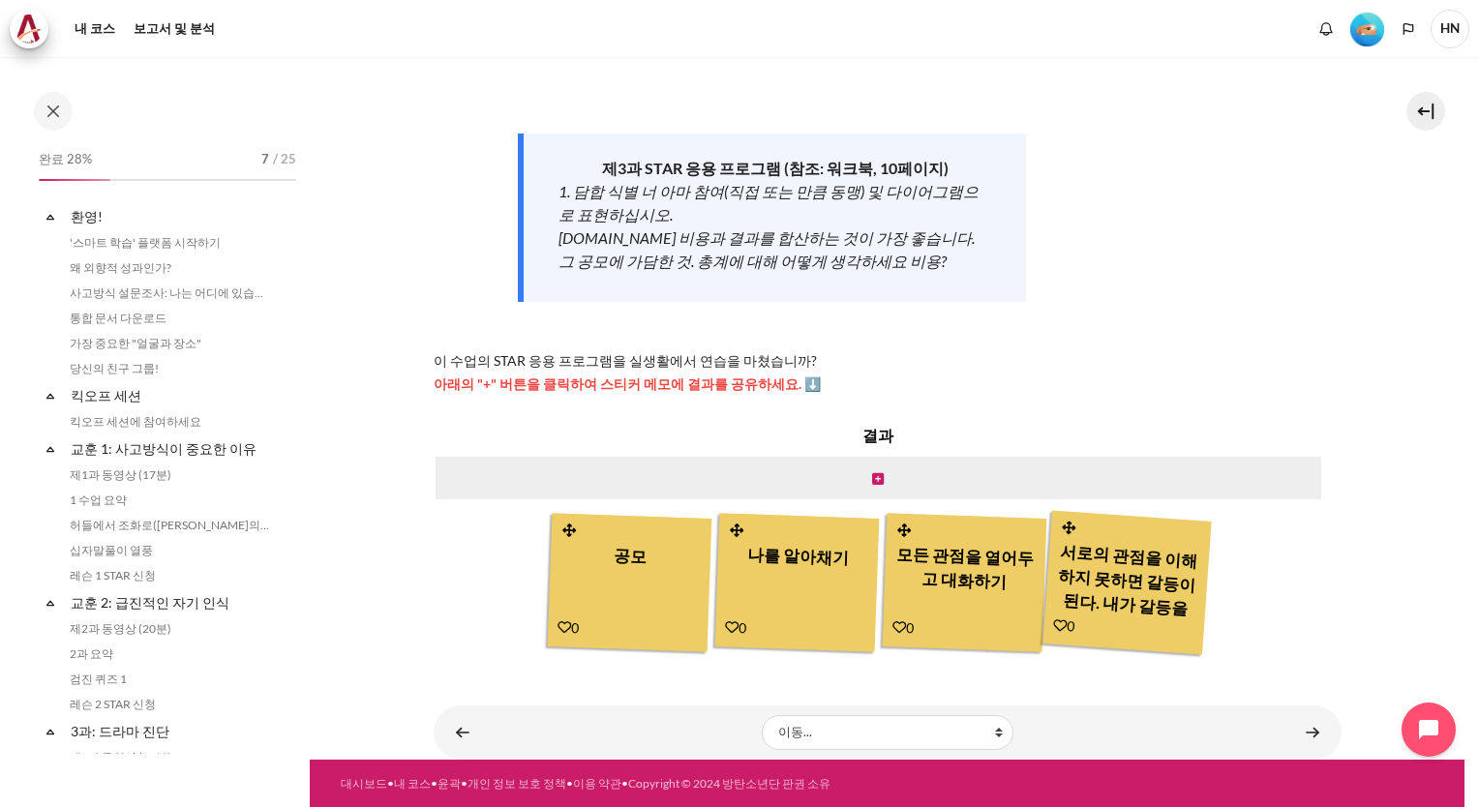
scroll to position [384, 0]
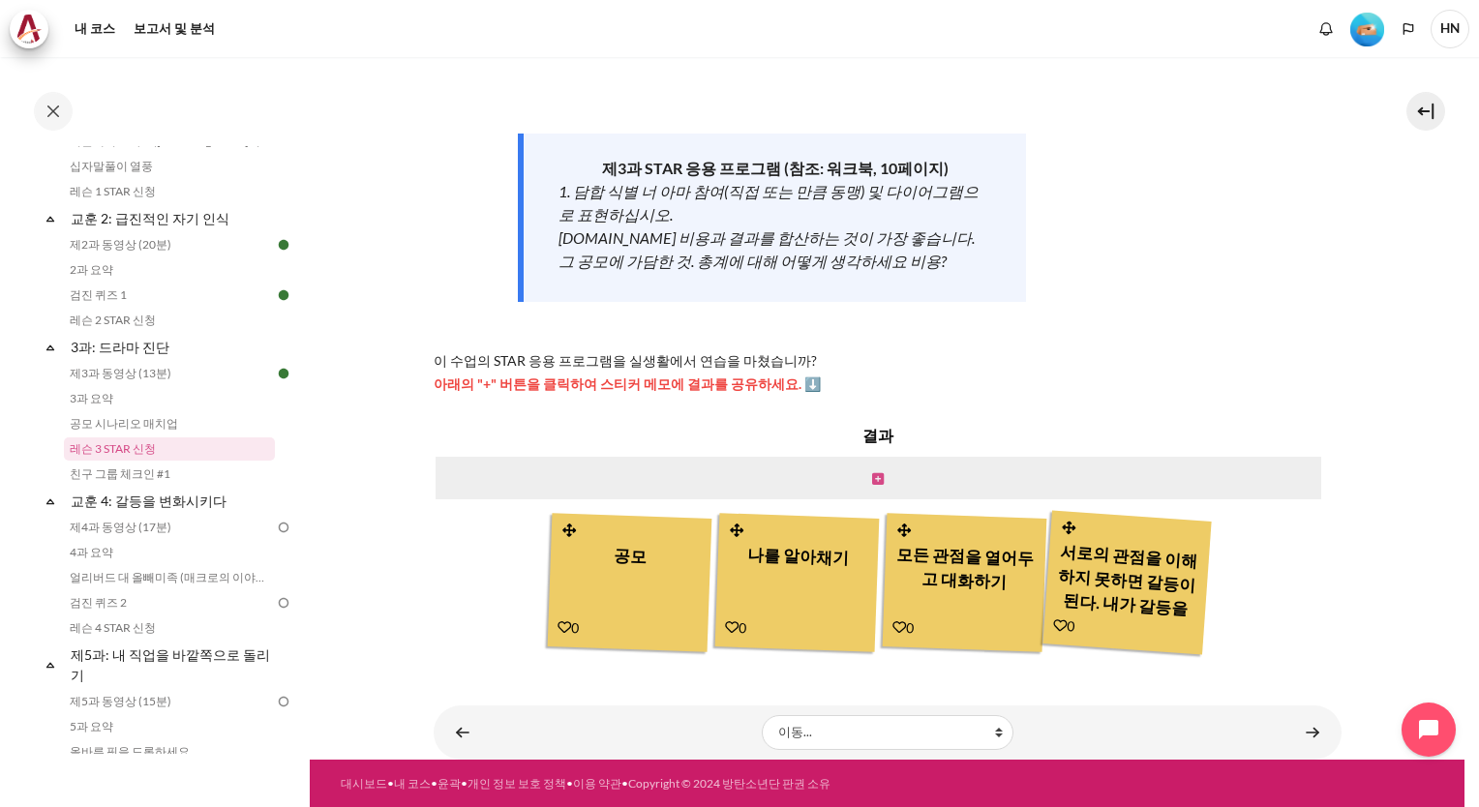
click at [873, 477] on icon "콘텐츠" at bounding box center [878, 479] width 12 height 14
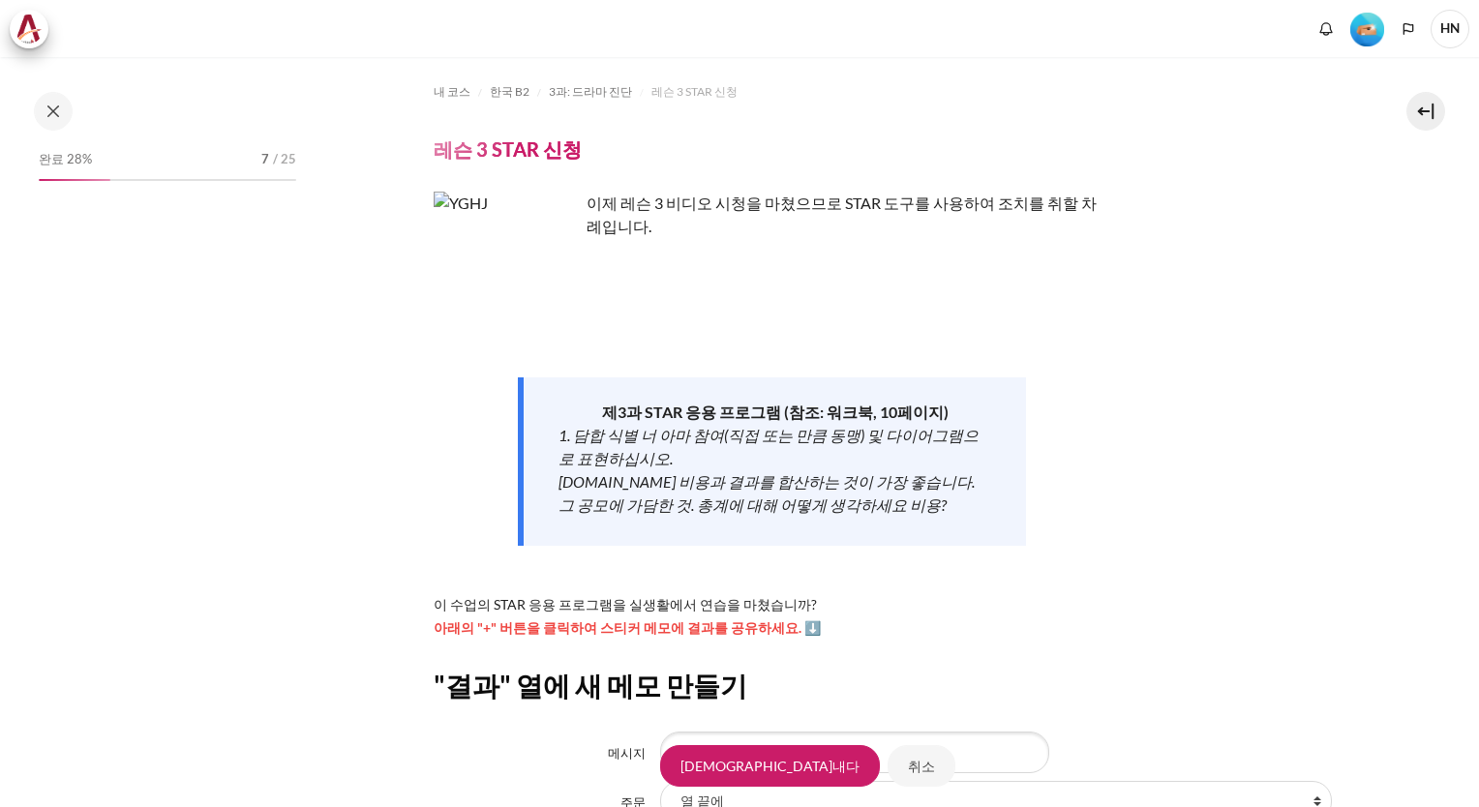
scroll to position [226, 0]
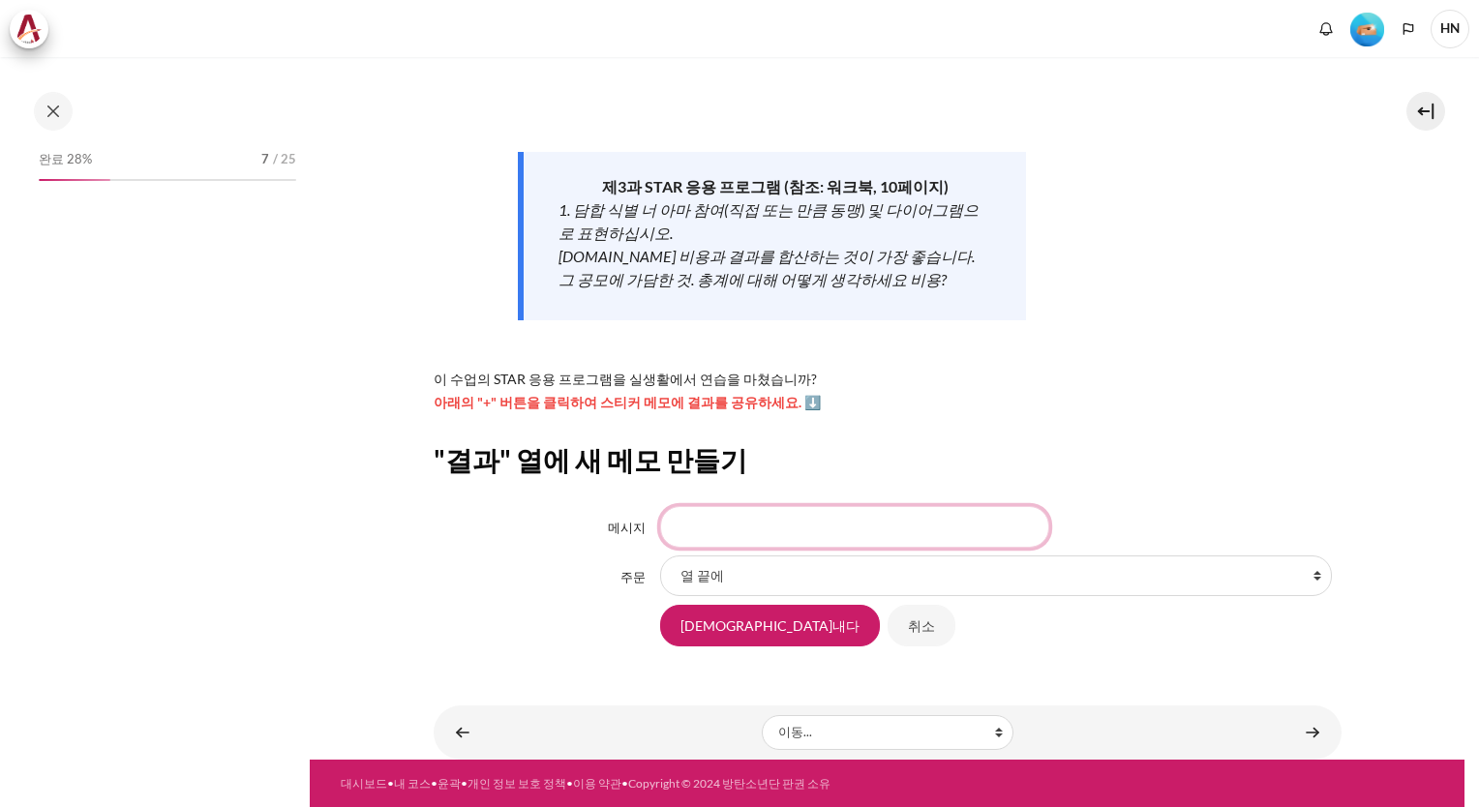
click at [744, 529] on input "메시지" at bounding box center [854, 526] width 389 height 41
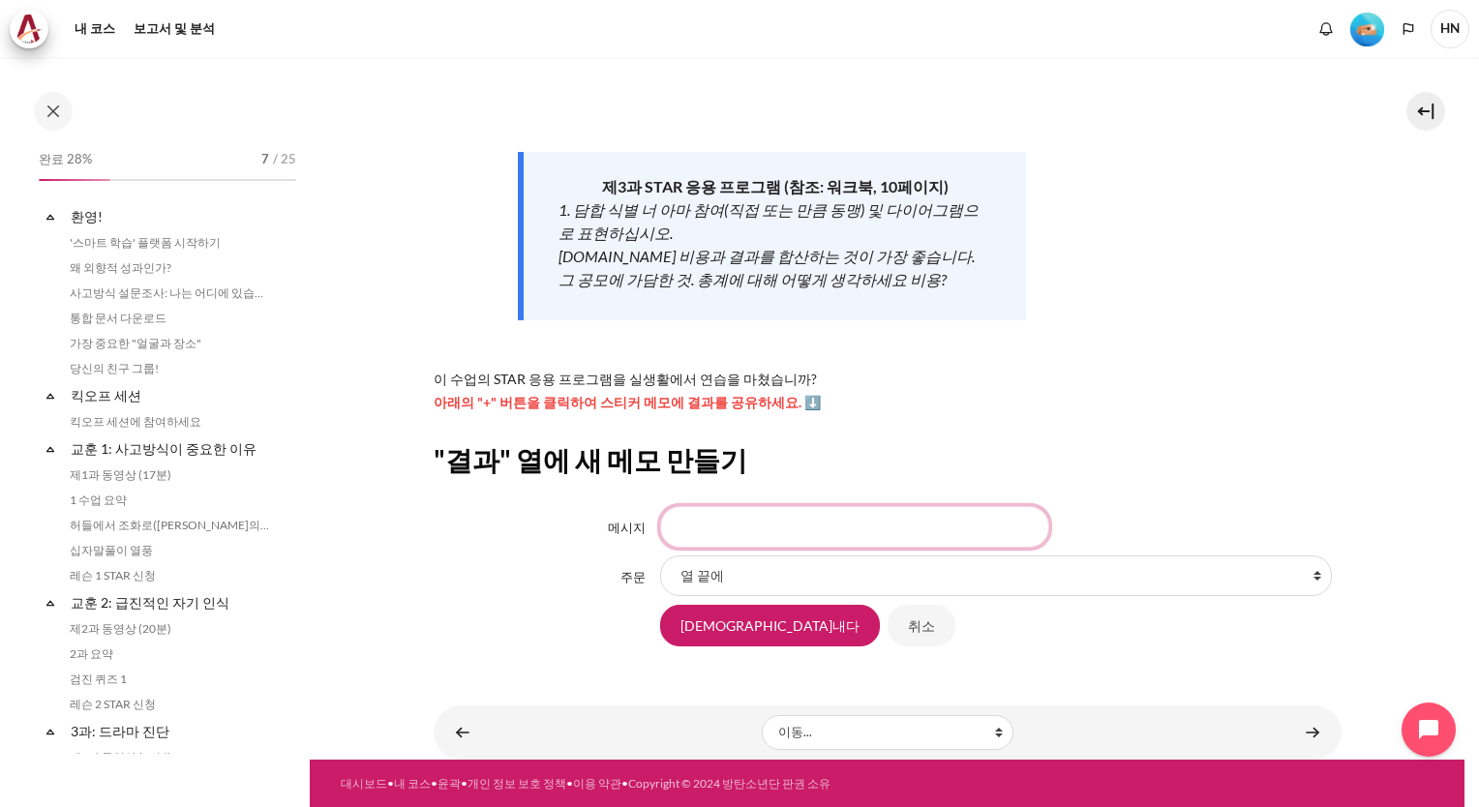
scroll to position [384, 0]
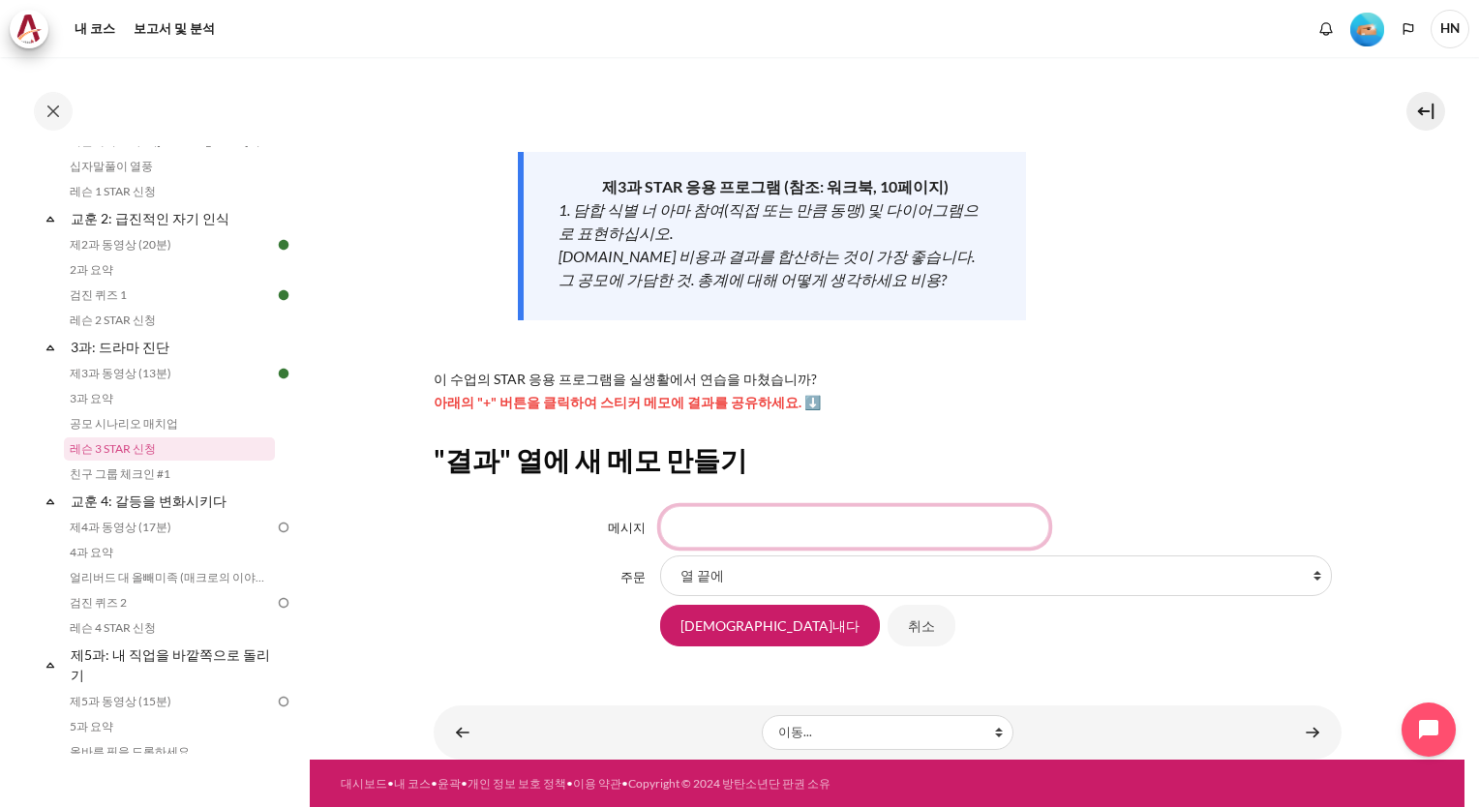
type input "a"
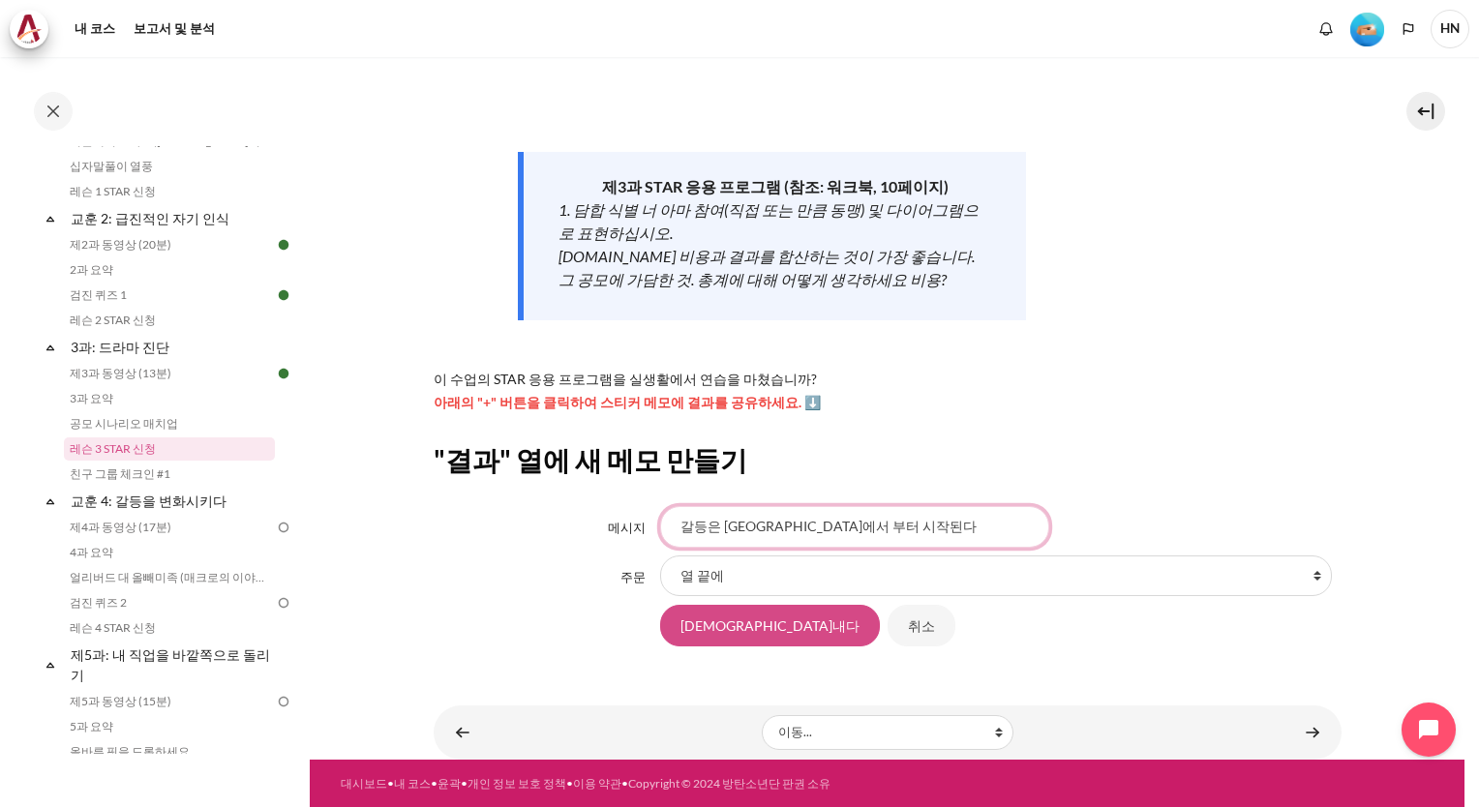
type input "갈등은 [GEOGRAPHIC_DATA]에서 부터 시작된다"
click at [698, 626] on input "구해내다" at bounding box center [770, 625] width 220 height 41
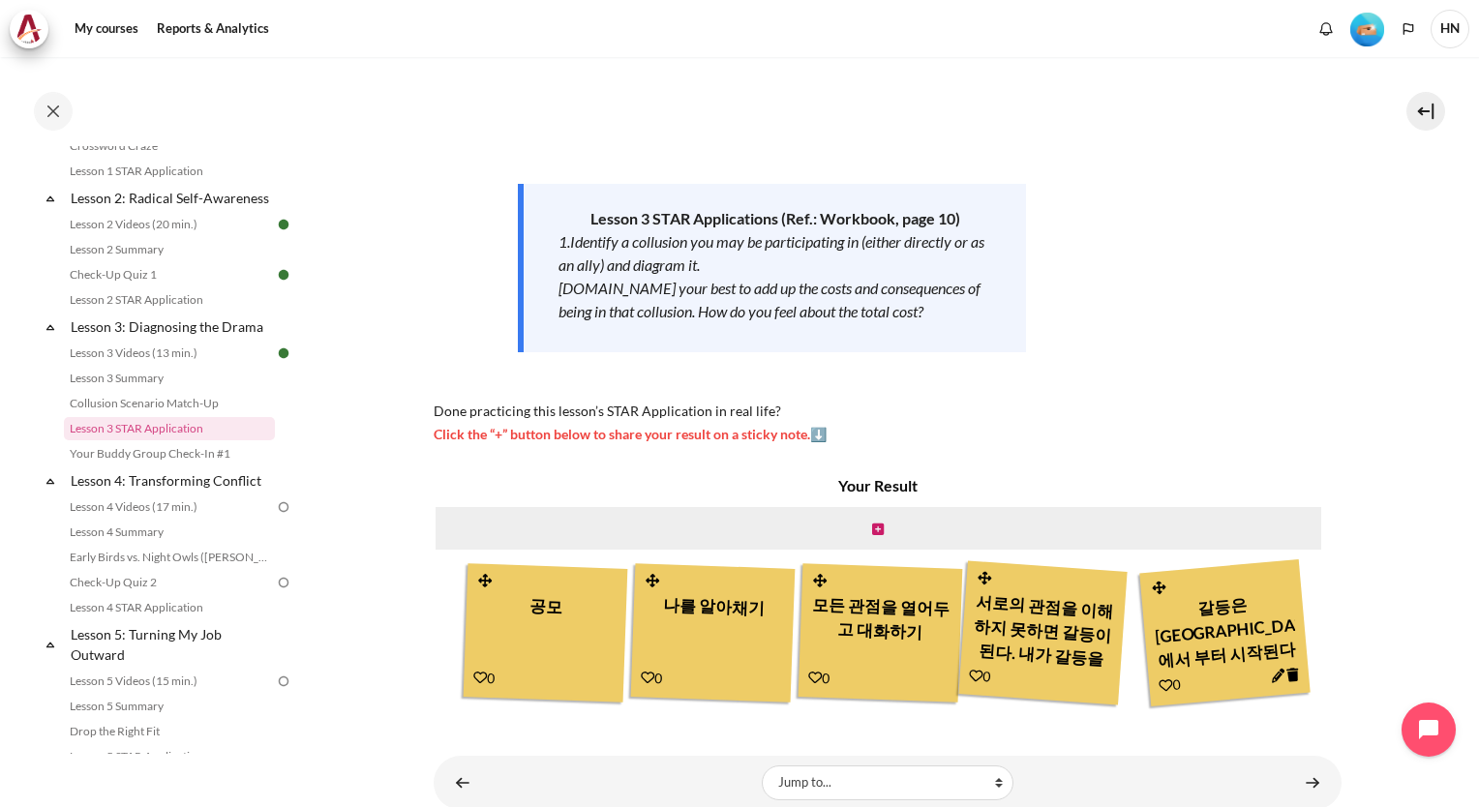
scroll to position [502, 0]
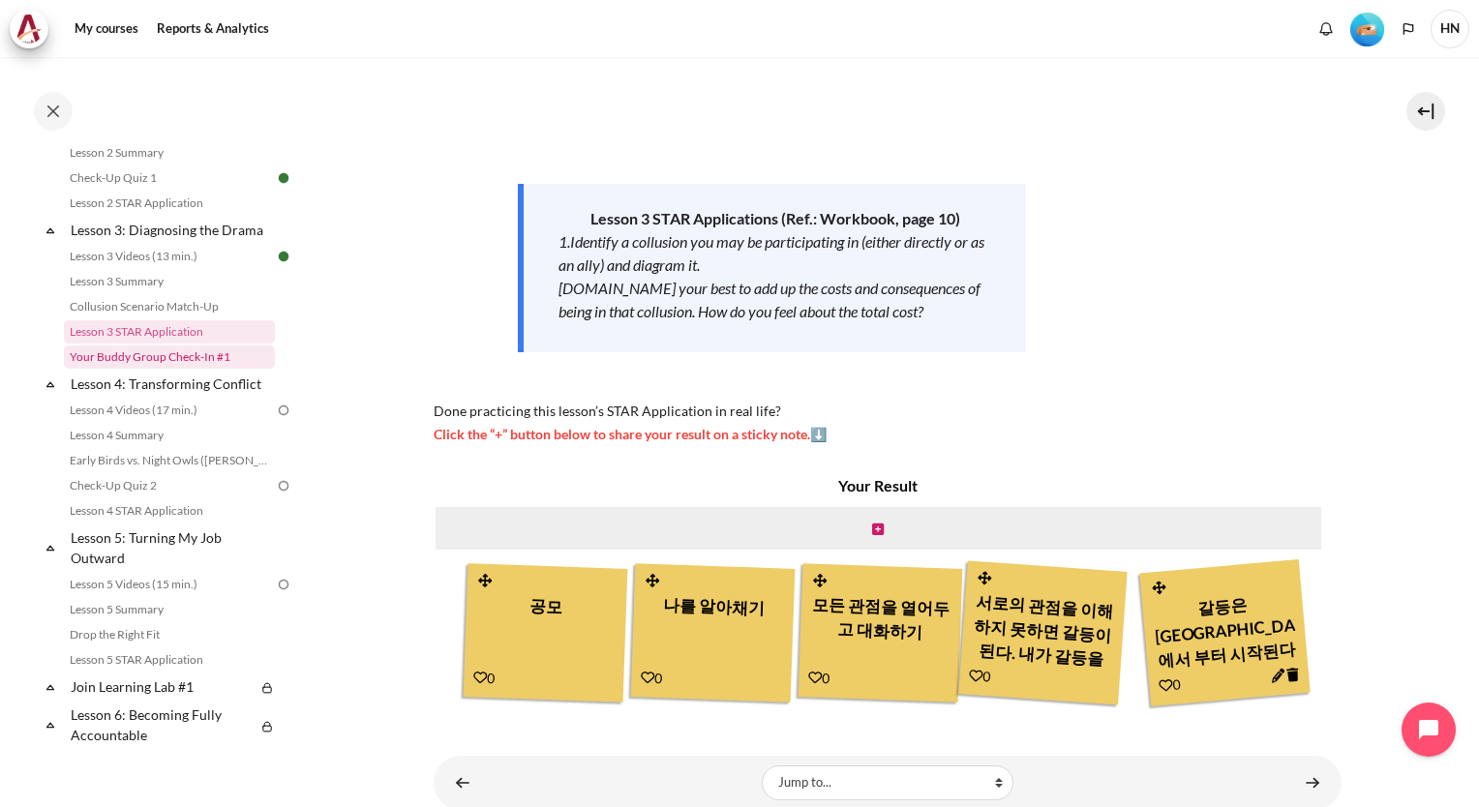
click at [186, 369] on link "Your Buddy Group Check-In #1" at bounding box center [169, 357] width 211 height 23
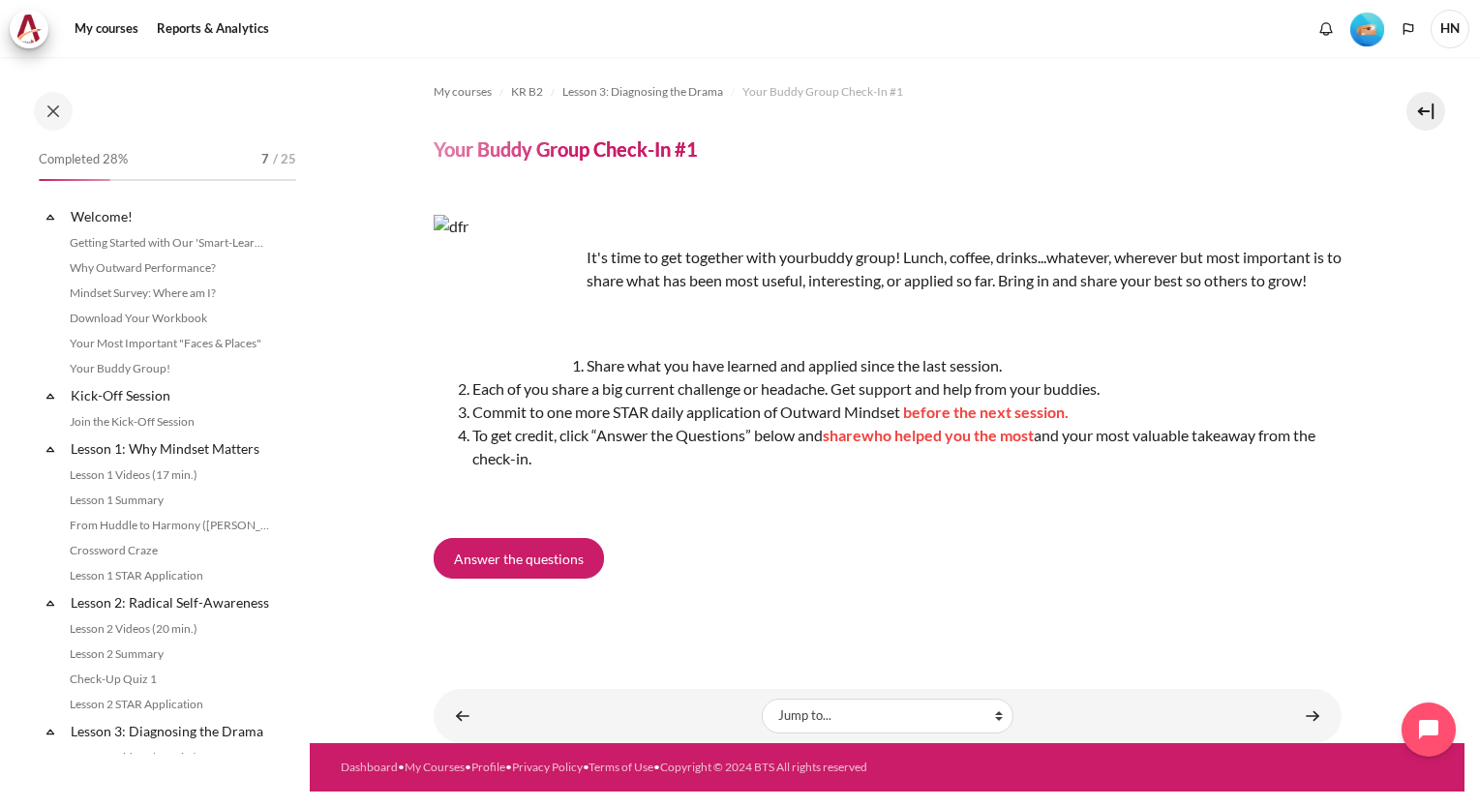
scroll to position [430, 0]
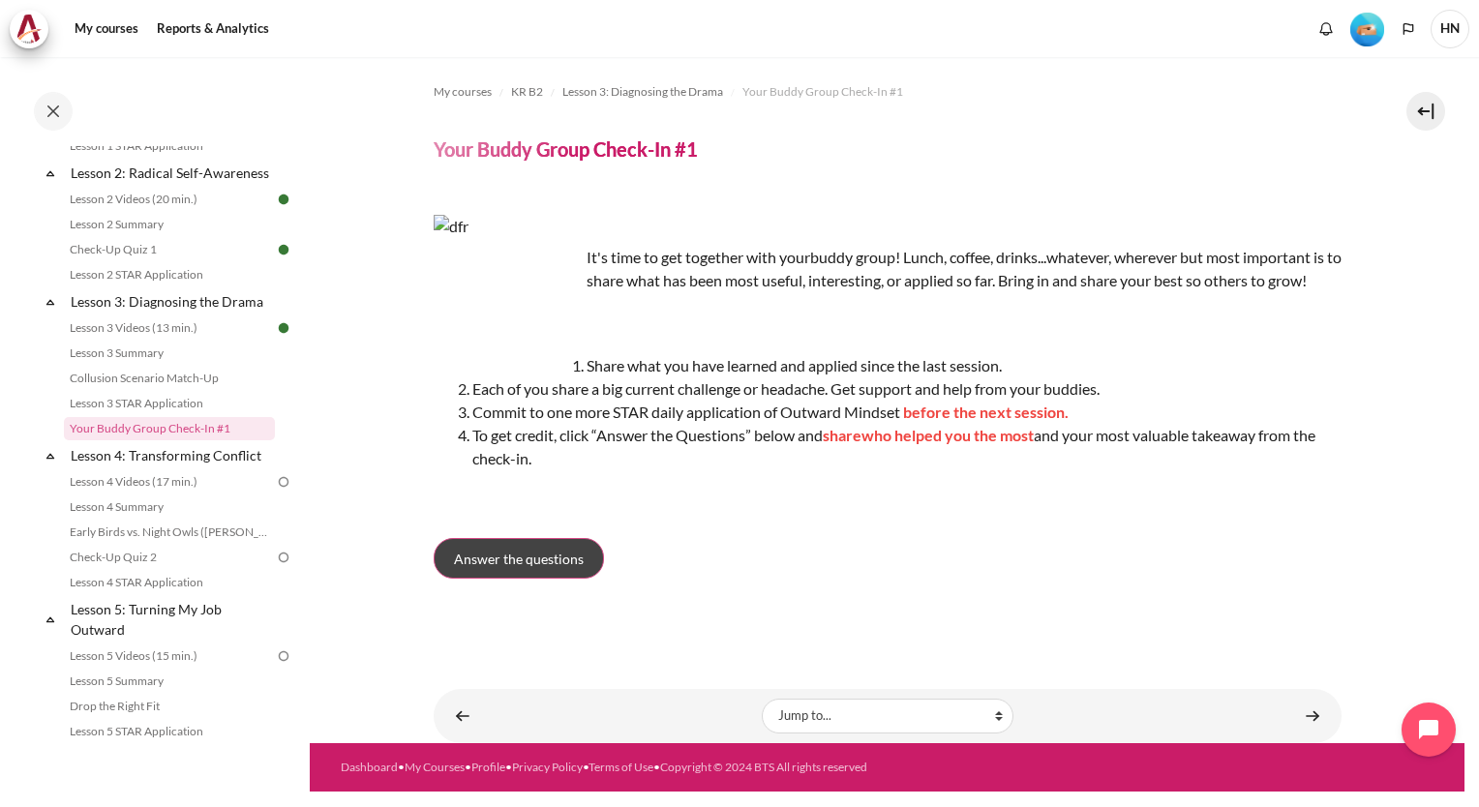
click at [547, 556] on span "Answer the questions" at bounding box center [519, 559] width 130 height 20
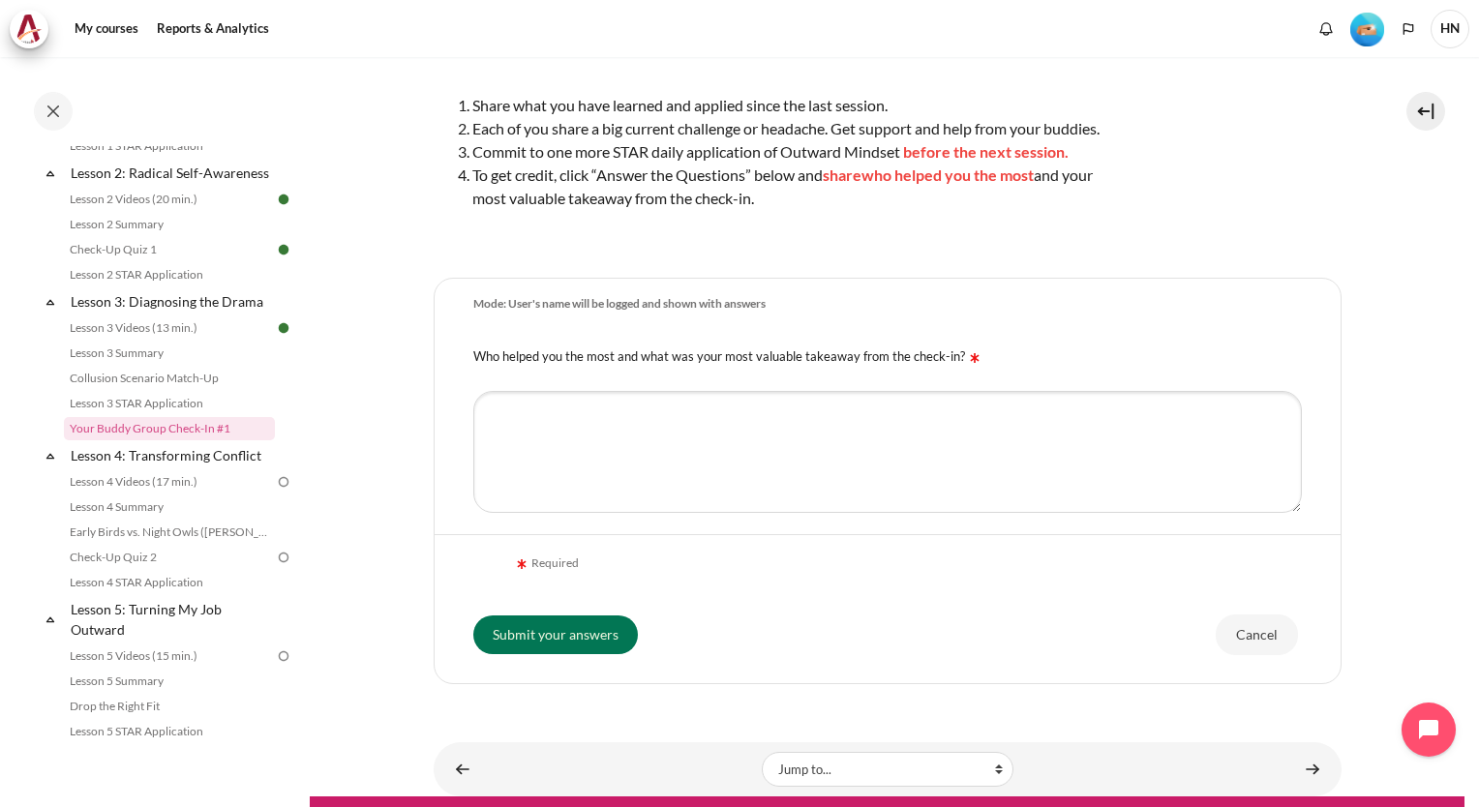
scroll to position [327, 0]
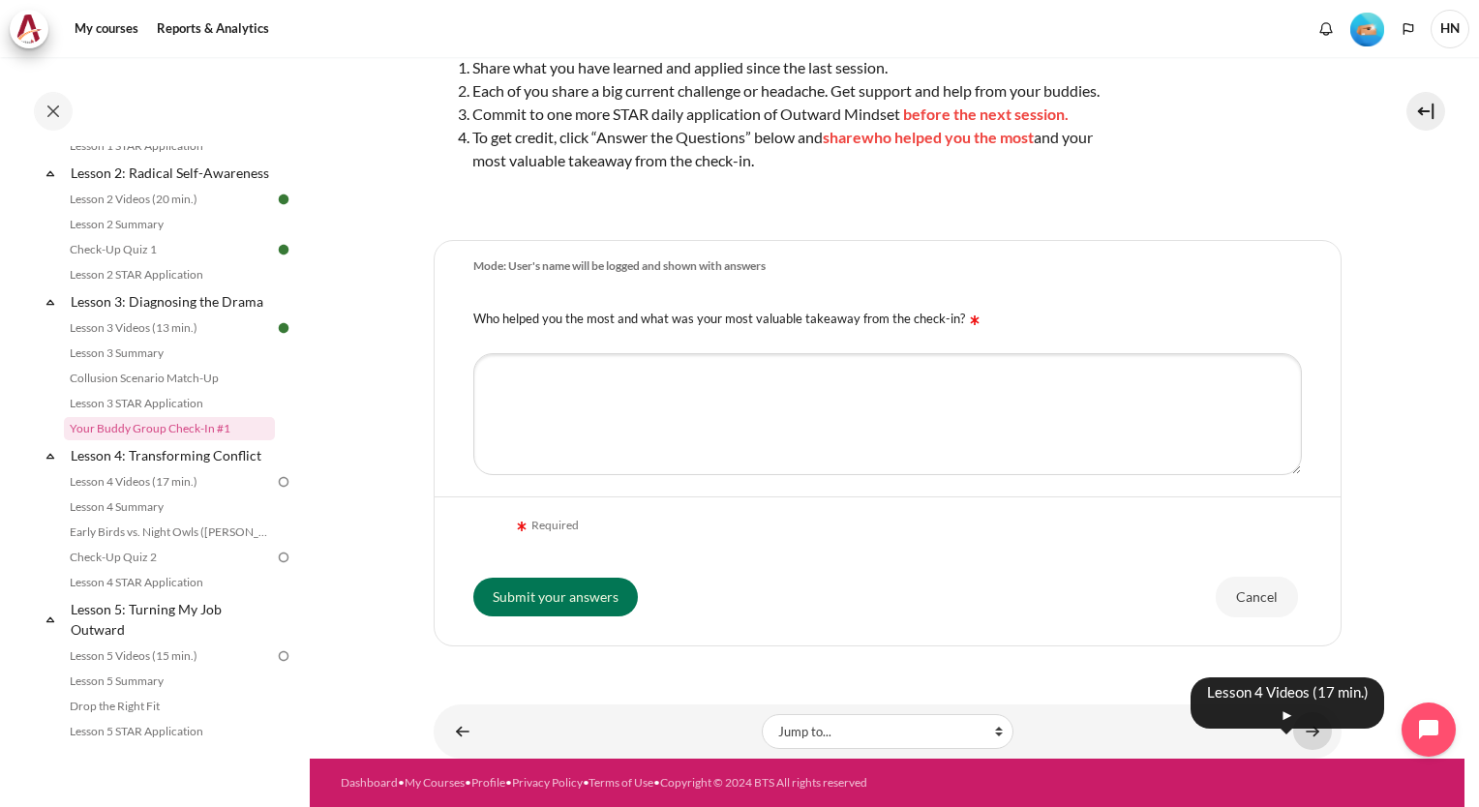
click at [1302, 732] on link "Content" at bounding box center [1312, 732] width 39 height 38
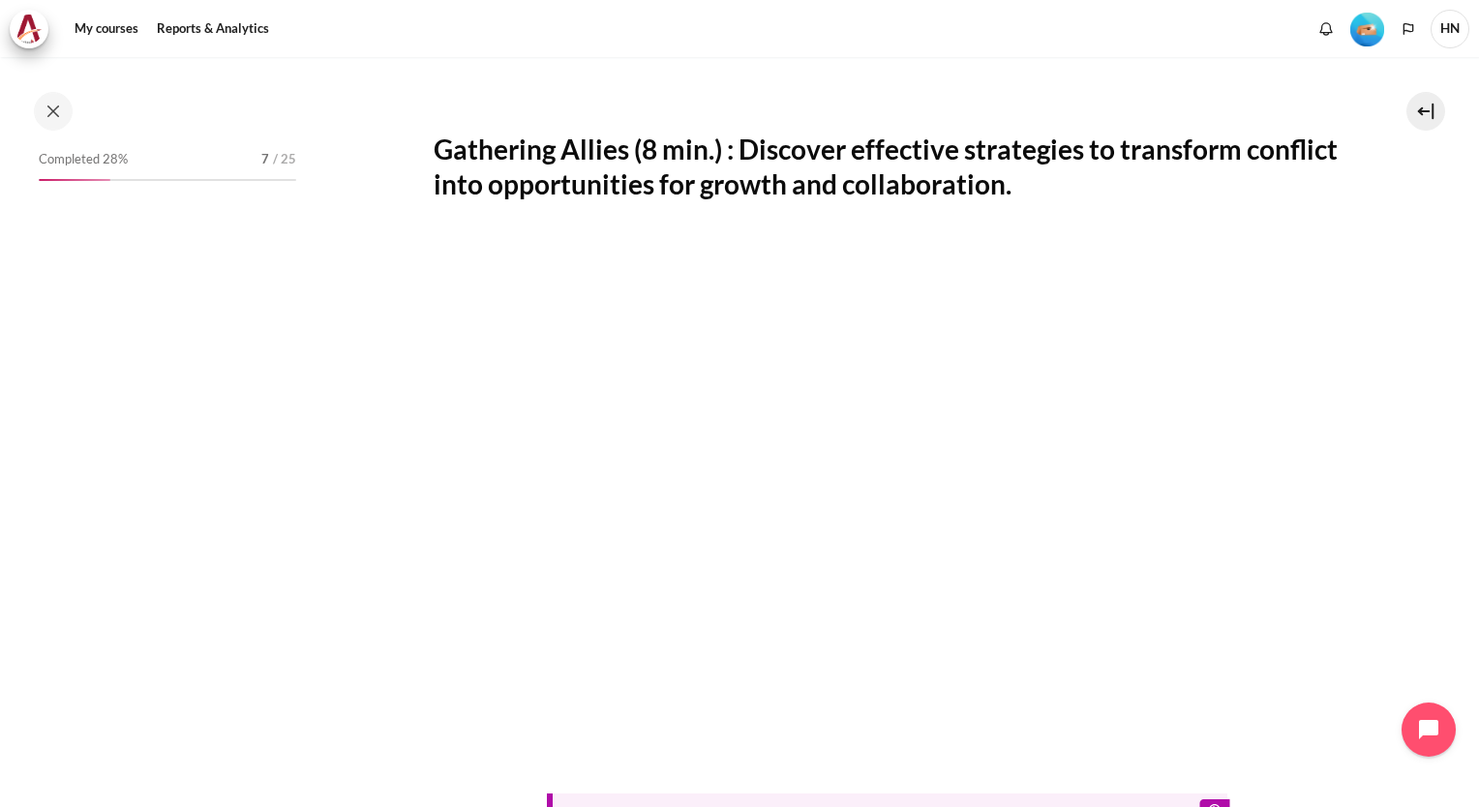
scroll to position [483, 0]
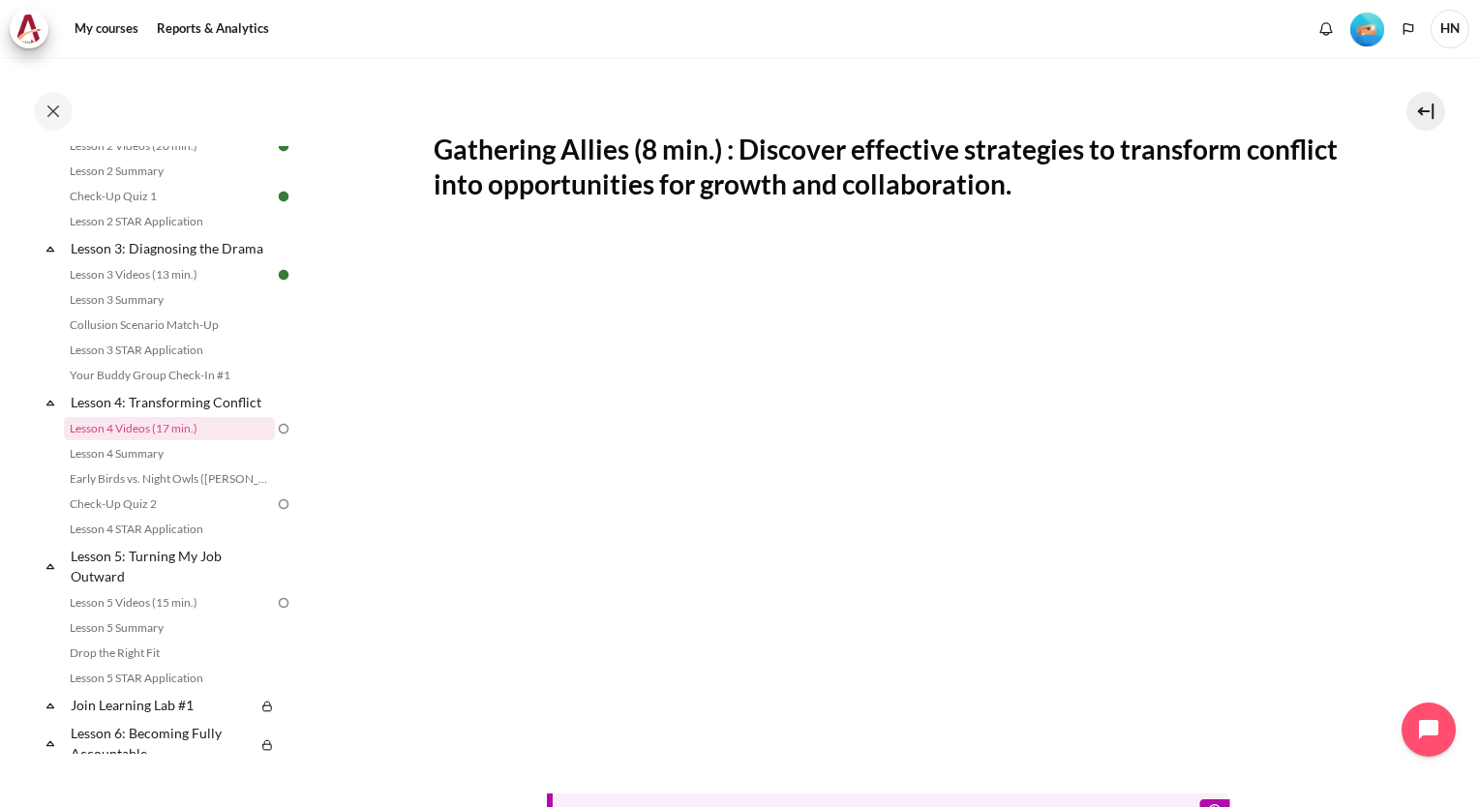
click at [501, 120] on div "Gathering Allies (8 min.) : Discover effective strategies to transform conflict…" at bounding box center [888, 557] width 908 height 956
click at [1379, 490] on section "My courses KR B2 Lesson 4: Transforming Conflict Lesson 4 Videos (17 min.) Less…" at bounding box center [887, 457] width 1155 height 1380
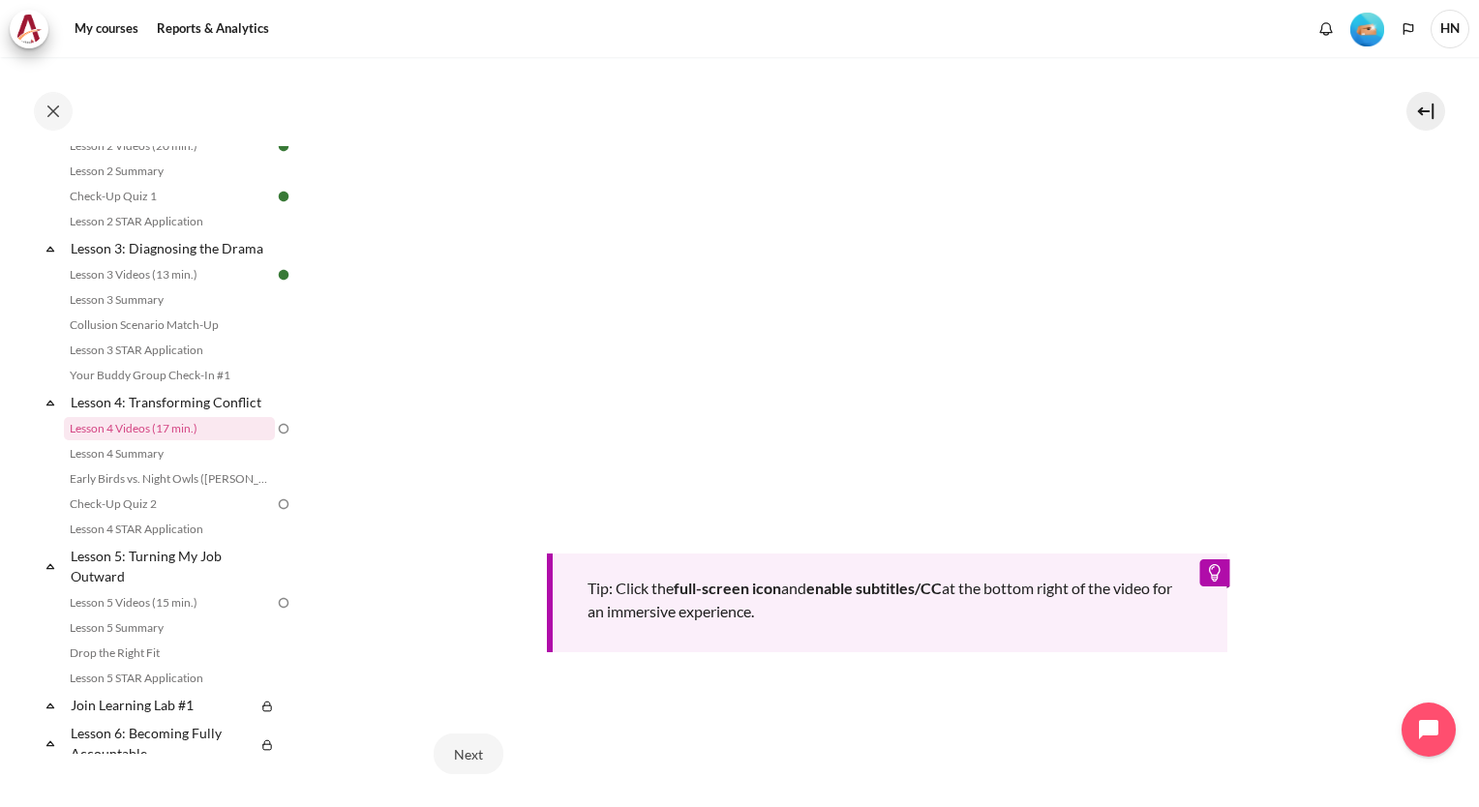
scroll to position [671, 0]
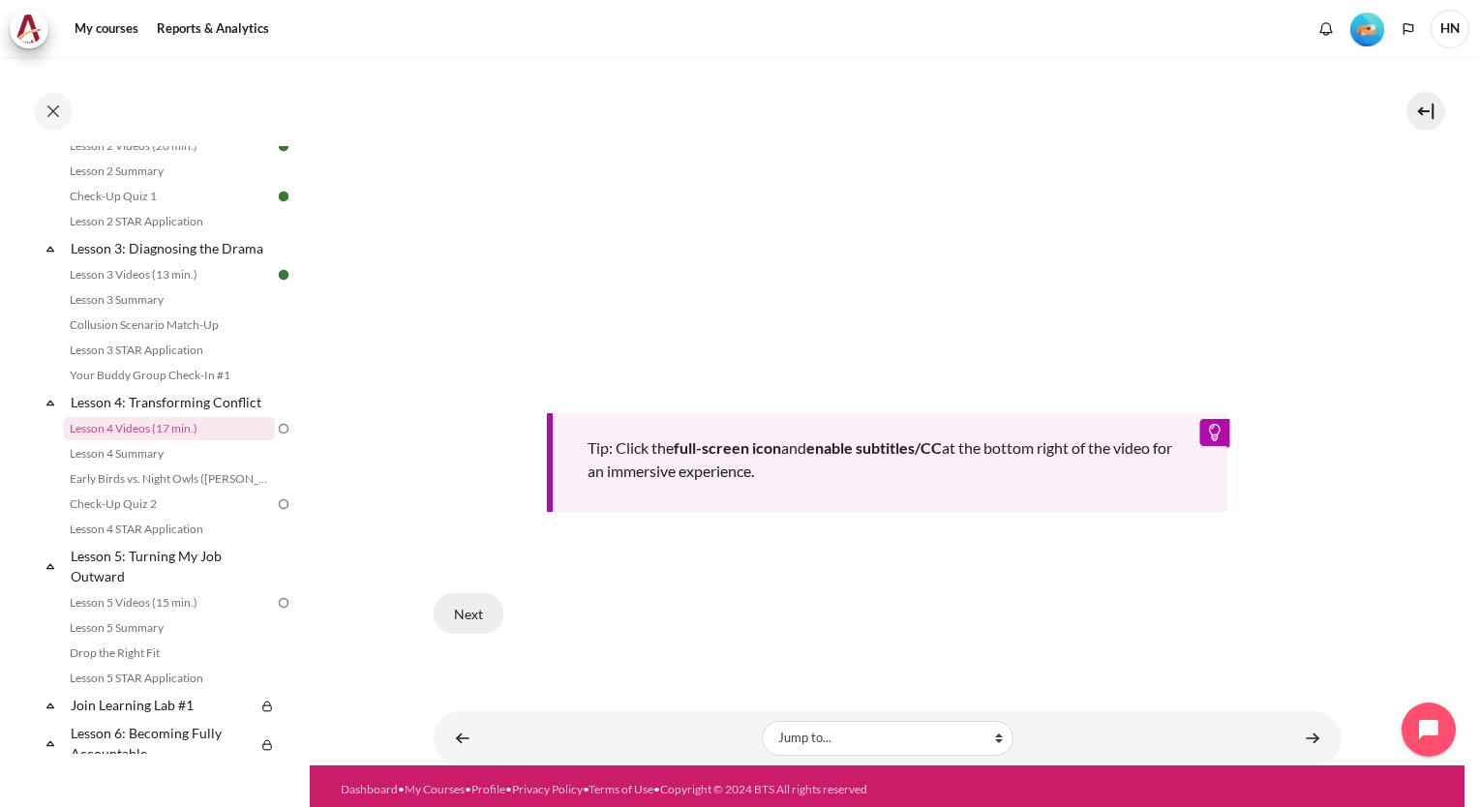
click at [477, 603] on button "Next" at bounding box center [469, 613] width 70 height 41
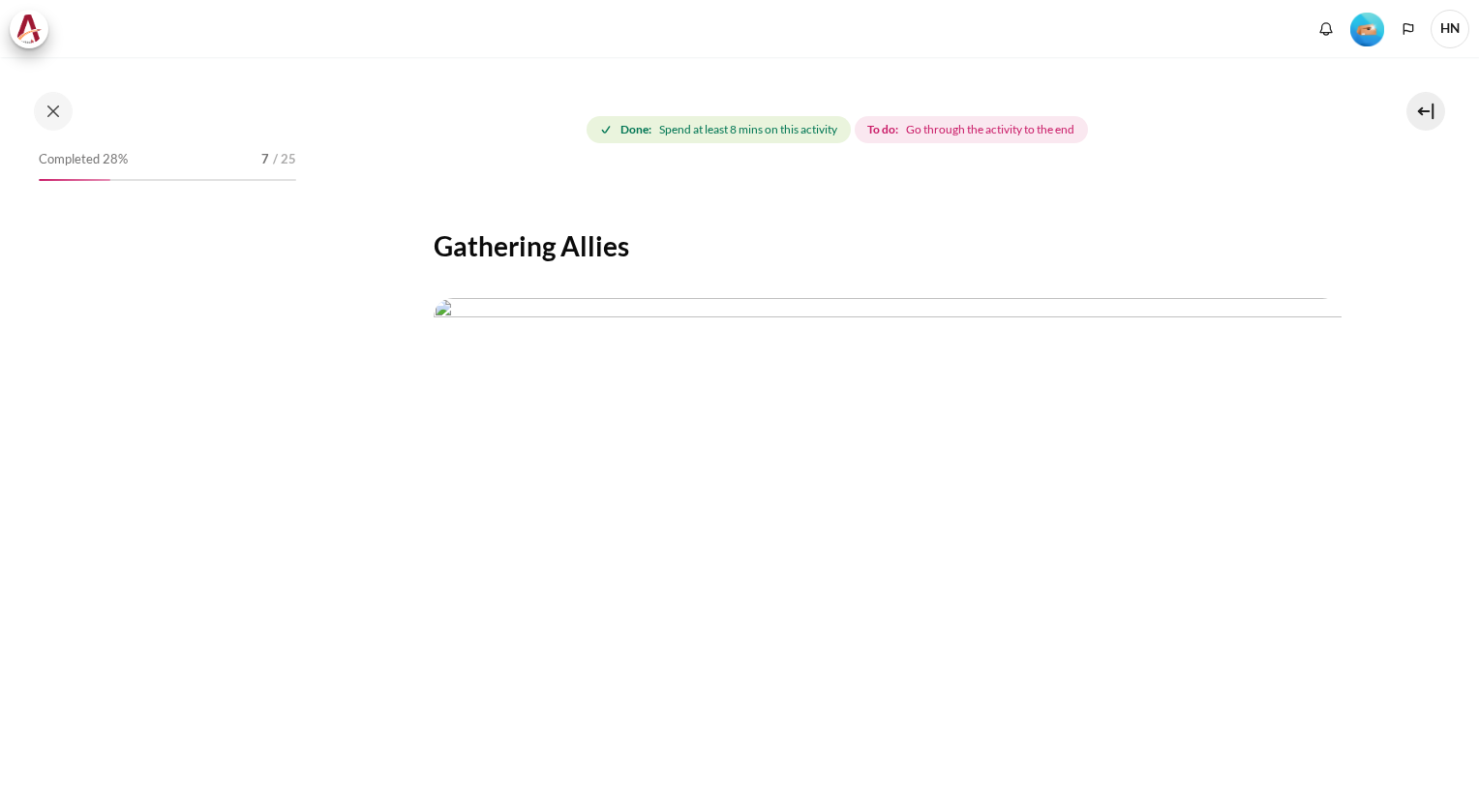
scroll to position [446, 0]
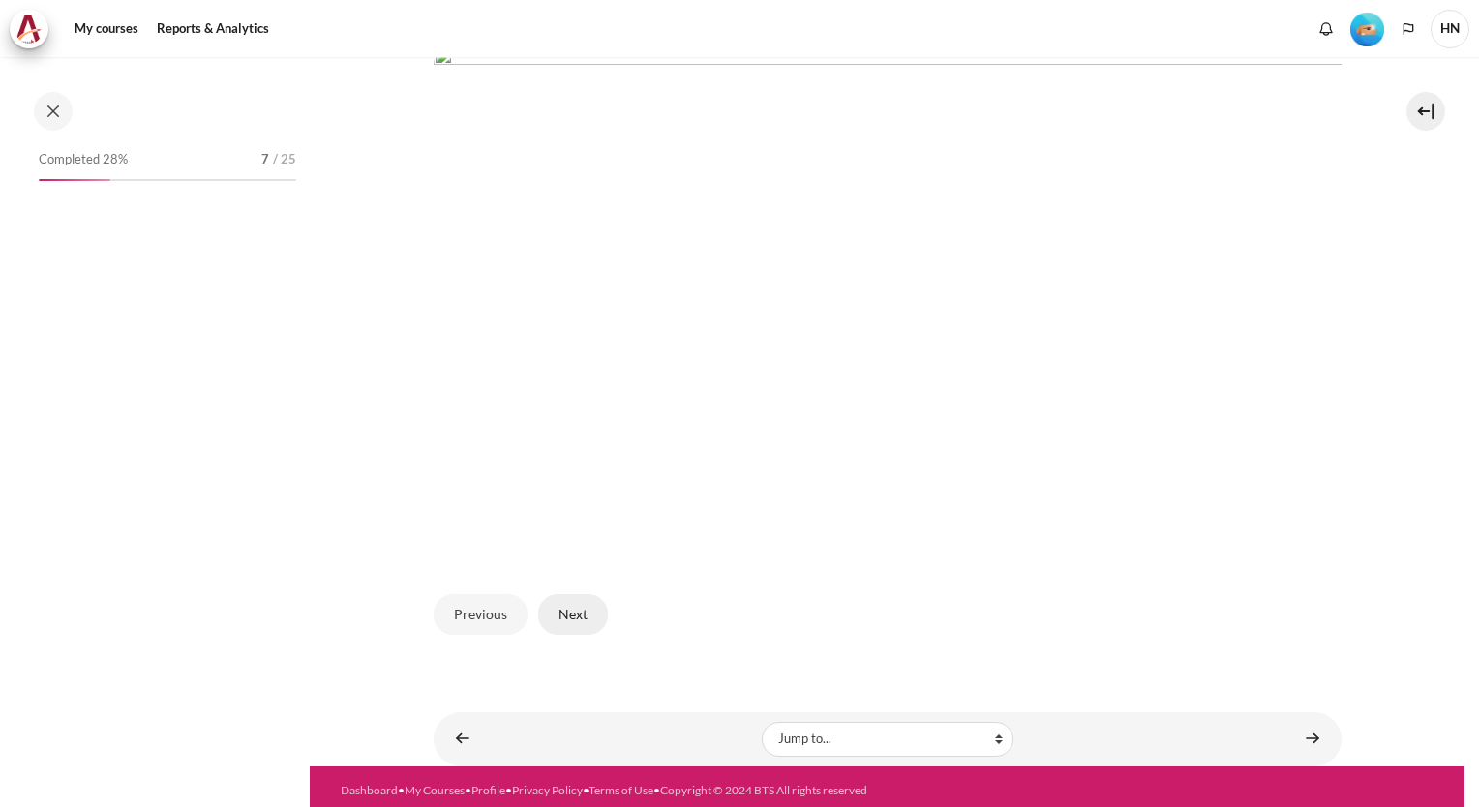
click at [585, 602] on button "Next" at bounding box center [573, 614] width 70 height 41
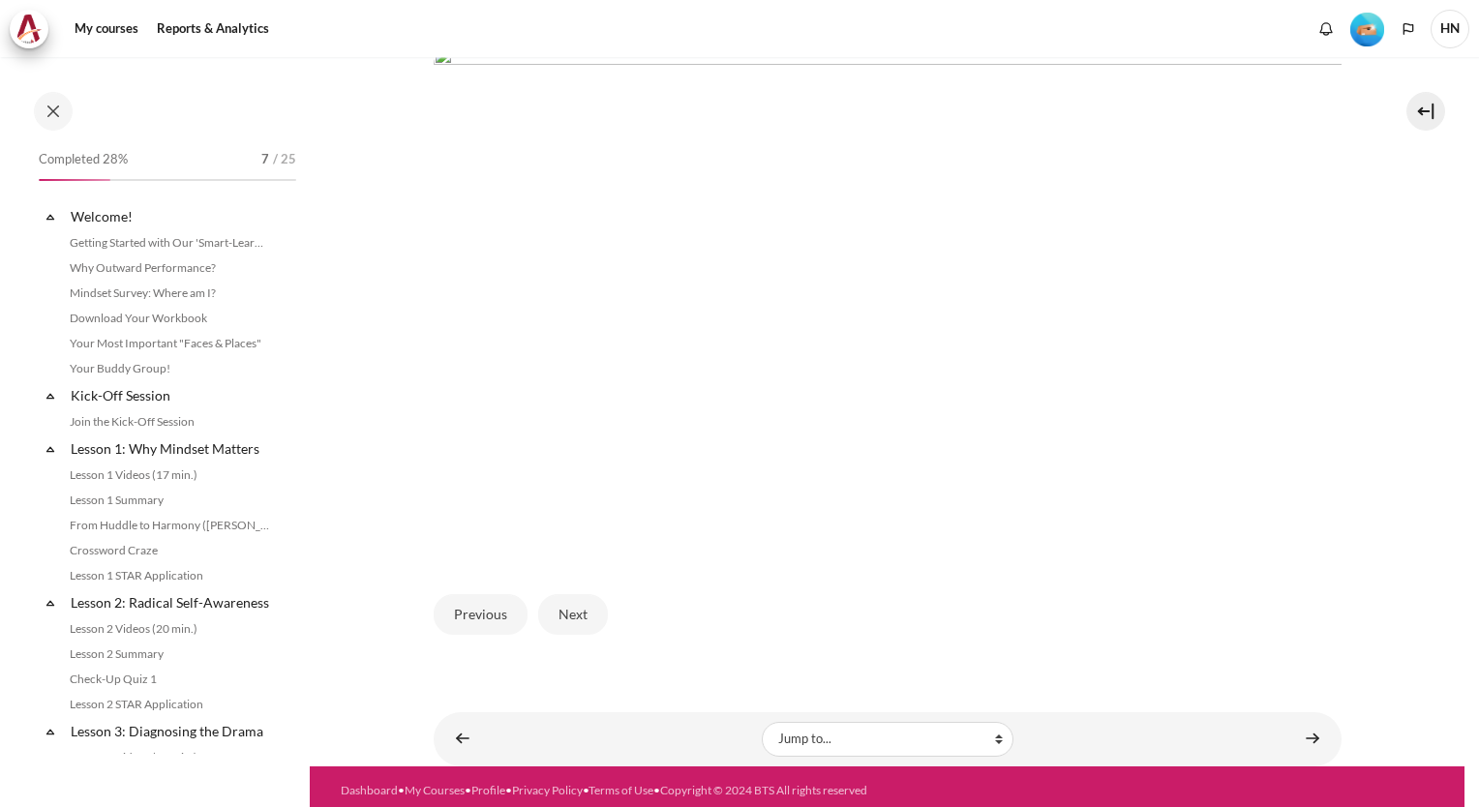
scroll to position [483, 0]
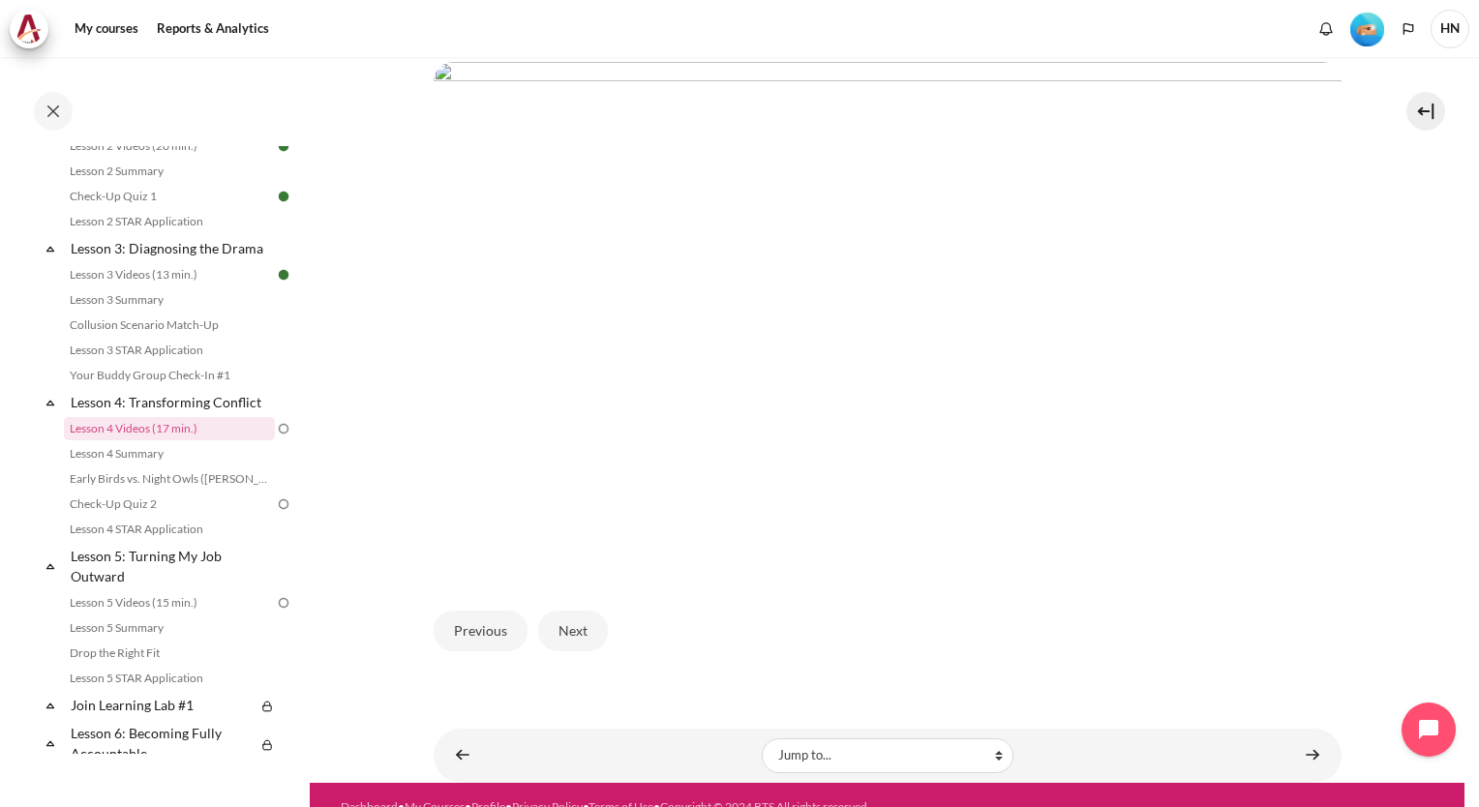
scroll to position [446, 0]
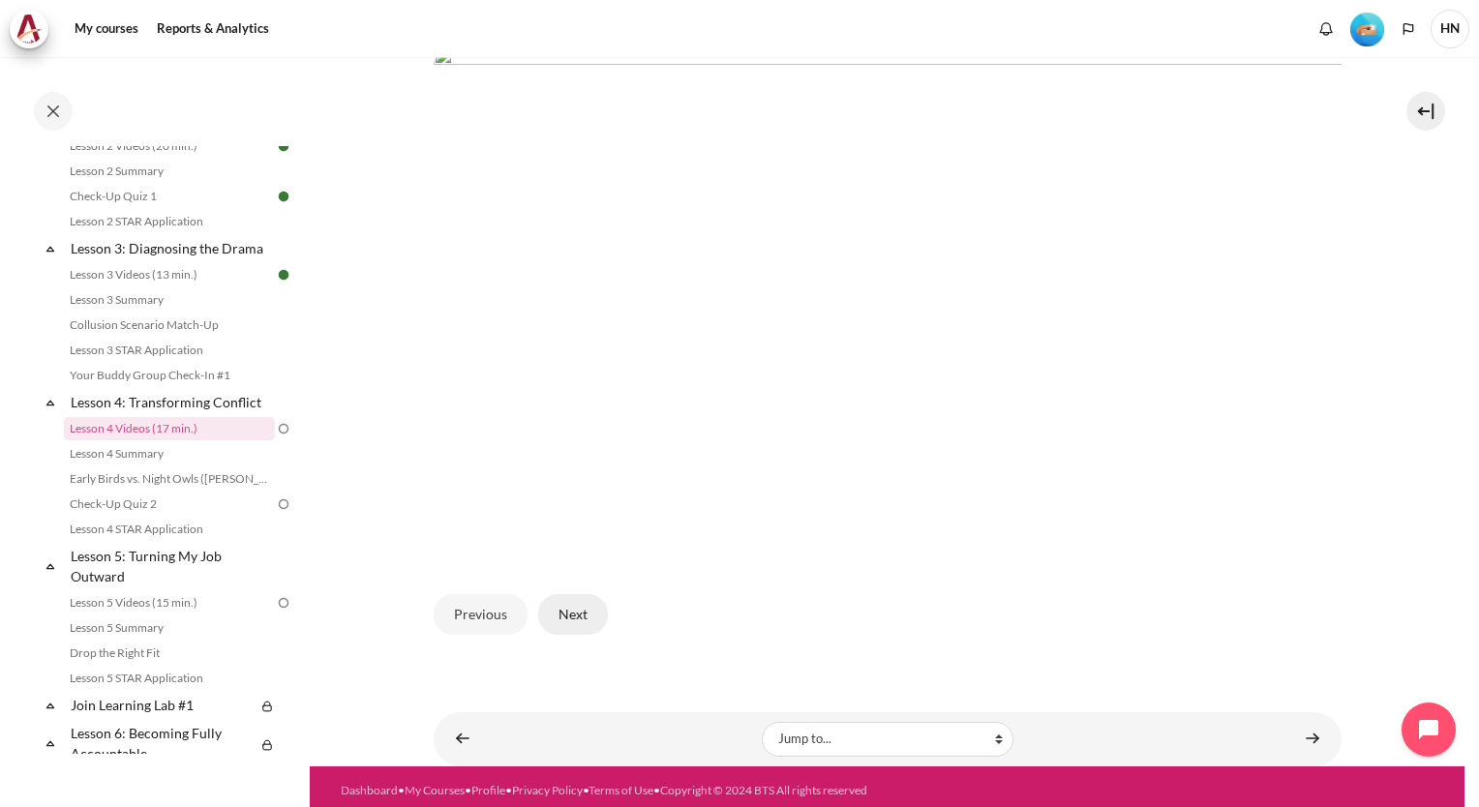
click at [573, 614] on button "Next" at bounding box center [573, 614] width 70 height 41
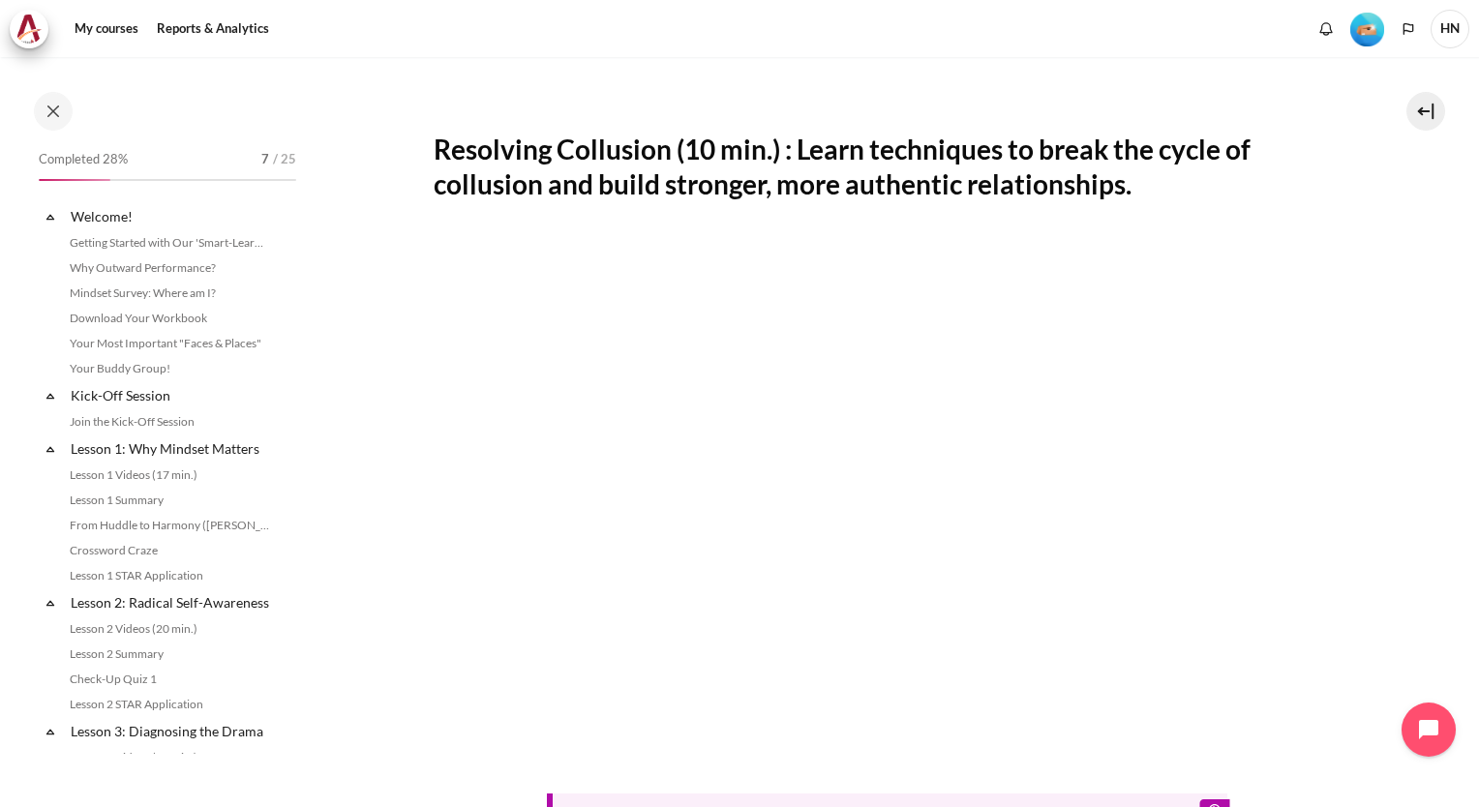
scroll to position [483, 0]
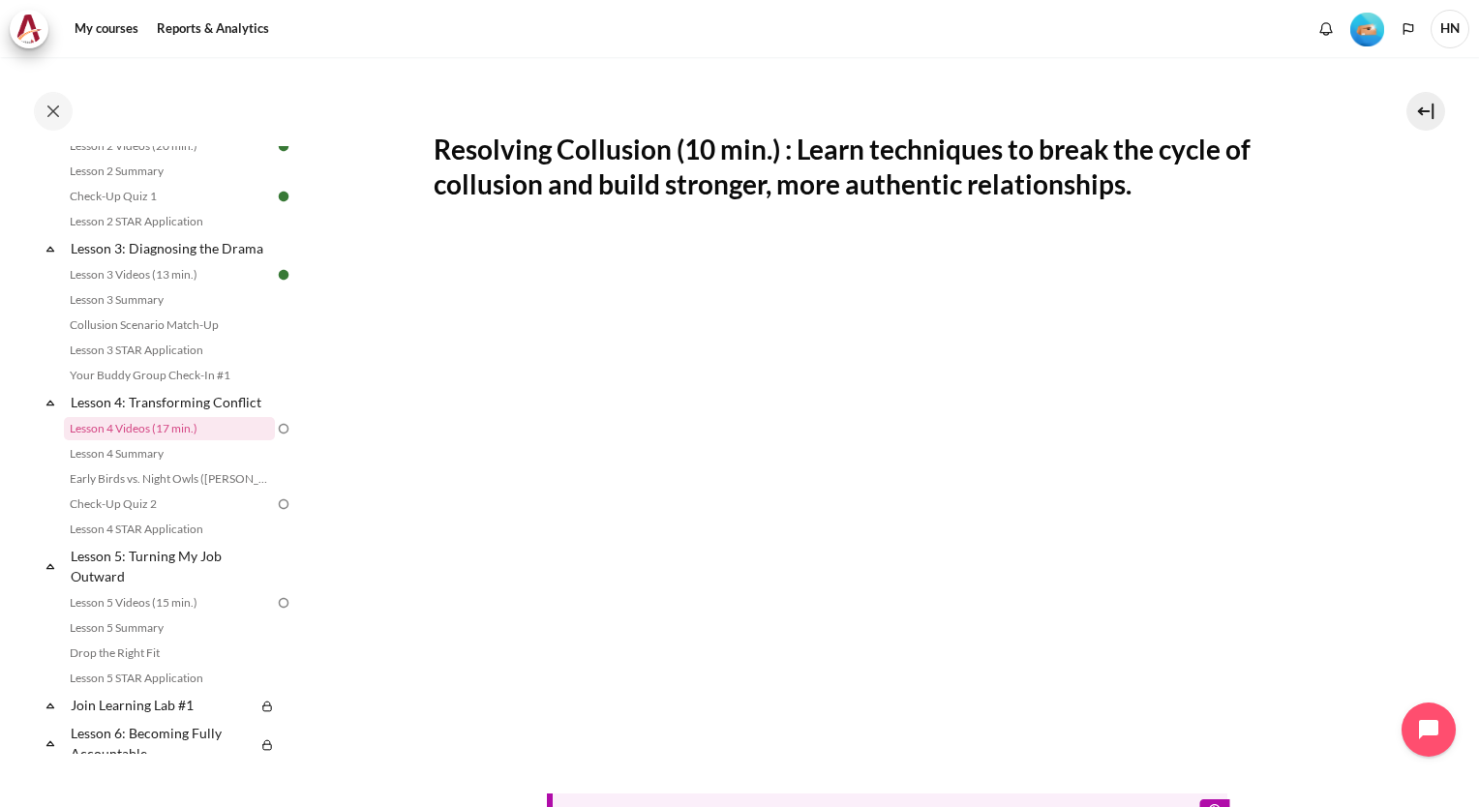
click at [1405, 593] on section "My courses KR B2 Lesson 4: Transforming Conflict Lesson 4 Videos (17 min.) Less…" at bounding box center [887, 457] width 1155 height 1380
click at [1383, 532] on section "My courses KR B2 Lesson 4: Transforming Conflict Lesson 4 Videos (17 min.) Less…" at bounding box center [887, 457] width 1155 height 1380
